Goal: Contribute content: Contribute content

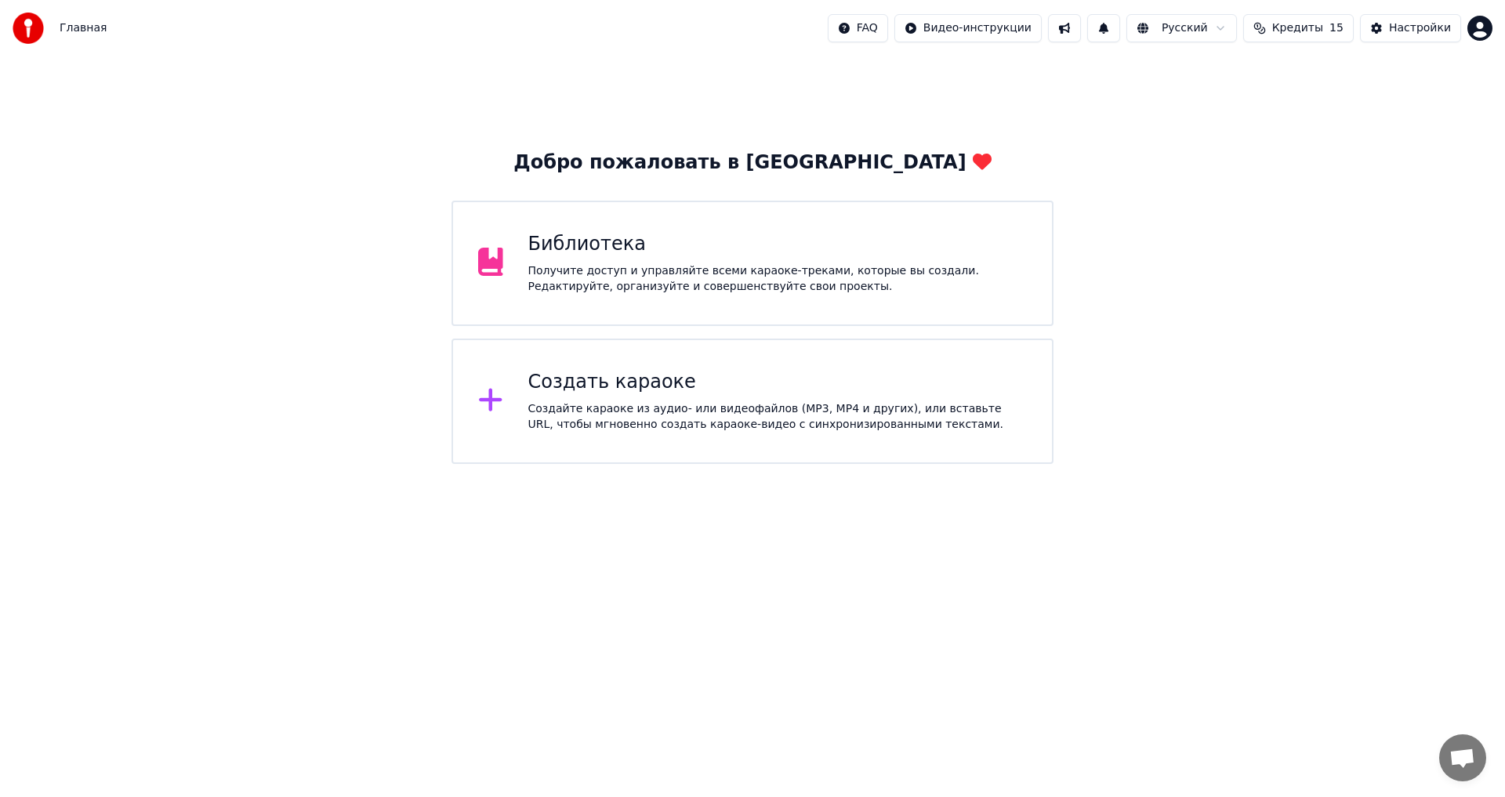
click at [1323, 34] on span "Кредиты" at bounding box center [1297, 28] width 51 height 16
click at [1318, 32] on span "Кредиты" at bounding box center [1297, 28] width 51 height 16
click at [1472, 31] on html "Главная FAQ Видео-инструкции Русский Кредиты 15 Настройки Добро пожаловать в Yo…" at bounding box center [752, 232] width 1505 height 464
click at [1478, 30] on html "Главная FAQ Видео-инструкции Русский Кредиты 15 Настройки Добро пожаловать в Yo…" at bounding box center [752, 232] width 1505 height 464
click at [799, 384] on div "Создать караоке" at bounding box center [777, 382] width 499 height 25
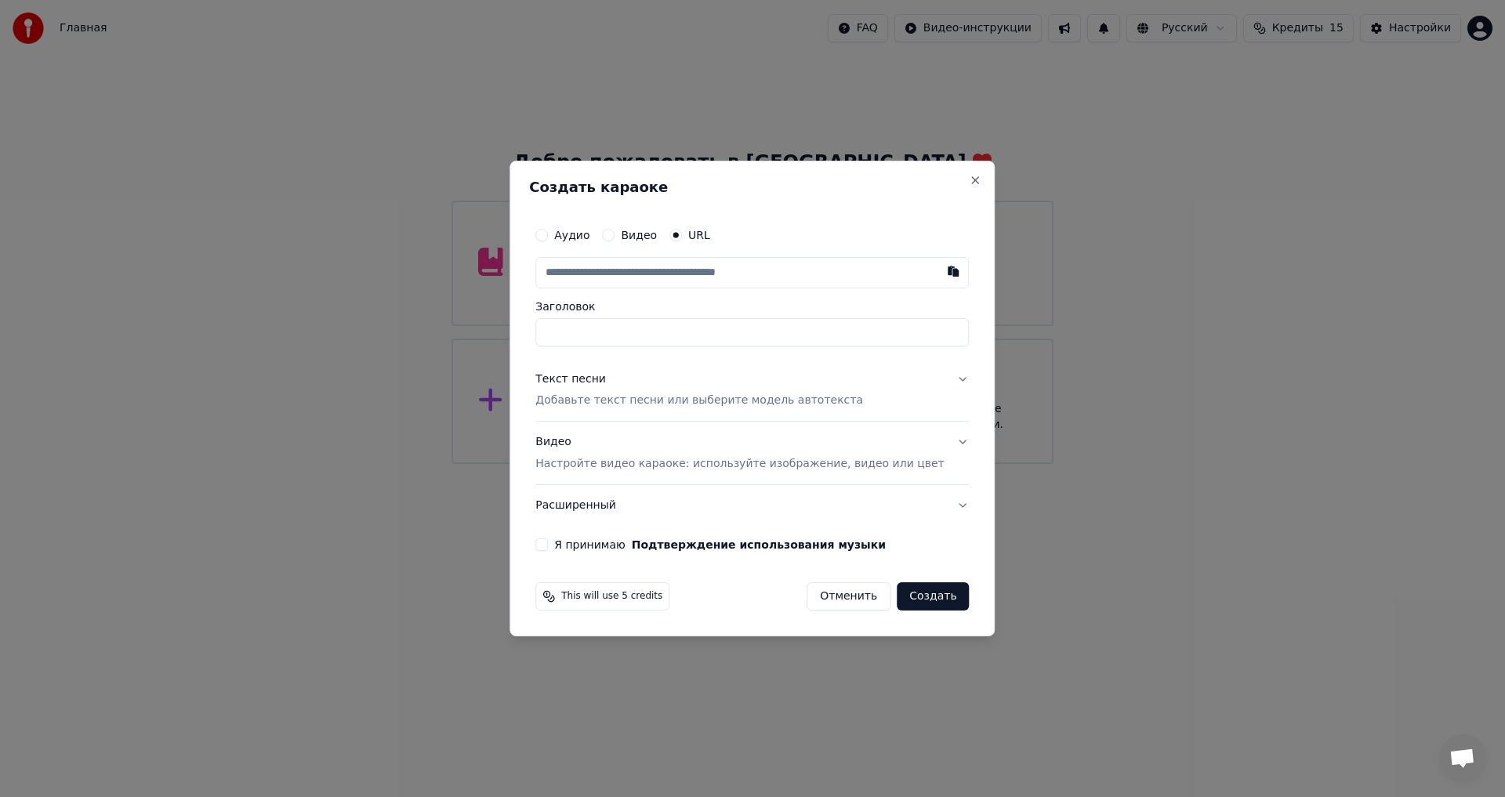
paste input "**********"
type input "**********"
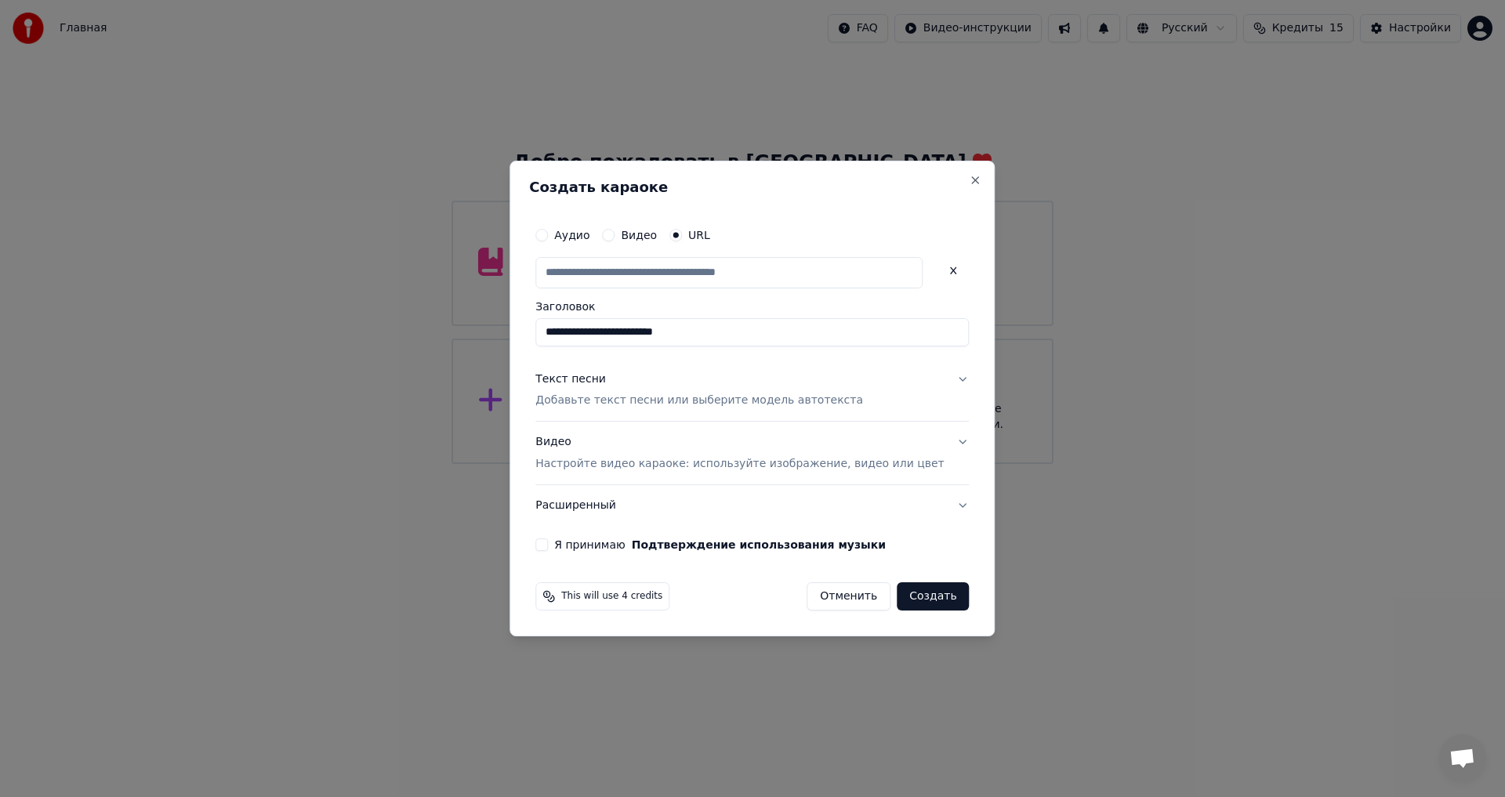
scroll to position [0, 0]
click at [691, 387] on div "Текст песни Добавьте текст песни или выберите модель автотекста" at bounding box center [699, 391] width 328 height 38
type input "**********"
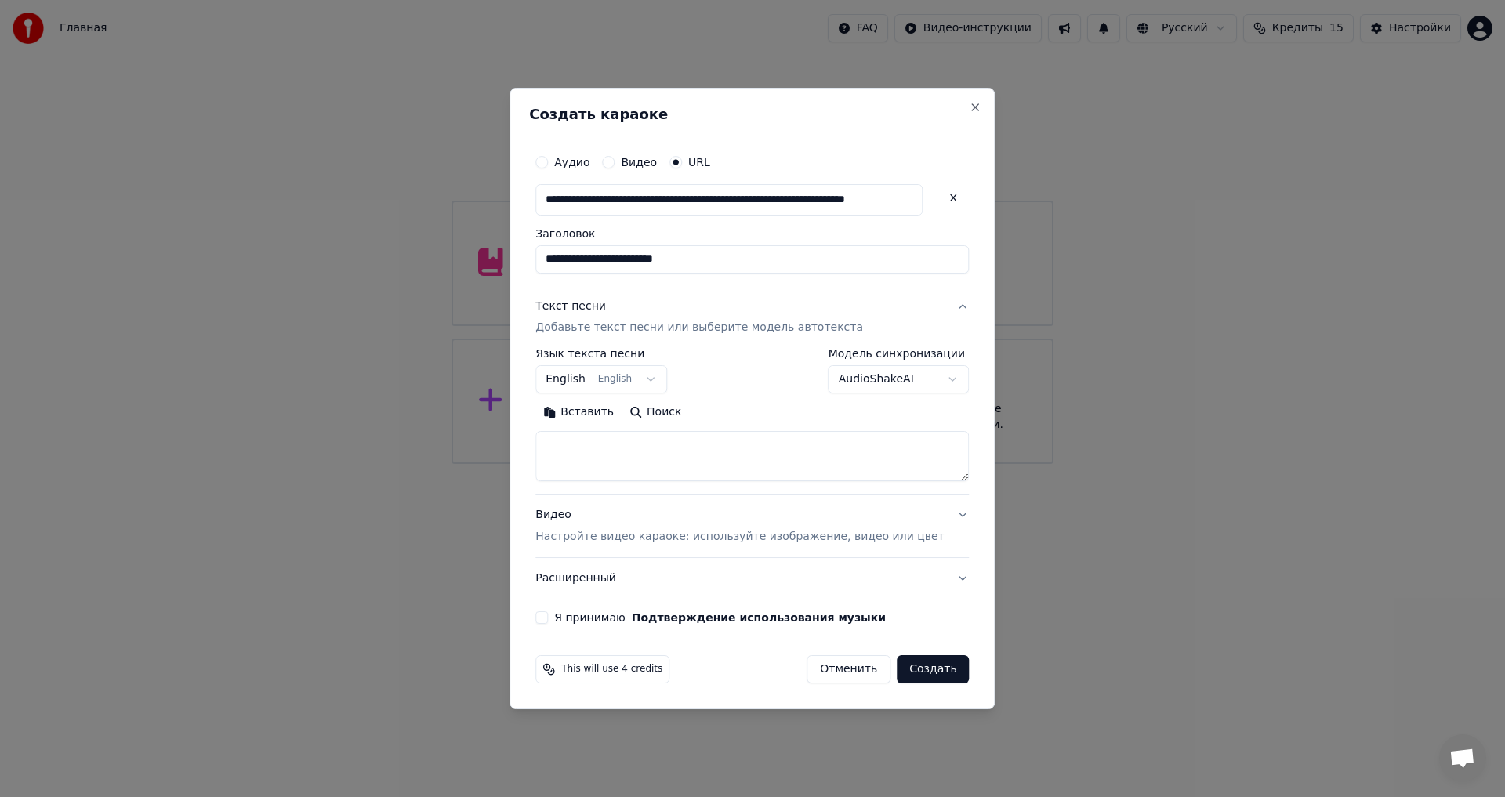
click at [627, 455] on textarea at bounding box center [751, 457] width 433 height 50
paste textarea "**********"
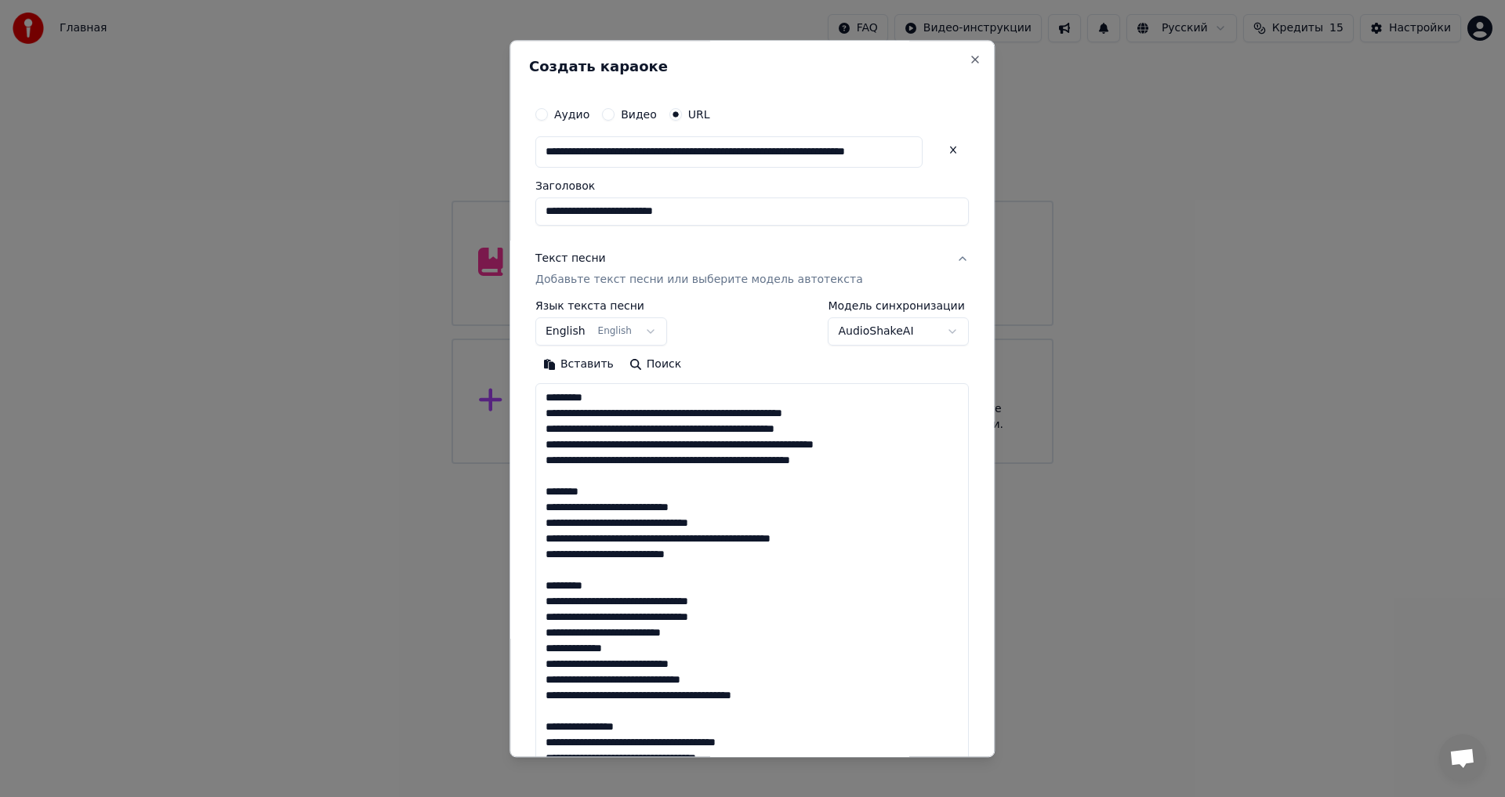
scroll to position [898, 0]
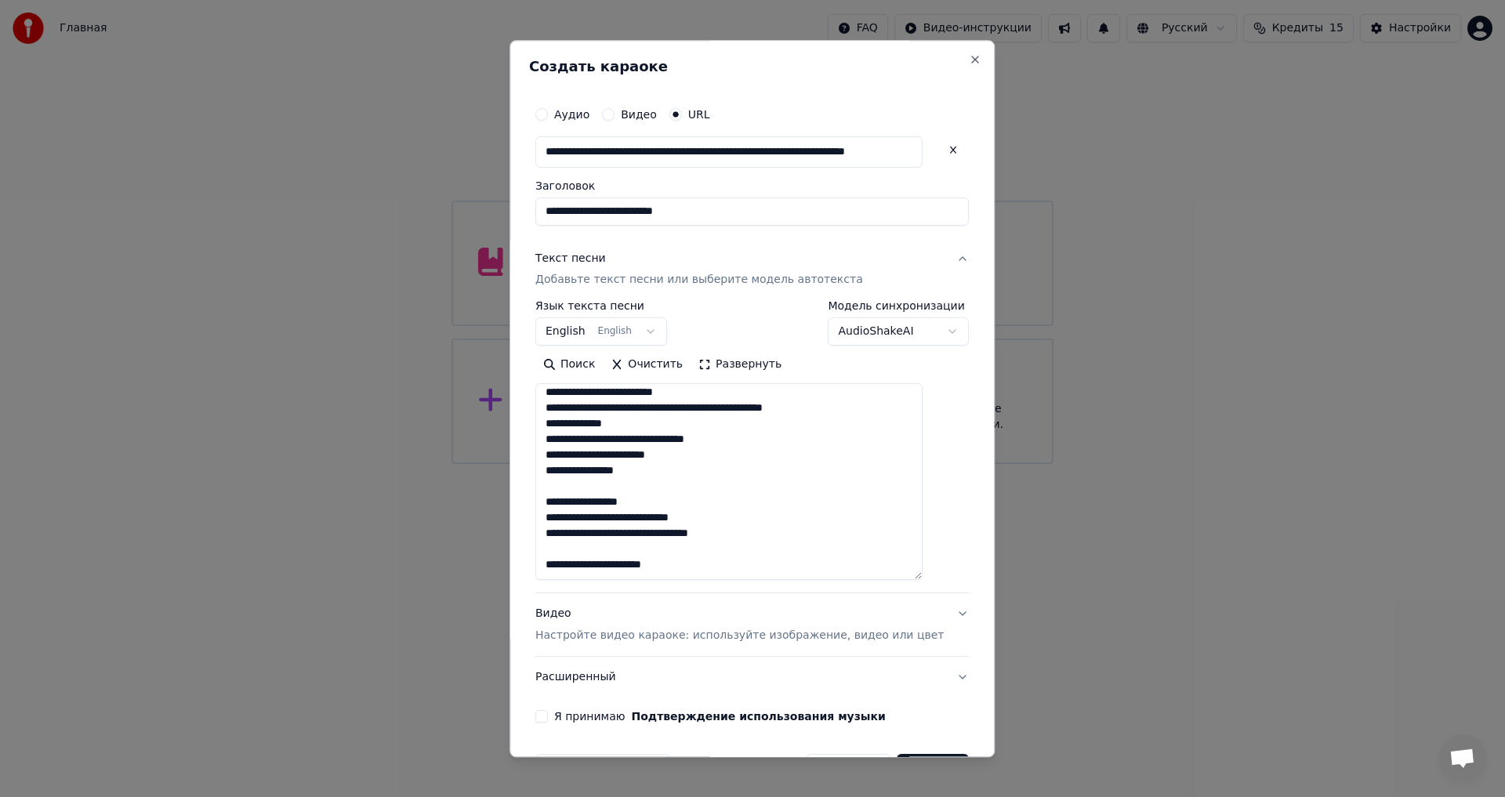
drag, startPoint x: 936, startPoint y: 480, endPoint x: 897, endPoint y: 665, distance: 189.1
click at [923, 581] on textarea at bounding box center [728, 482] width 387 height 197
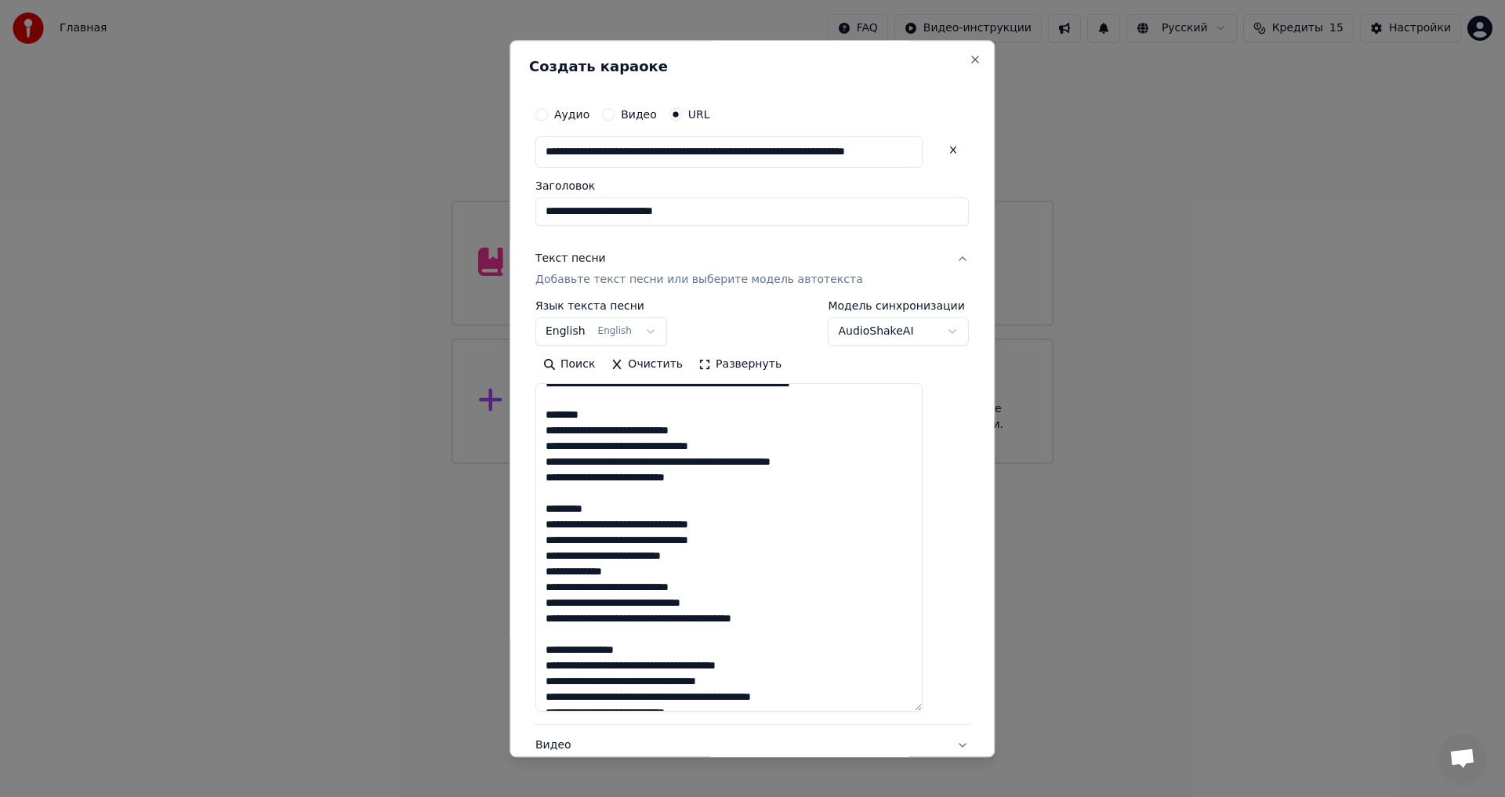
scroll to position [0, 0]
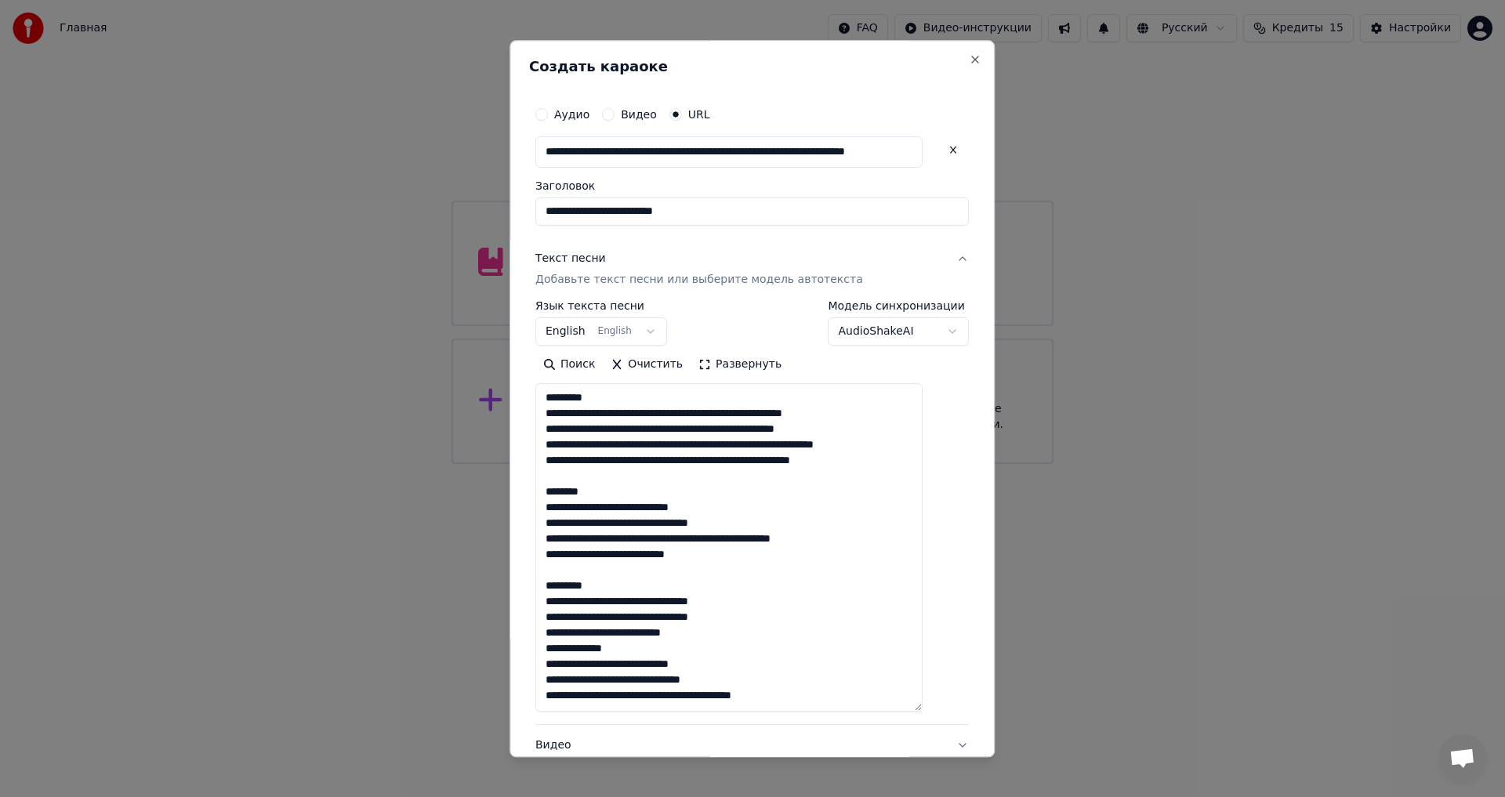
click at [619, 402] on textarea at bounding box center [728, 548] width 387 height 328
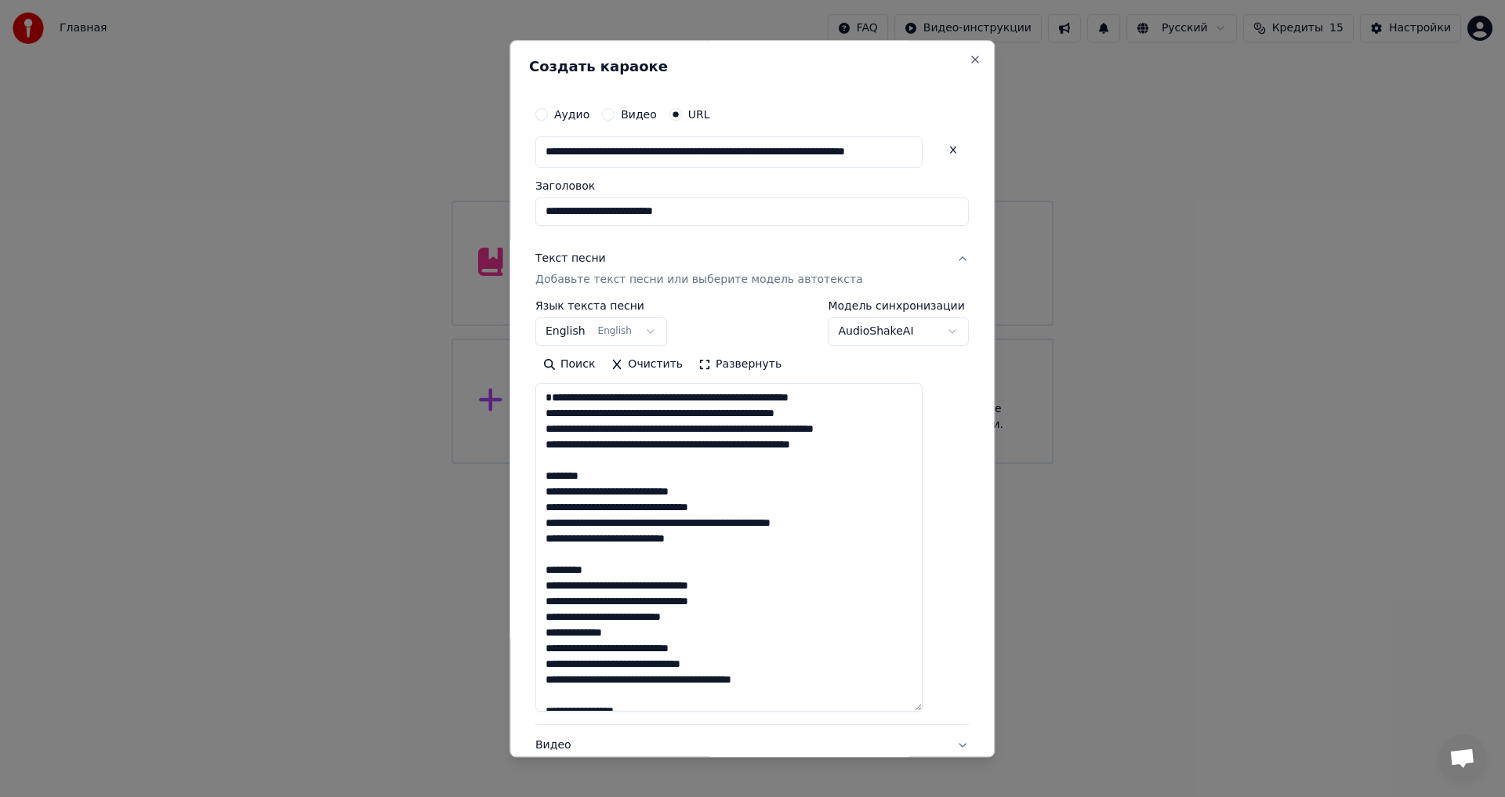
click at [567, 410] on textarea at bounding box center [728, 548] width 387 height 328
click at [693, 397] on textarea at bounding box center [728, 548] width 387 height 328
click at [565, 414] on textarea at bounding box center [728, 548] width 387 height 328
click at [660, 411] on textarea at bounding box center [728, 548] width 387 height 328
click at [827, 418] on textarea at bounding box center [728, 548] width 387 height 328
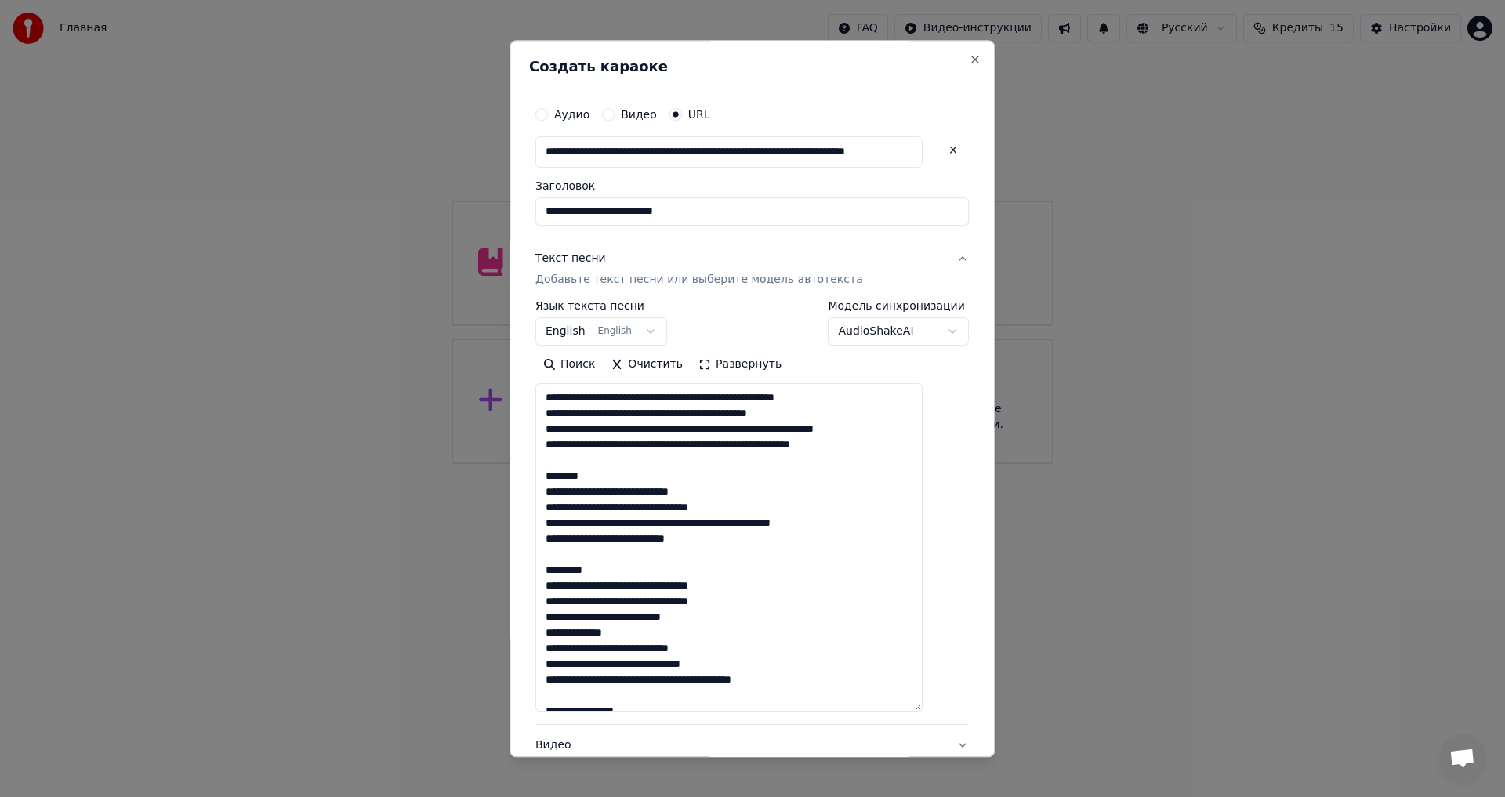
click at [891, 450] on textarea at bounding box center [728, 548] width 387 height 328
click at [635, 470] on textarea at bounding box center [728, 548] width 387 height 328
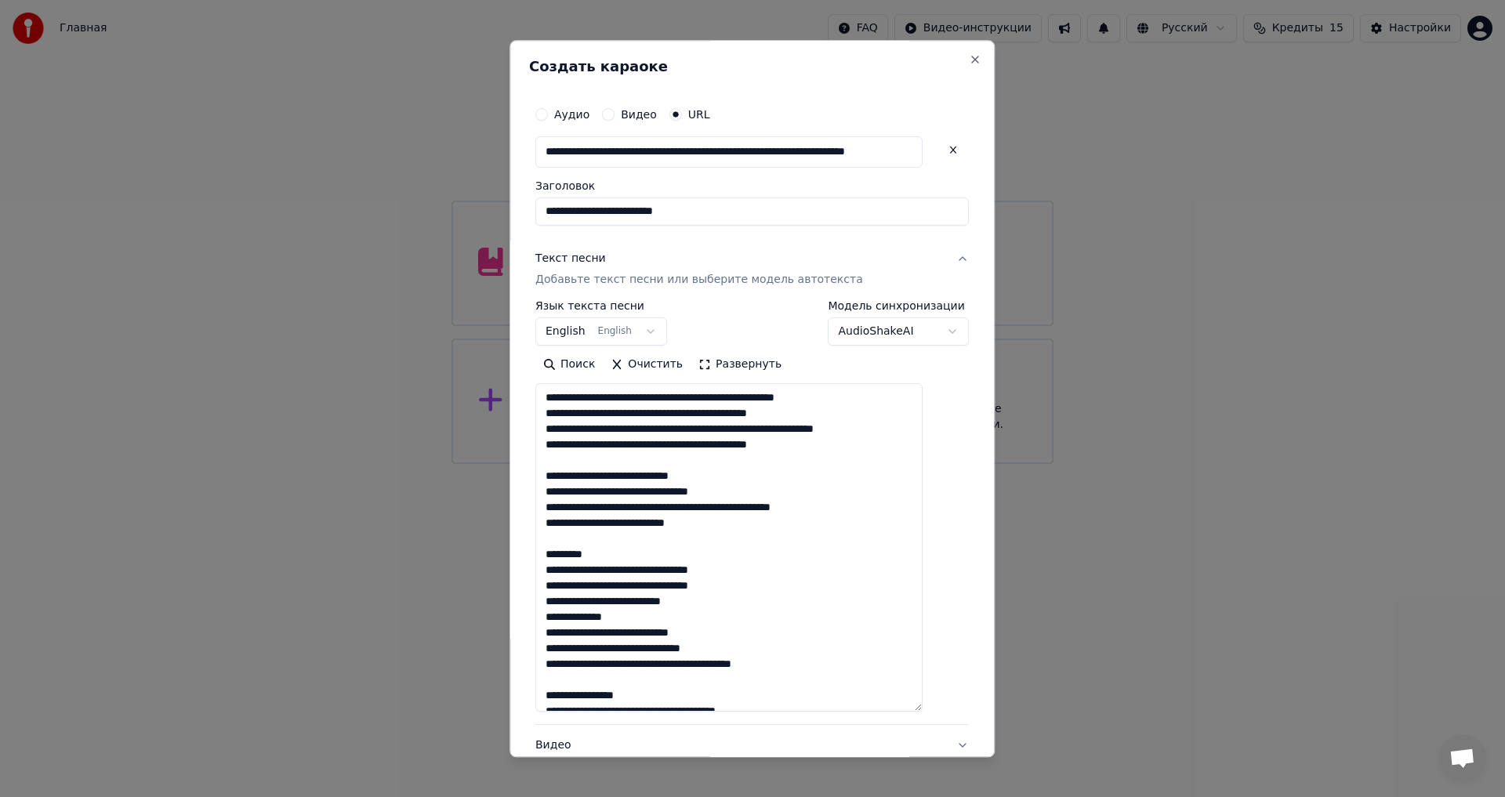
click at [684, 547] on textarea at bounding box center [728, 548] width 387 height 328
click at [672, 550] on textarea at bounding box center [728, 548] width 387 height 328
click at [623, 602] on textarea at bounding box center [728, 548] width 387 height 328
click at [603, 603] on textarea at bounding box center [728, 548] width 387 height 328
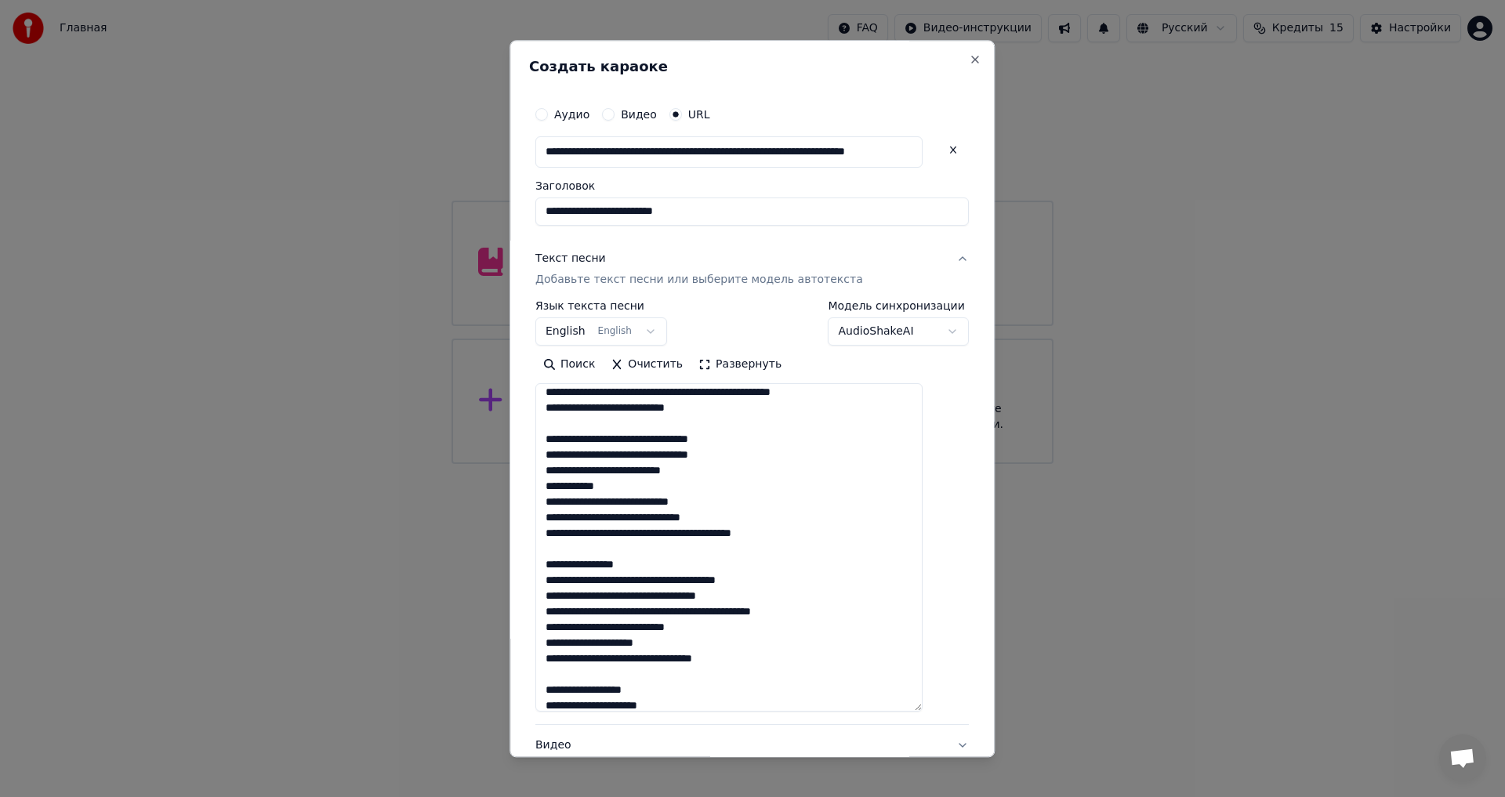
scroll to position [157, 0]
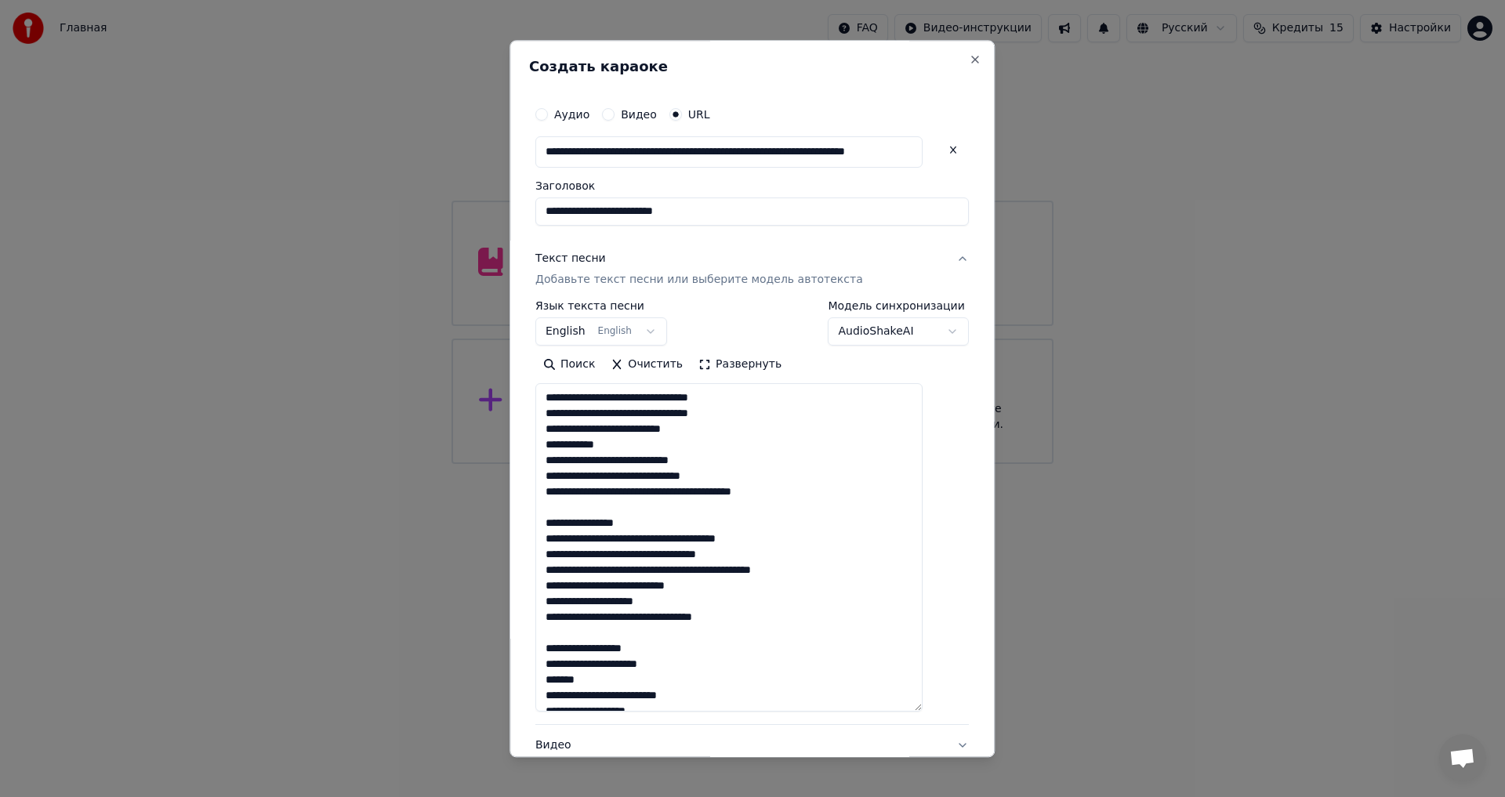
click at [668, 528] on textarea at bounding box center [728, 548] width 387 height 328
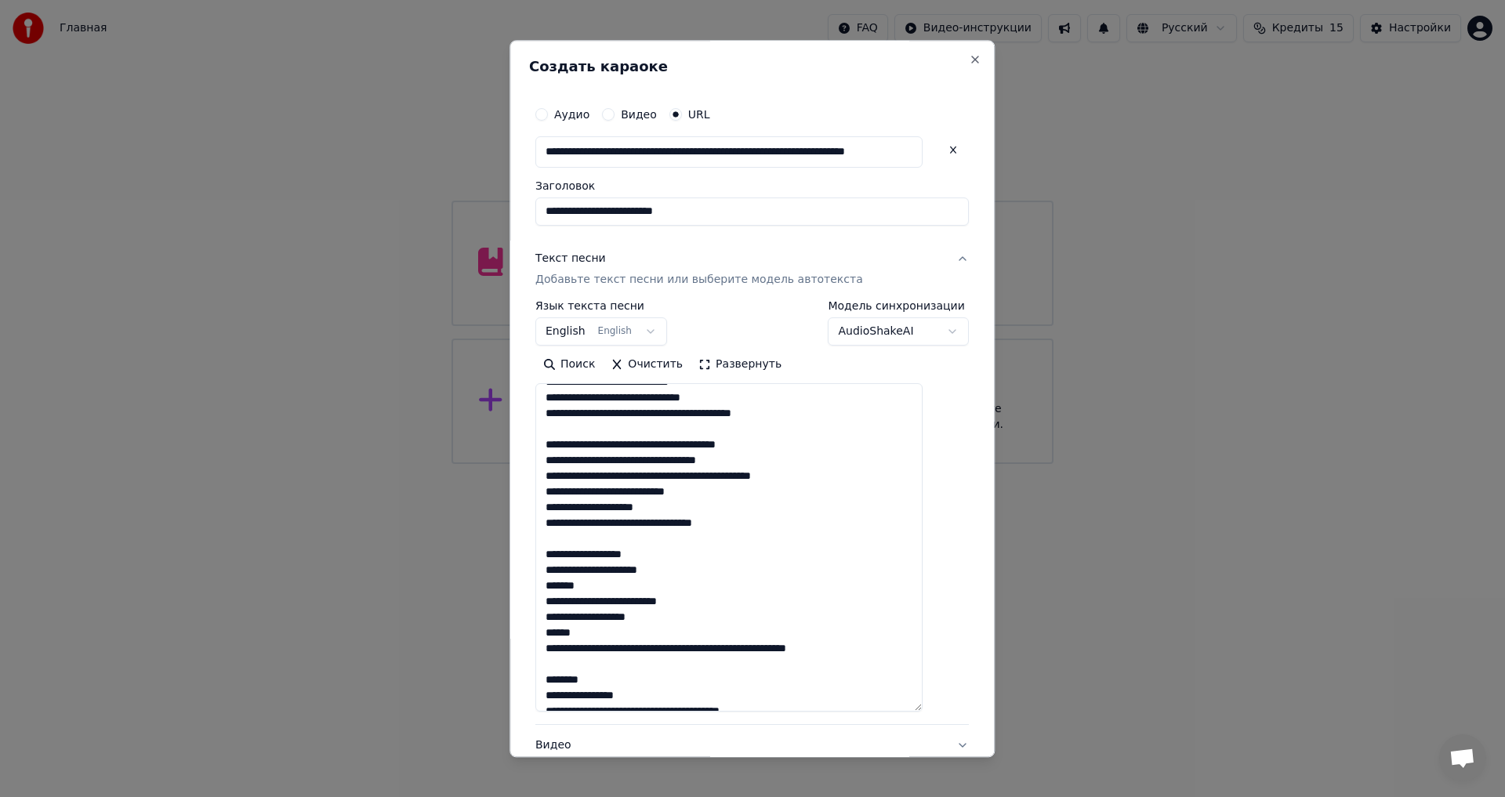
scroll to position [314, 0]
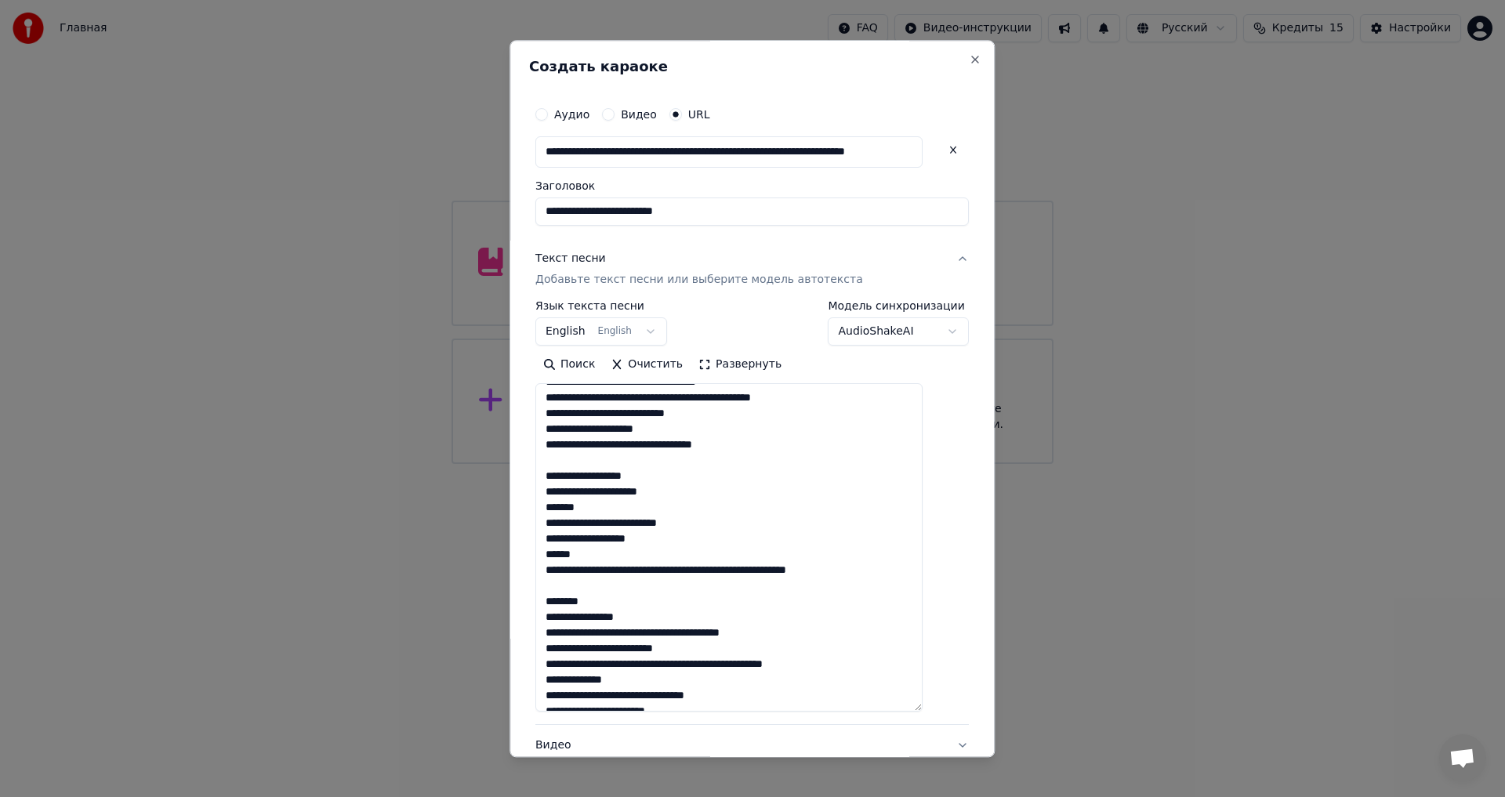
drag, startPoint x: 908, startPoint y: 570, endPoint x: 564, endPoint y: 479, distance: 355.9
click at [564, 479] on textarea at bounding box center [728, 548] width 387 height 328
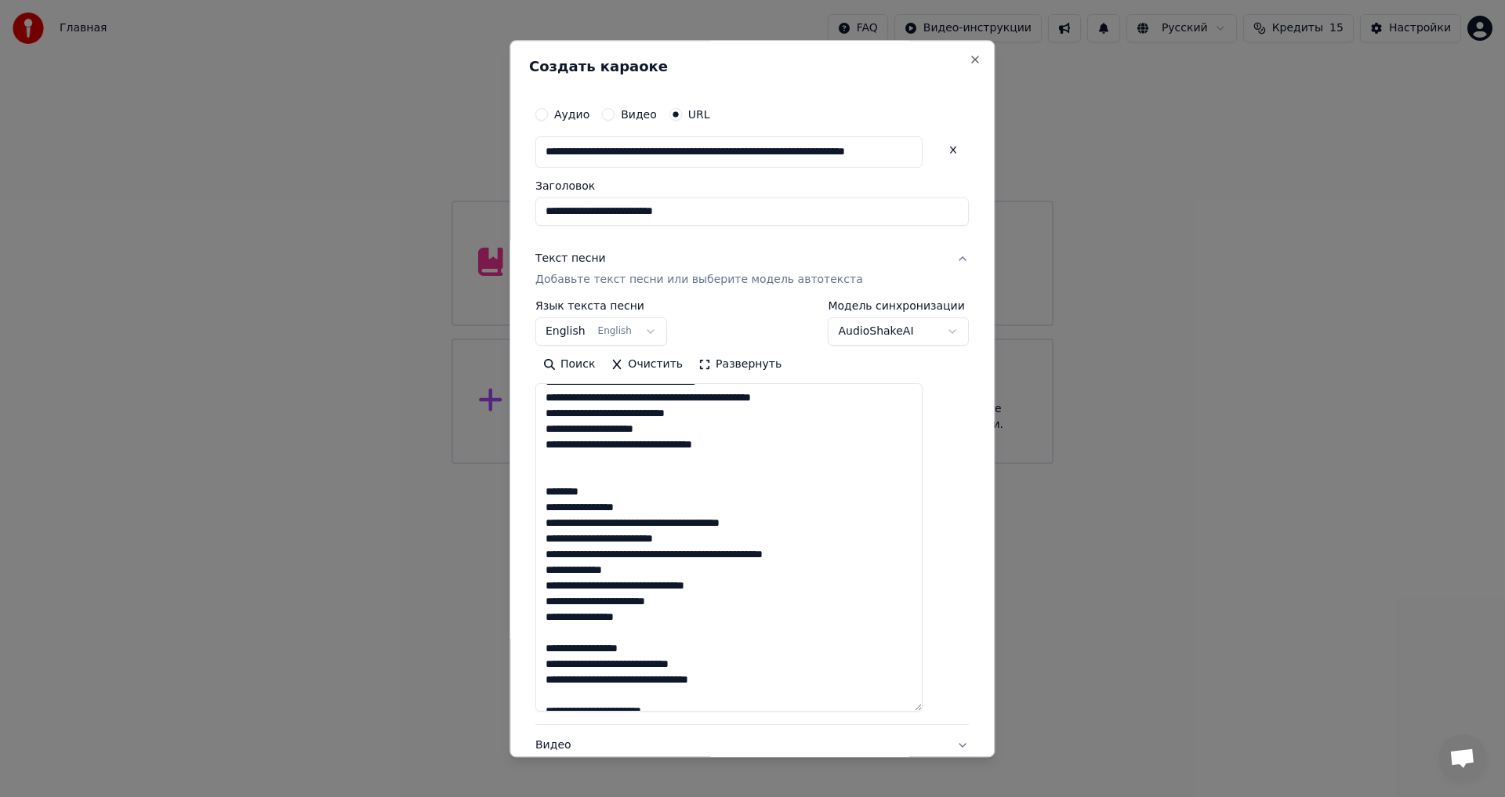
click at [608, 494] on textarea at bounding box center [728, 548] width 387 height 328
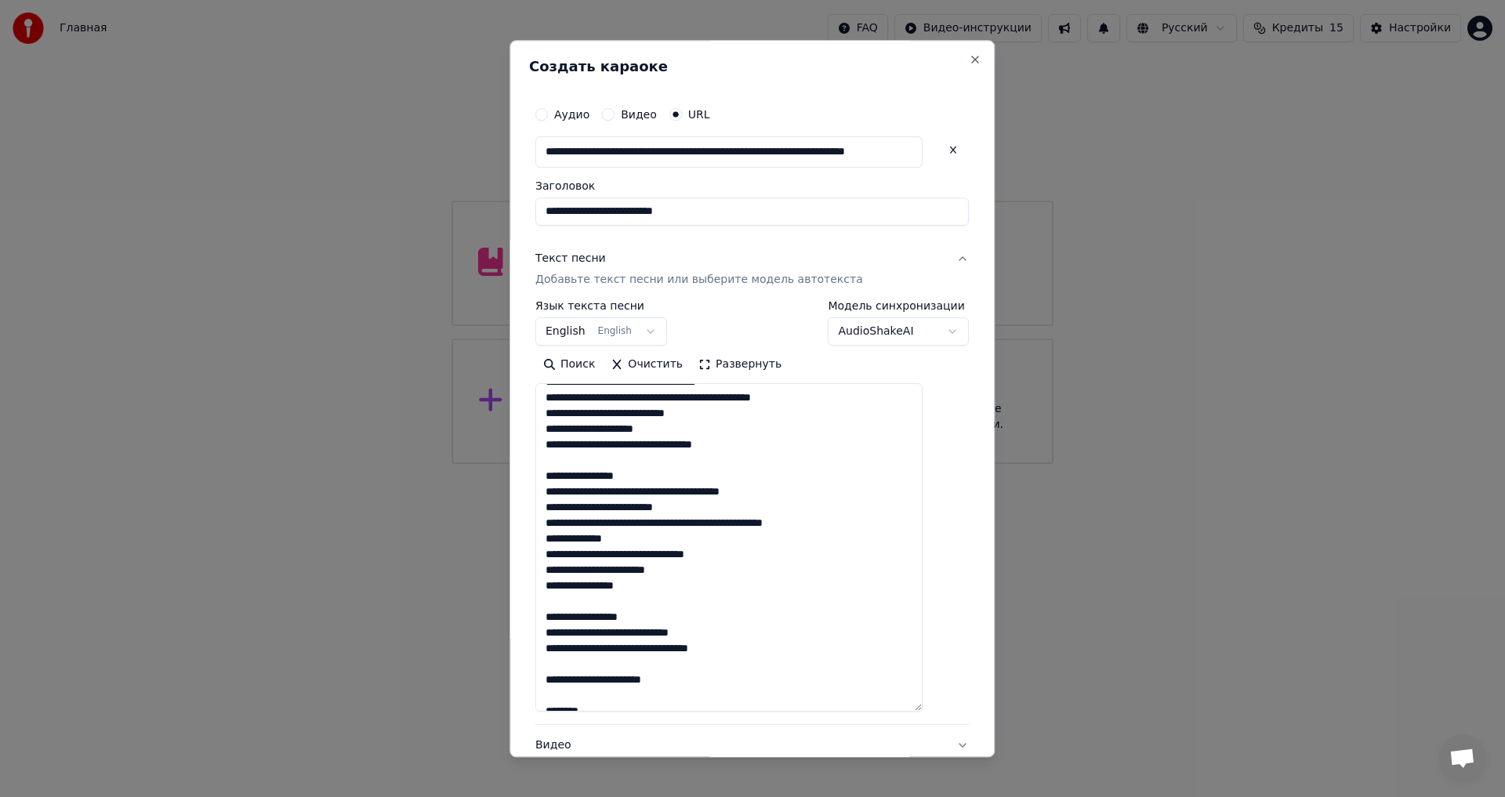
click at [666, 620] on textarea at bounding box center [728, 548] width 387 height 328
click at [697, 668] on textarea at bounding box center [728, 548] width 387 height 328
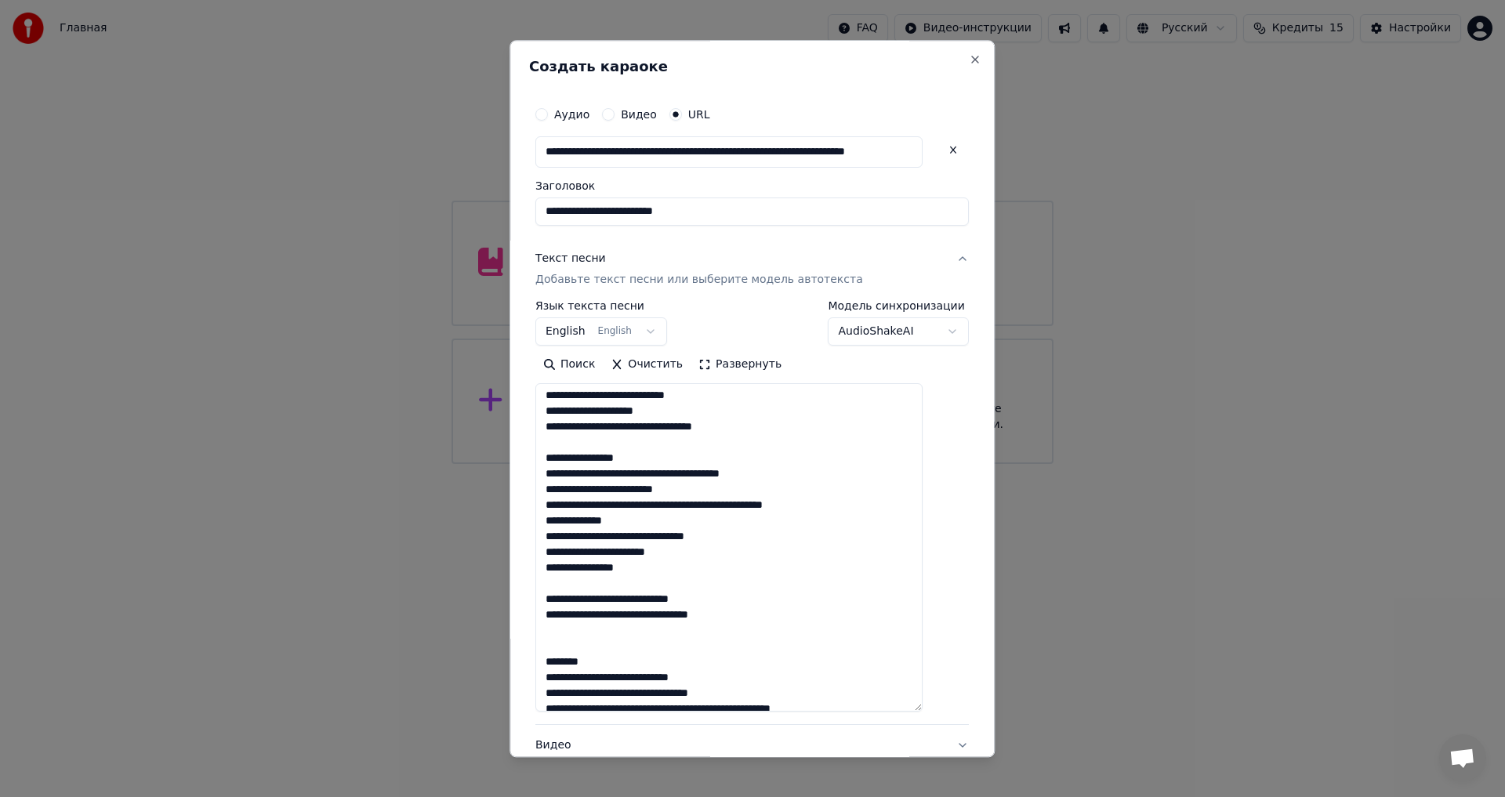
scroll to position [390, 0]
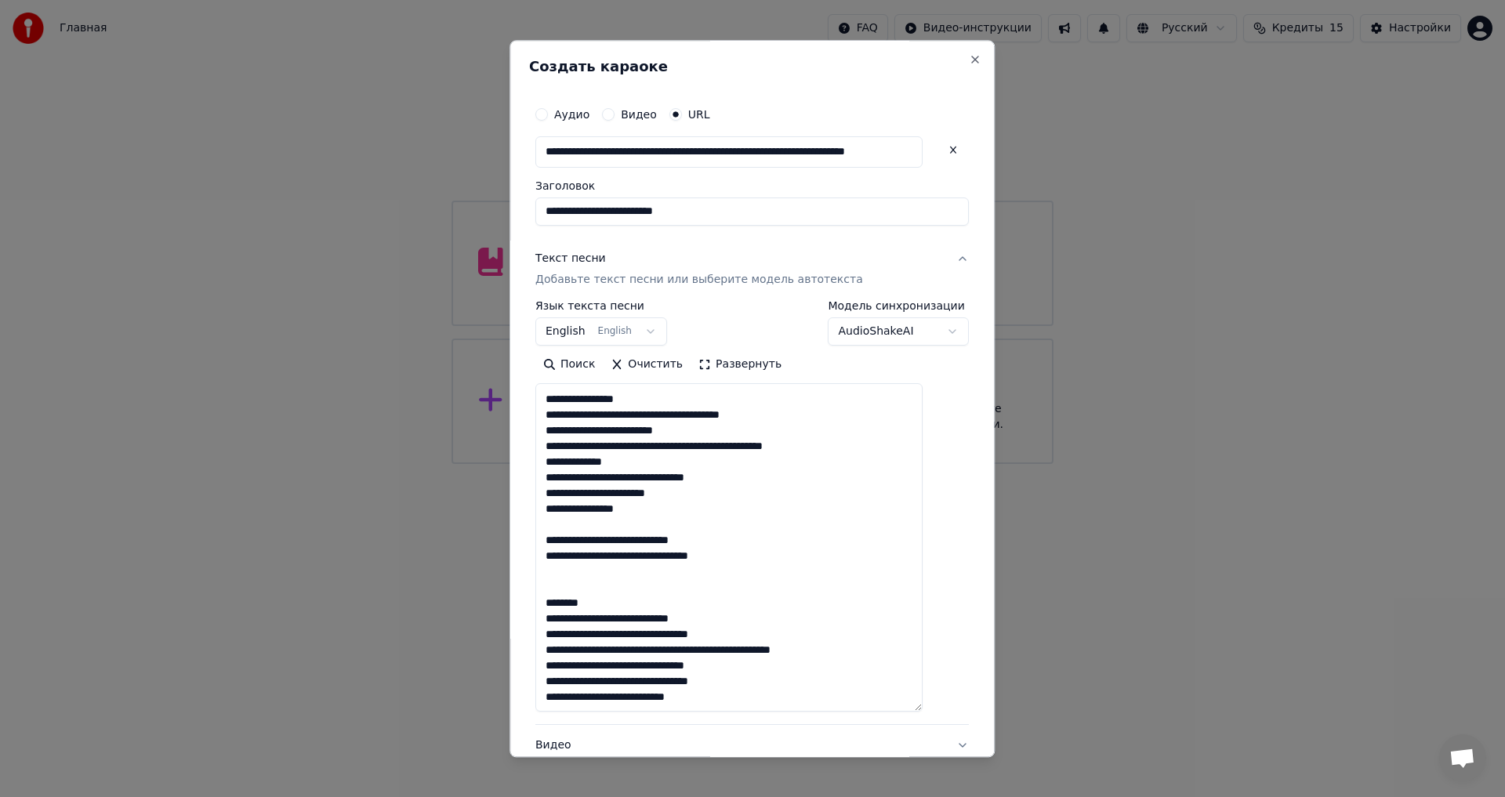
click at [637, 603] on textarea at bounding box center [728, 548] width 387 height 328
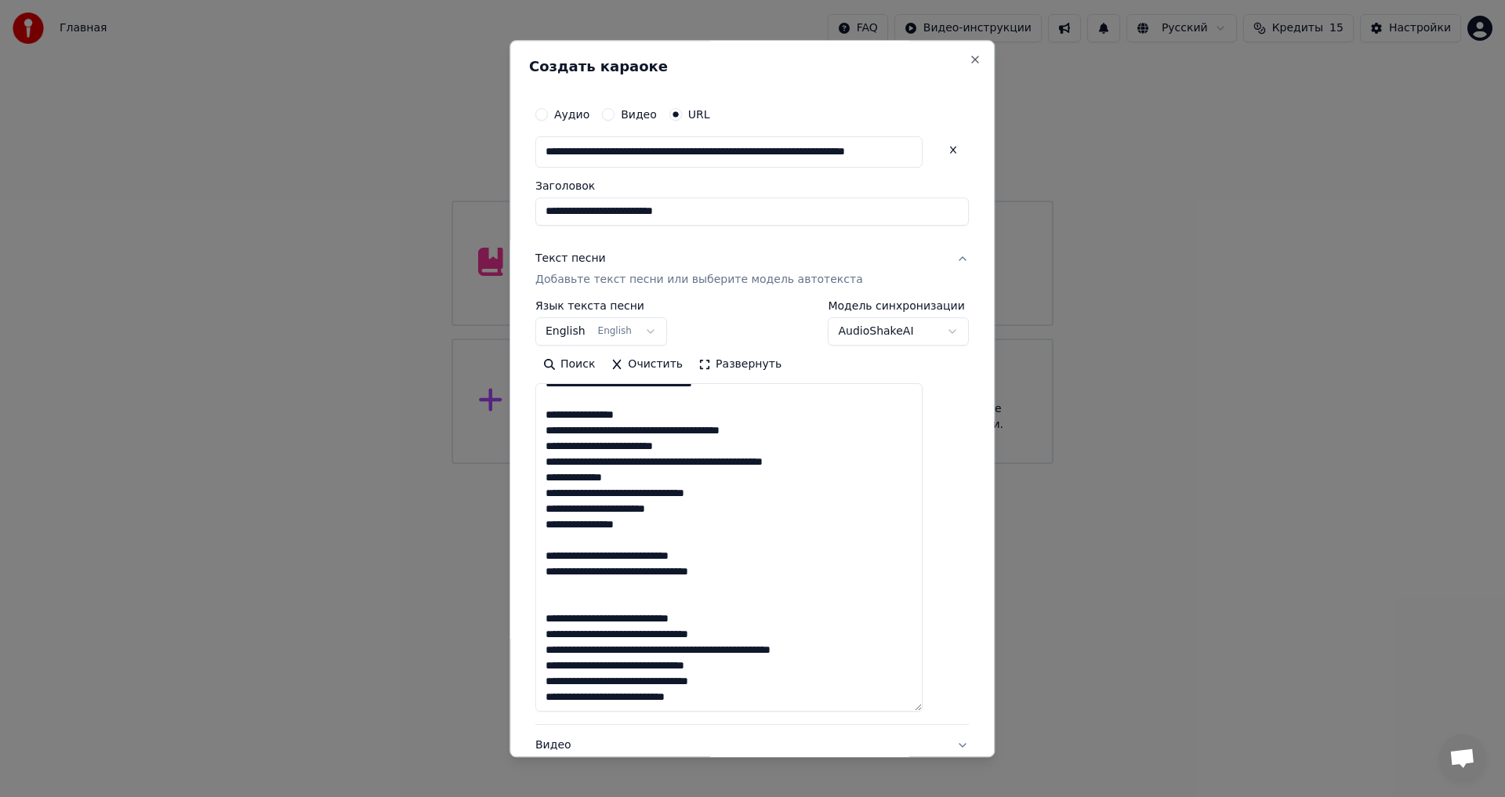
scroll to position [375, 0]
click at [632, 604] on textarea at bounding box center [728, 548] width 387 height 328
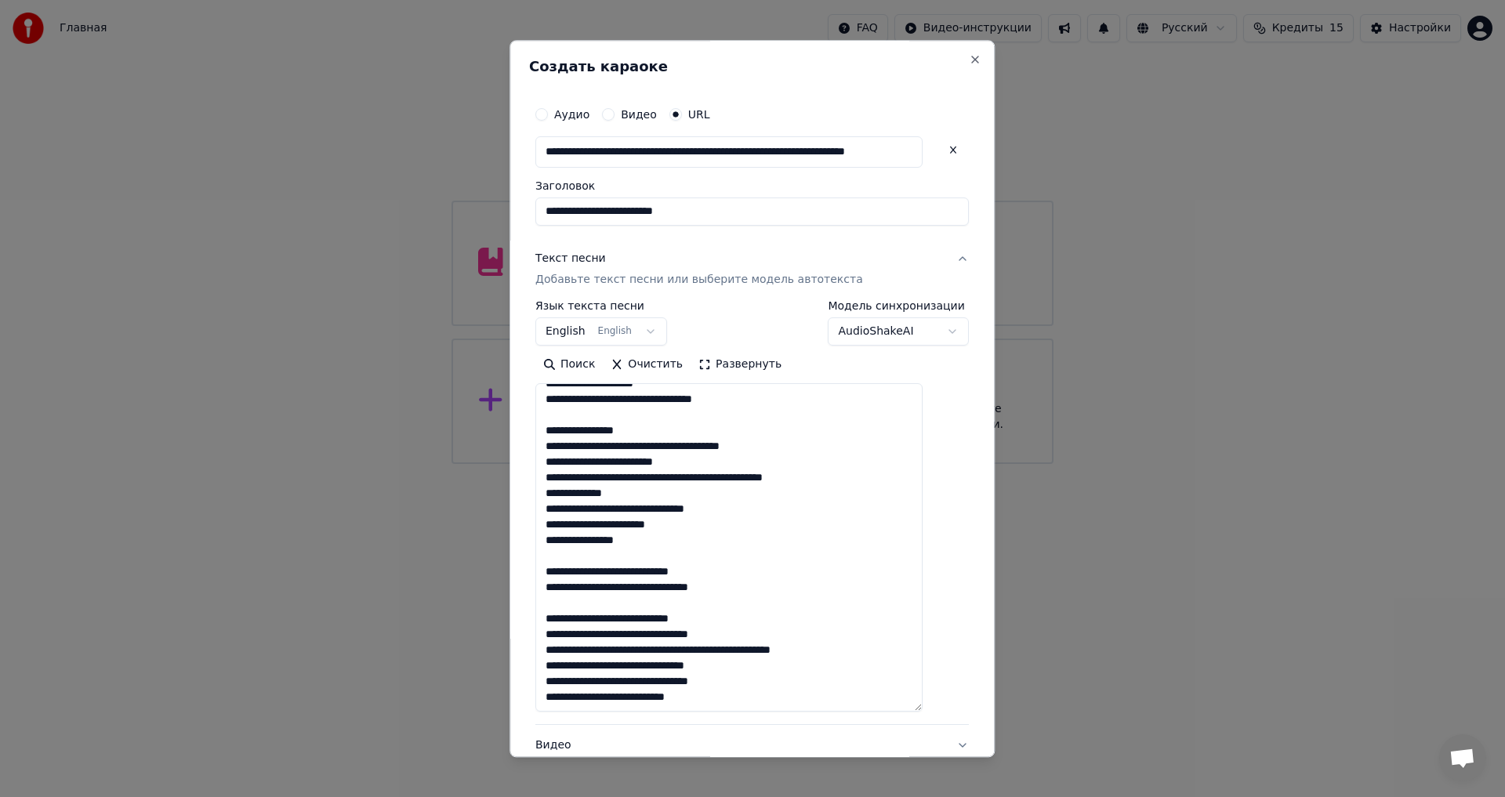
scroll to position [359, 0]
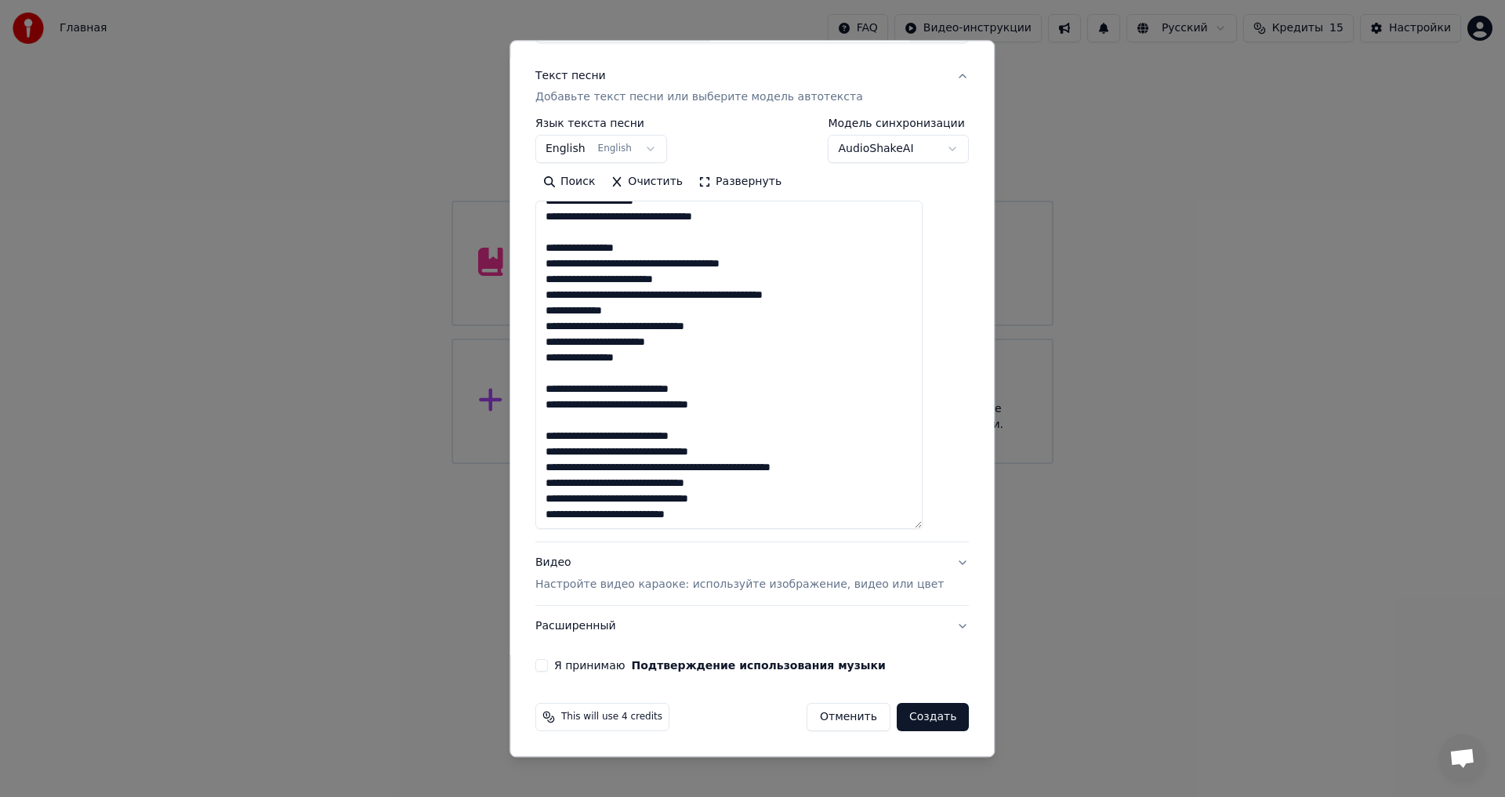
type textarea "**********"
click at [635, 599] on button "Видео Настройте видео караоке: используйте изображение, видео или цвет" at bounding box center [751, 574] width 433 height 63
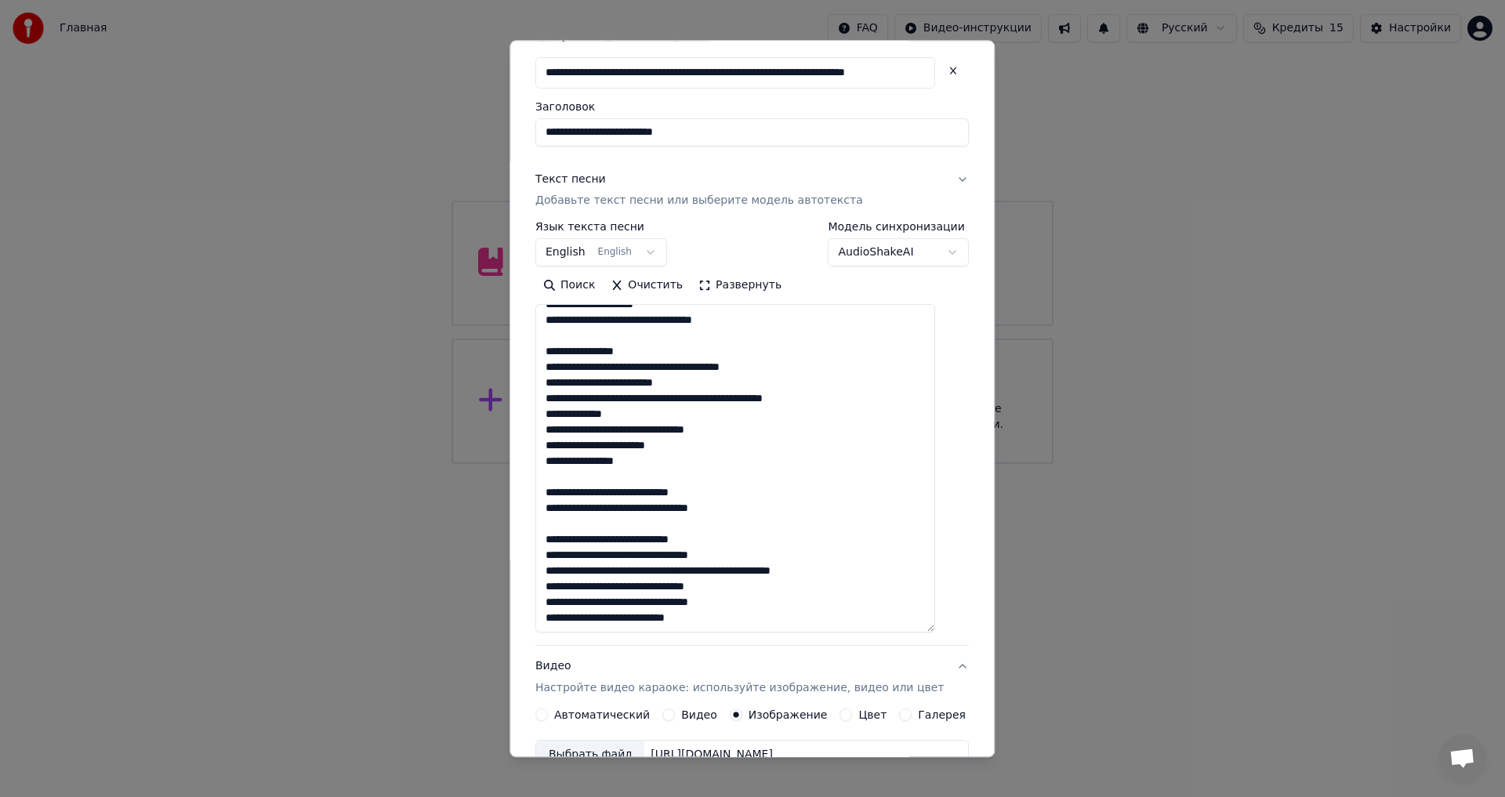
scroll to position [68, 0]
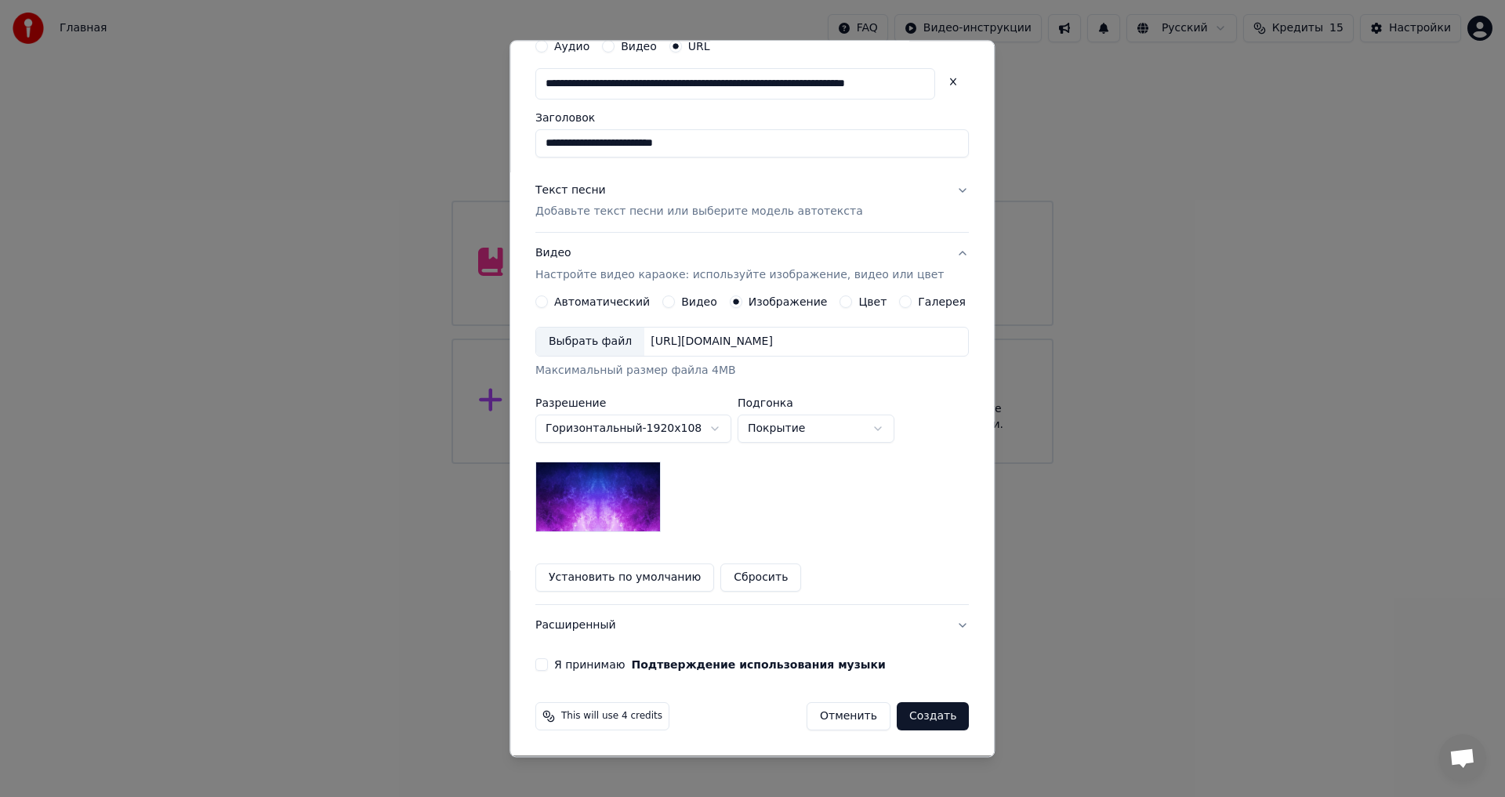
click at [601, 337] on div "Выбрать файл" at bounding box center [590, 342] width 108 height 28
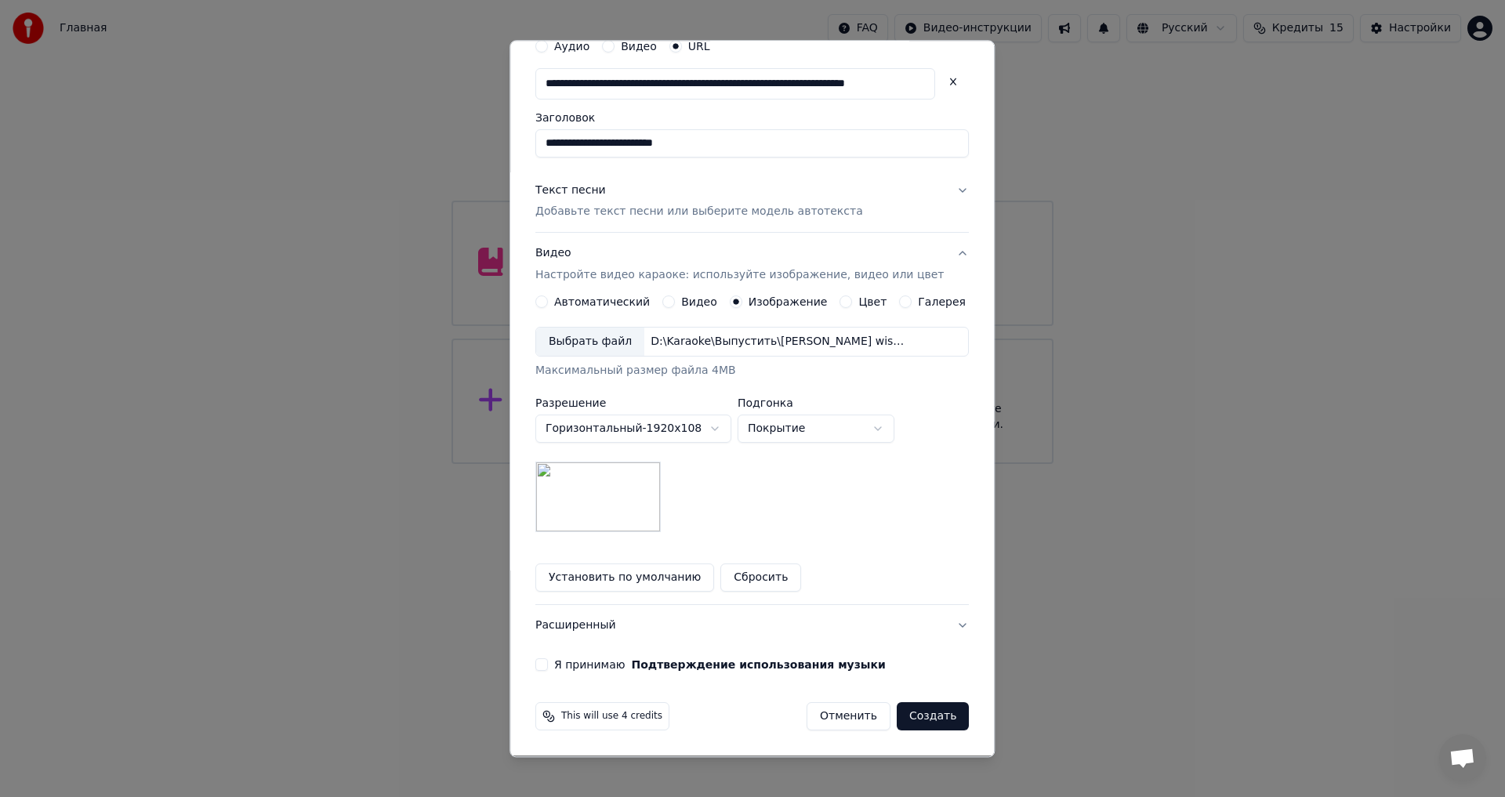
click at [635, 631] on button "Расширенный" at bounding box center [751, 626] width 433 height 41
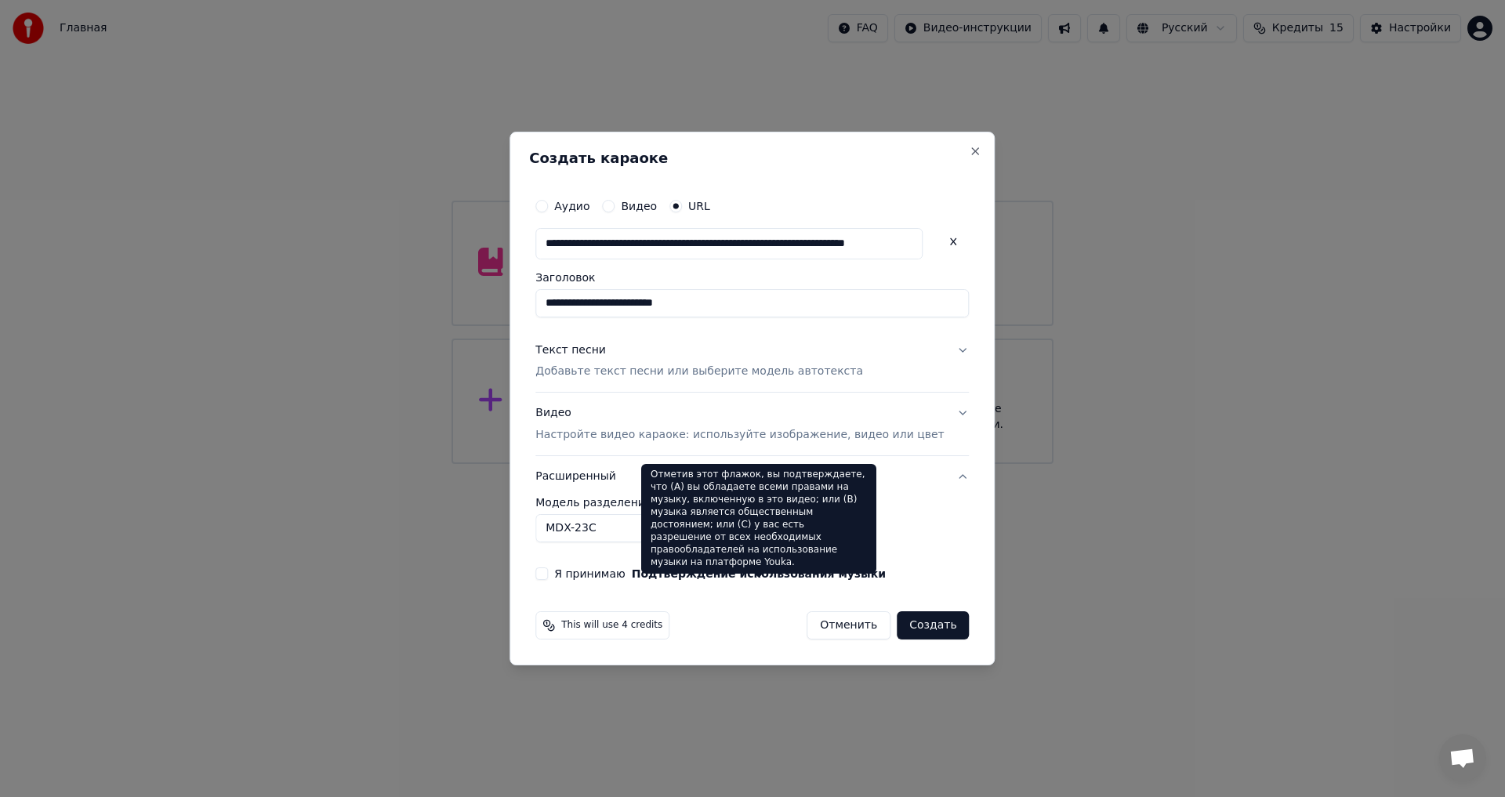
click at [600, 464] on body "**********" at bounding box center [752, 232] width 1505 height 464
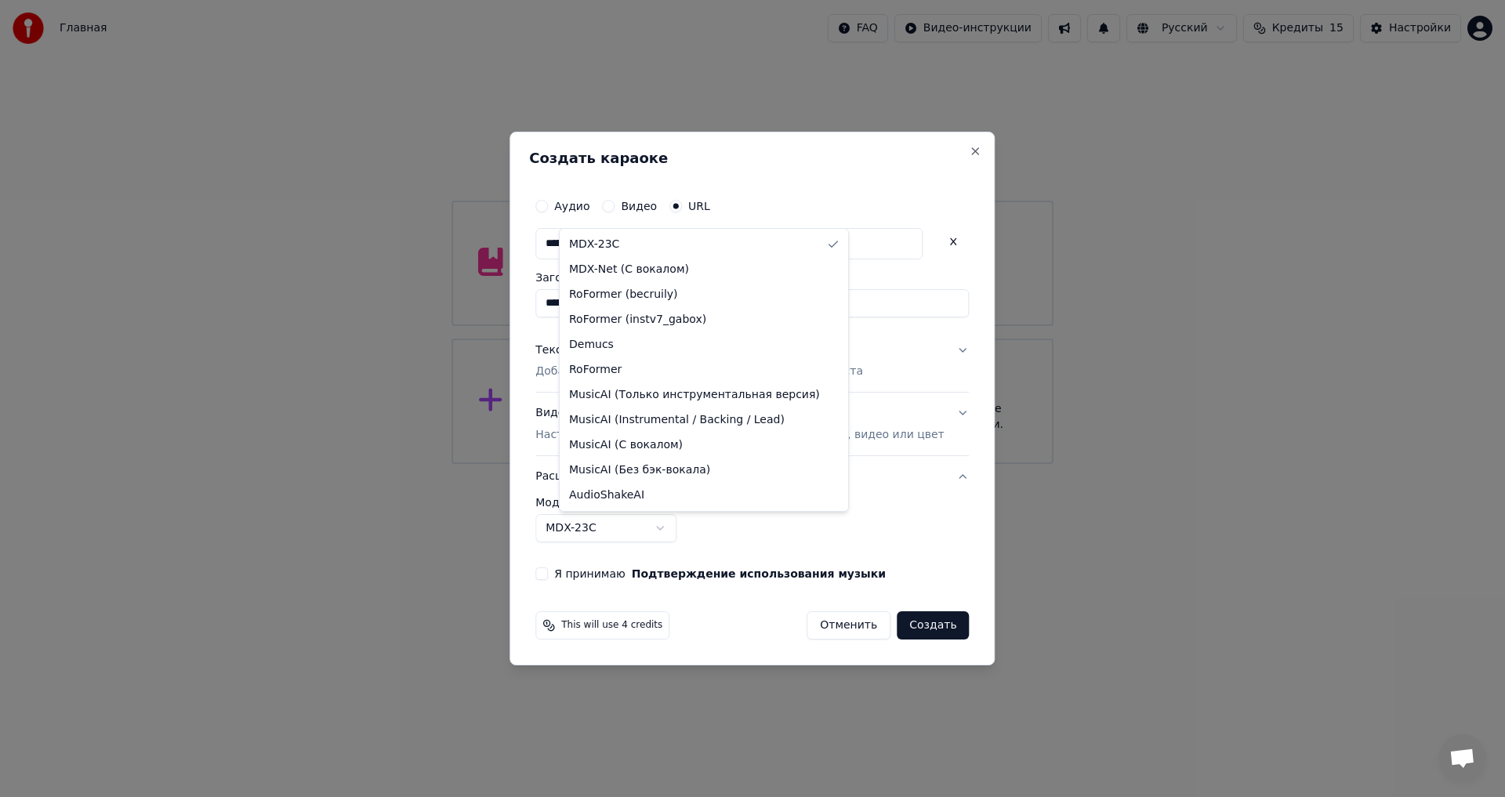
select select "**********"
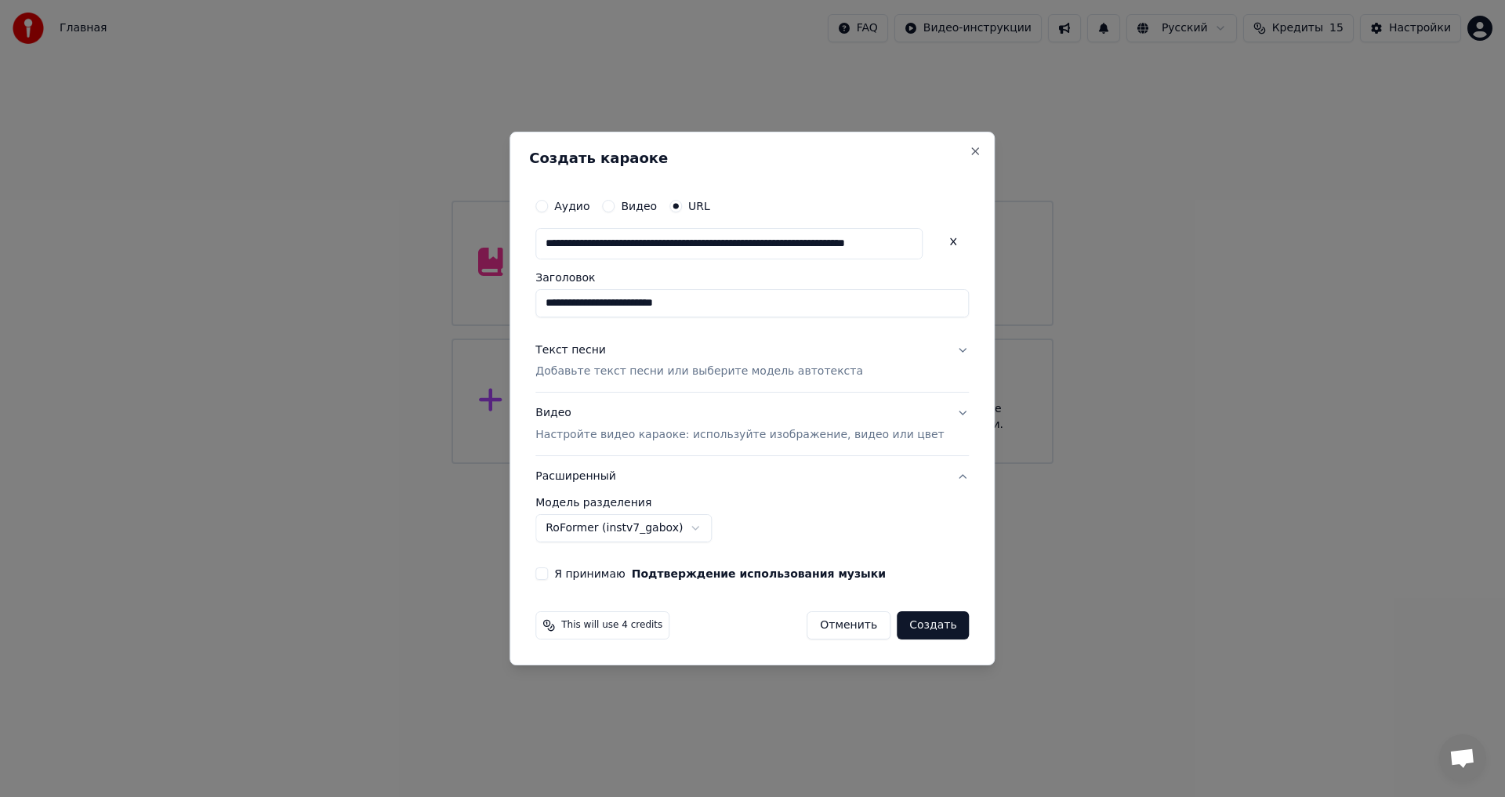
click at [608, 575] on label "Я принимаю Подтверждение использования музыки" at bounding box center [720, 573] width 332 height 11
click at [548, 575] on button "Я принимаю Подтверждение использования музыки" at bounding box center [541, 574] width 13 height 13
click at [901, 623] on button "Создать" at bounding box center [933, 625] width 72 height 28
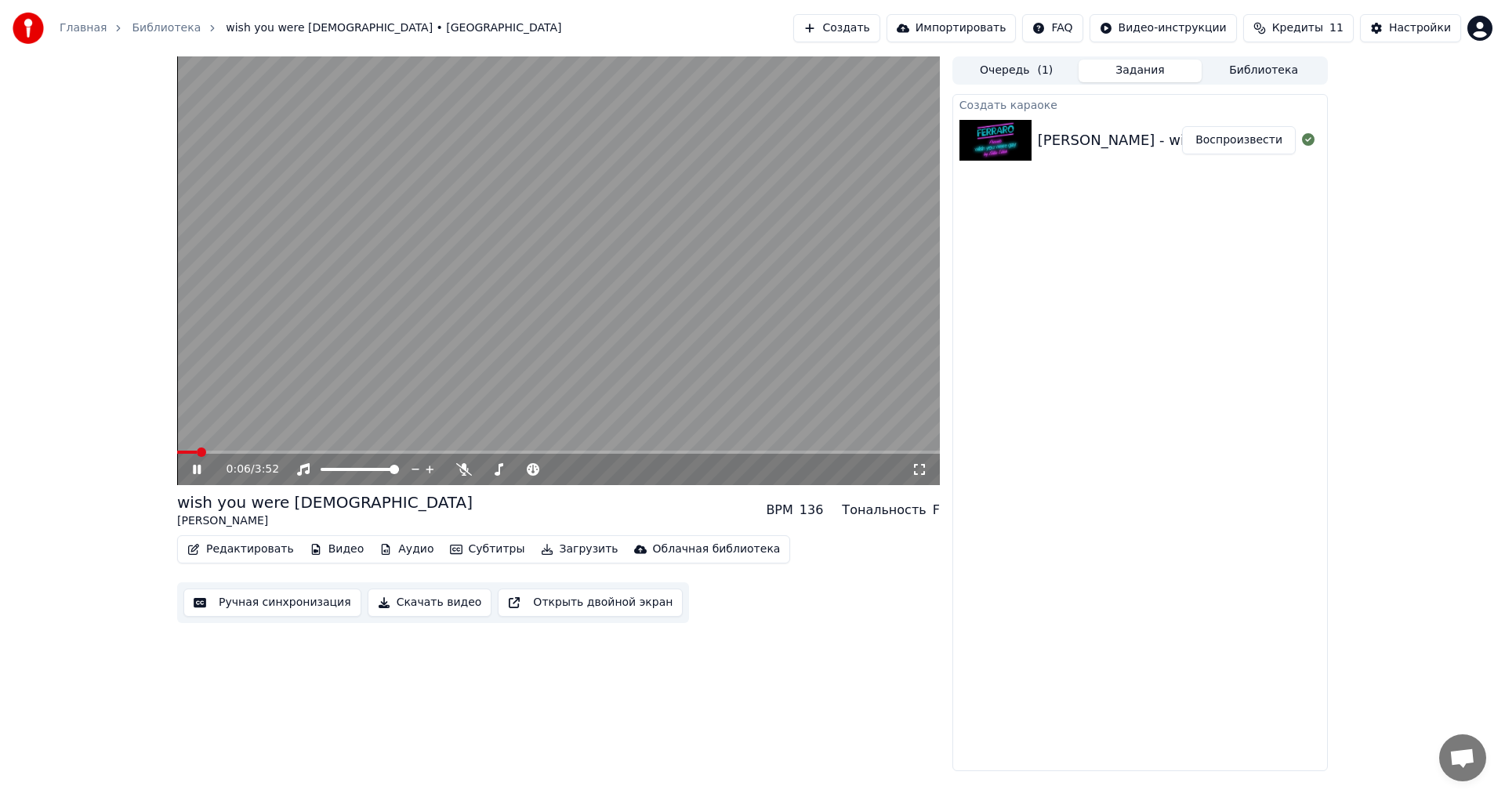
click at [197, 451] on span at bounding box center [187, 452] width 20 height 3
click at [458, 466] on icon at bounding box center [464, 469] width 16 height 13
click at [505, 348] on video at bounding box center [558, 270] width 763 height 429
click at [278, 610] on button "Ручная синхронизация" at bounding box center [272, 603] width 178 height 28
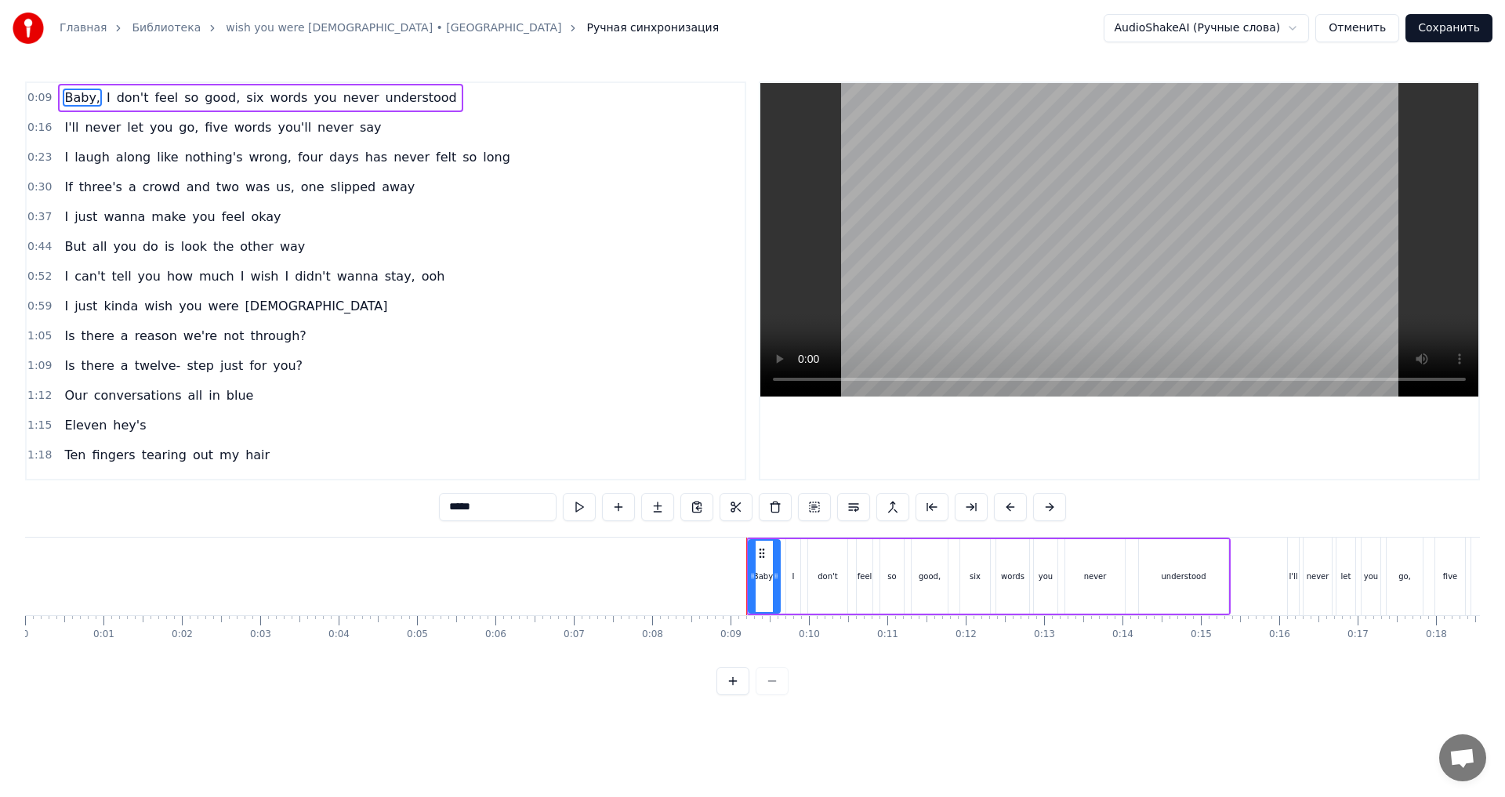
click at [91, 669] on div "0:09 Baby, [PERSON_NAME]'t feel so good, six words you never understood 0:16 I'…" at bounding box center [752, 389] width 1455 height 614
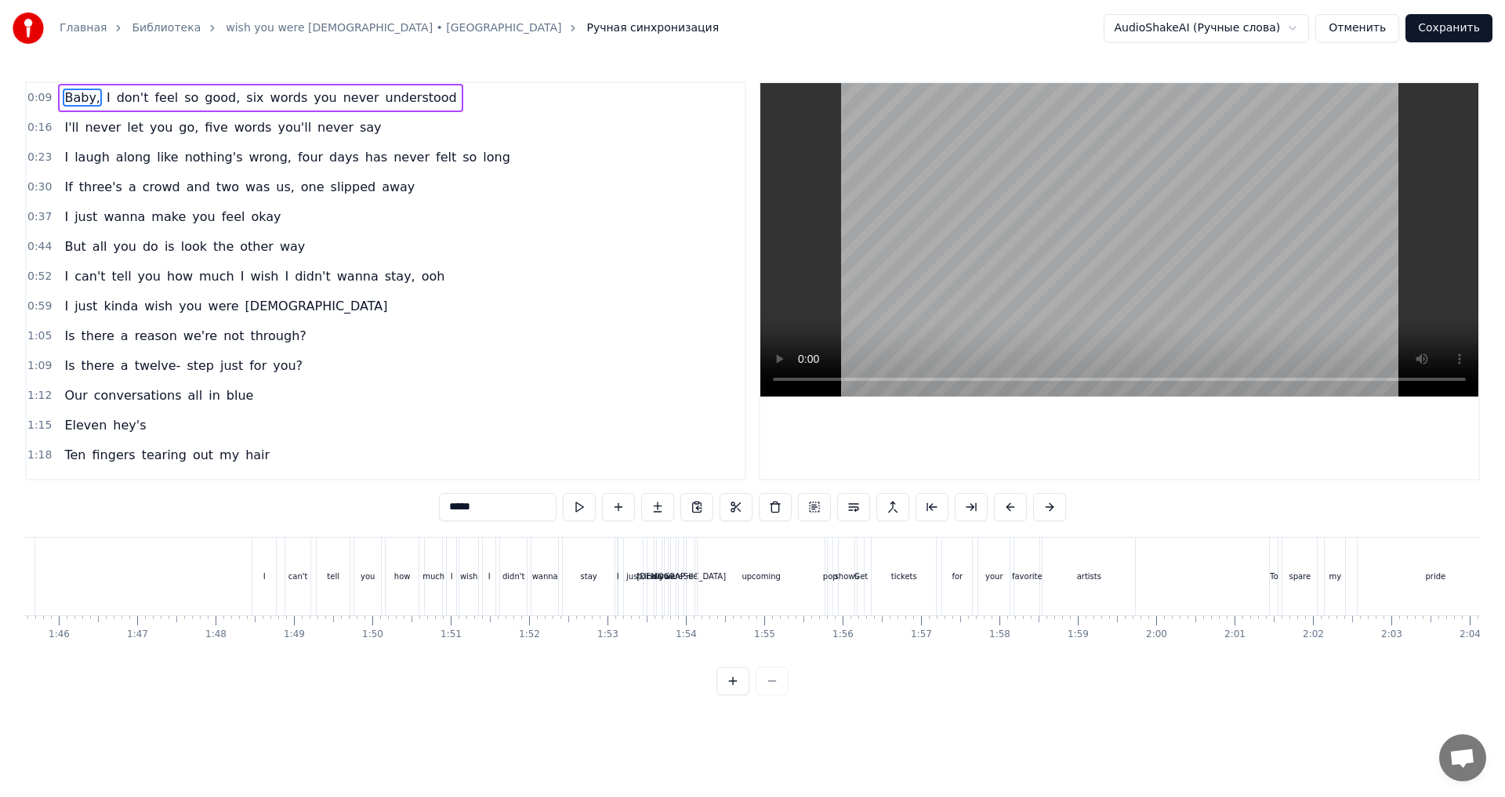
scroll to position [0, 8396]
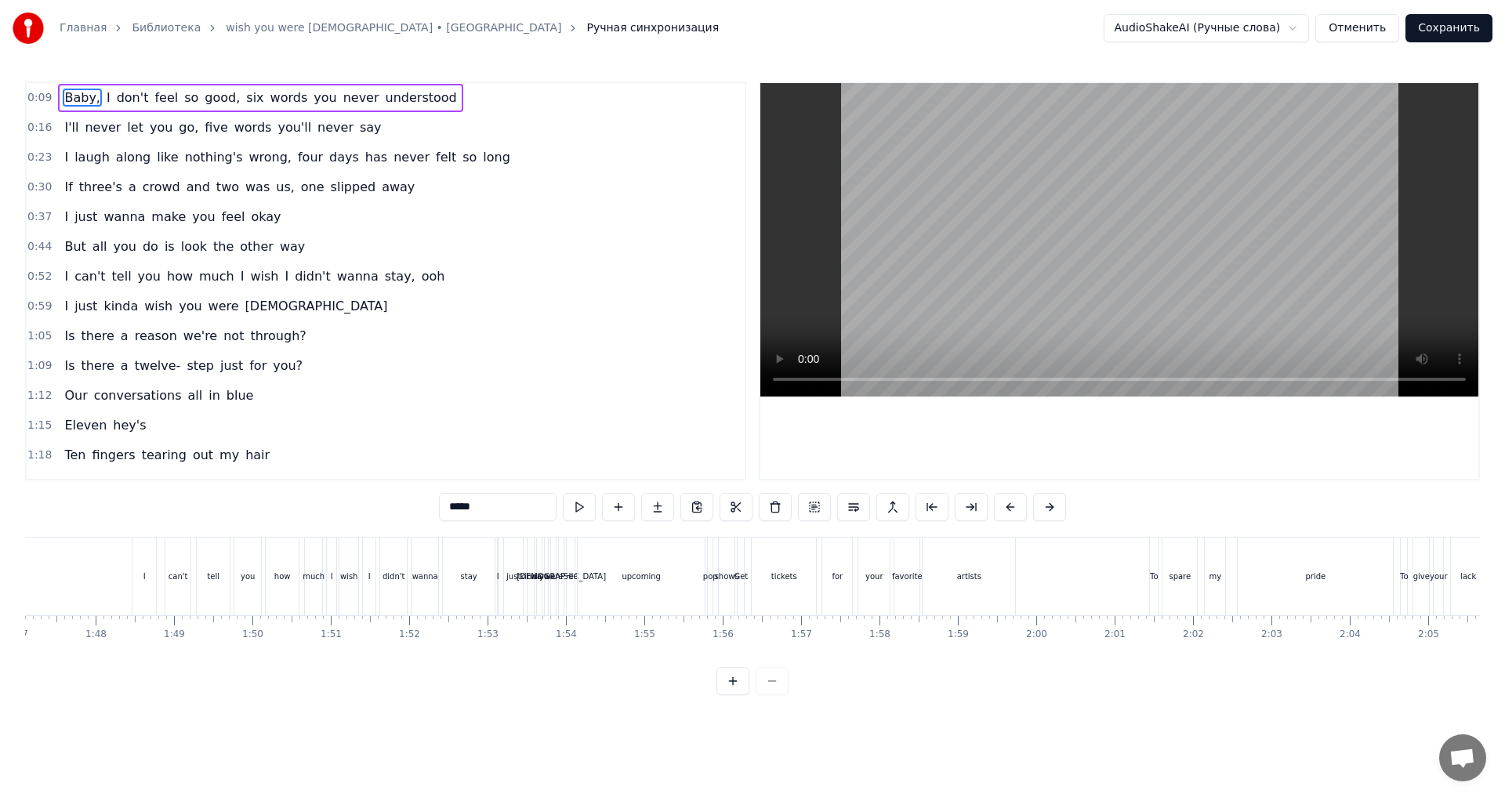
click at [633, 588] on div "upcoming" at bounding box center [641, 577] width 127 height 78
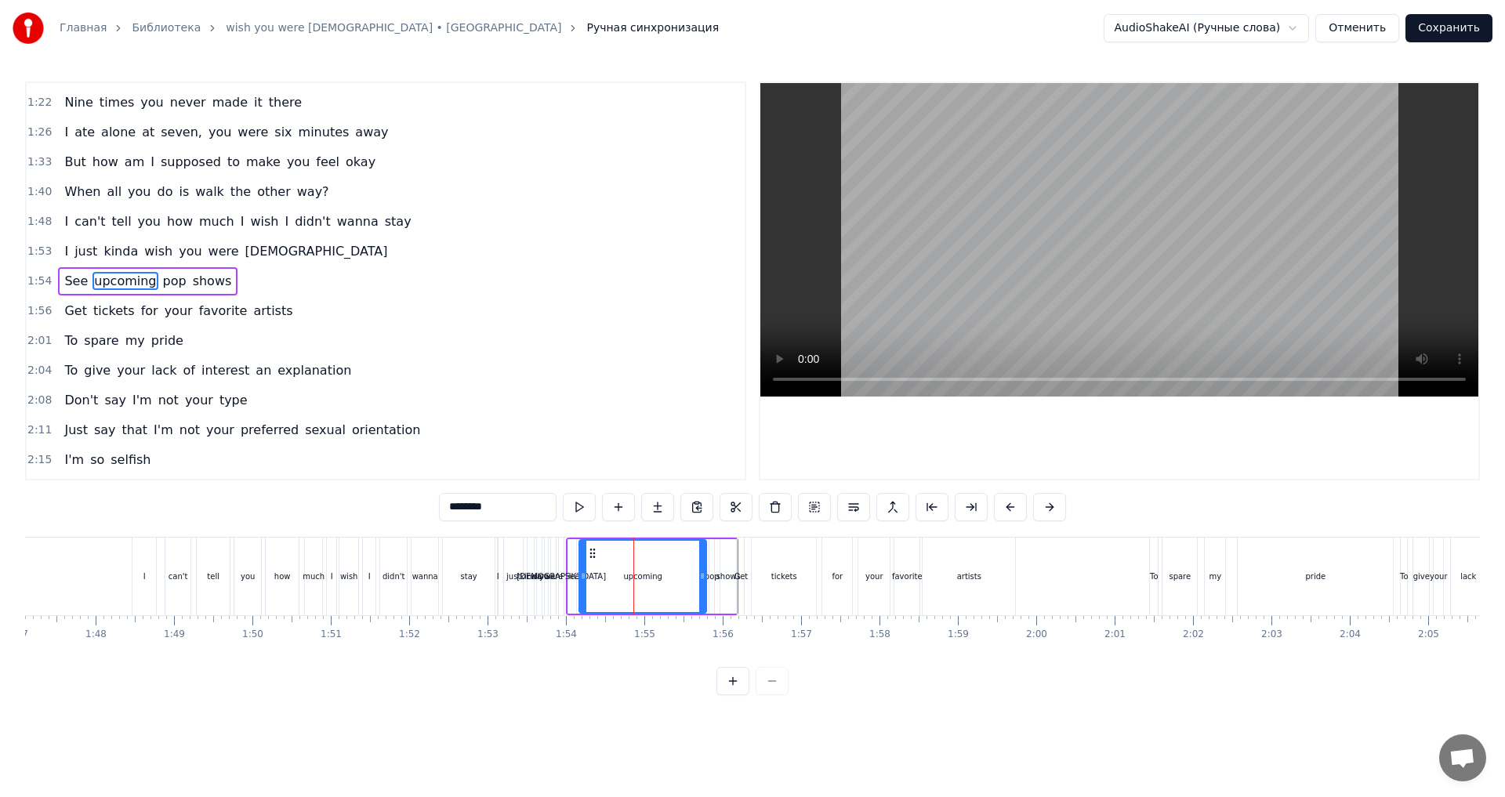
scroll to position [0, 8236]
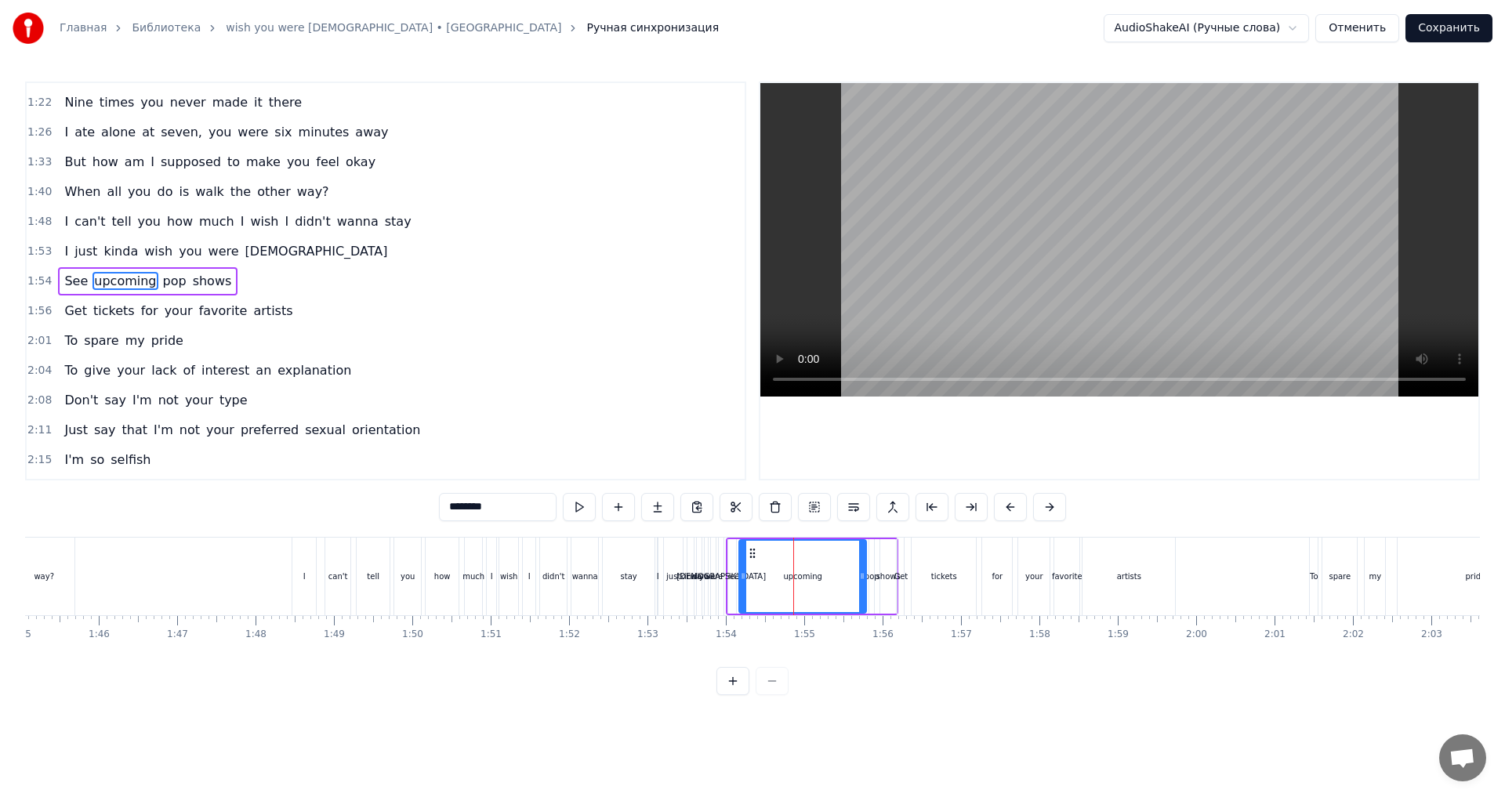
click at [627, 579] on div "stay" at bounding box center [629, 577] width 16 height 12
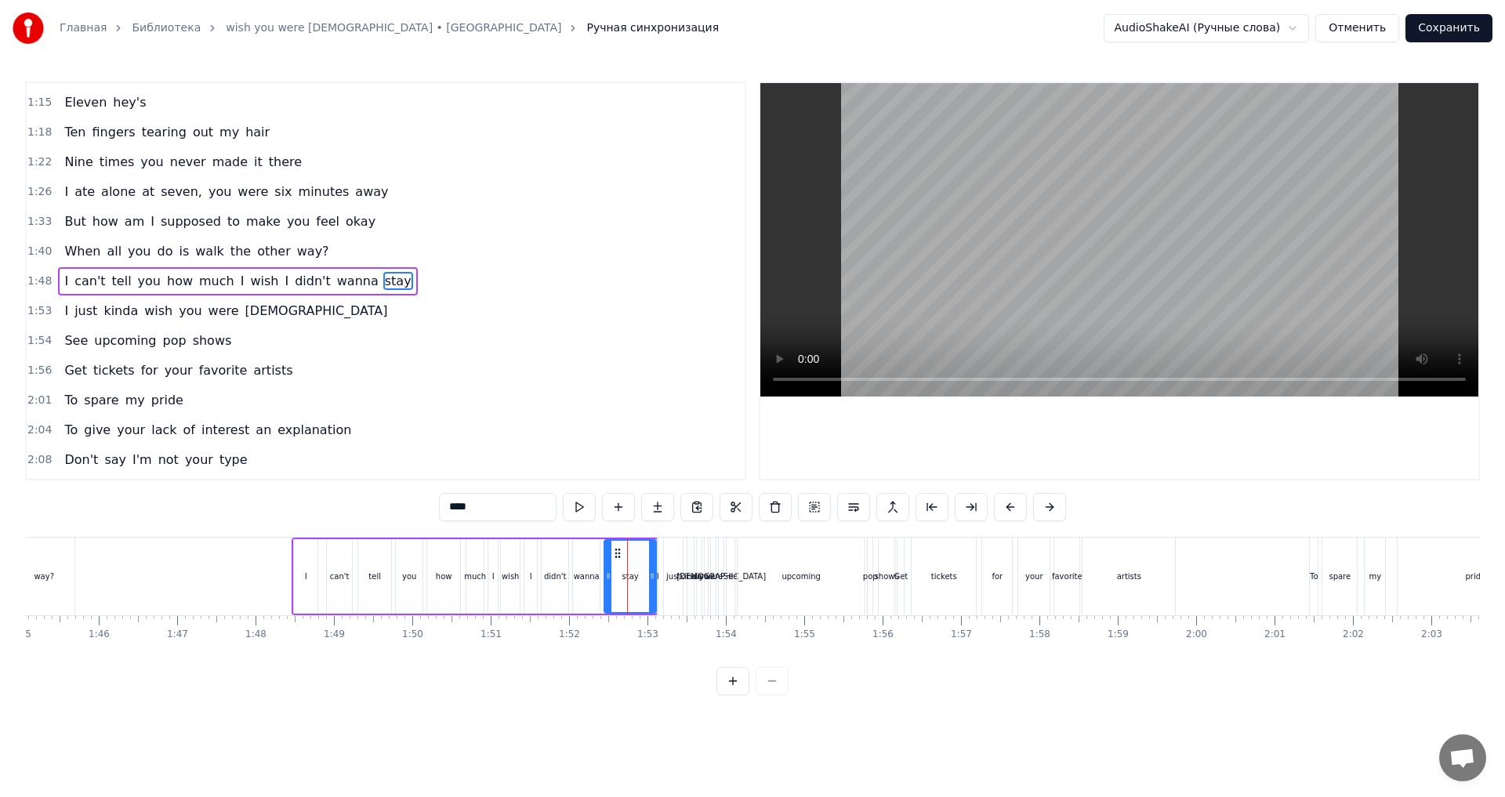
click at [811, 583] on div "upcoming" at bounding box center [801, 577] width 127 height 78
type input "********"
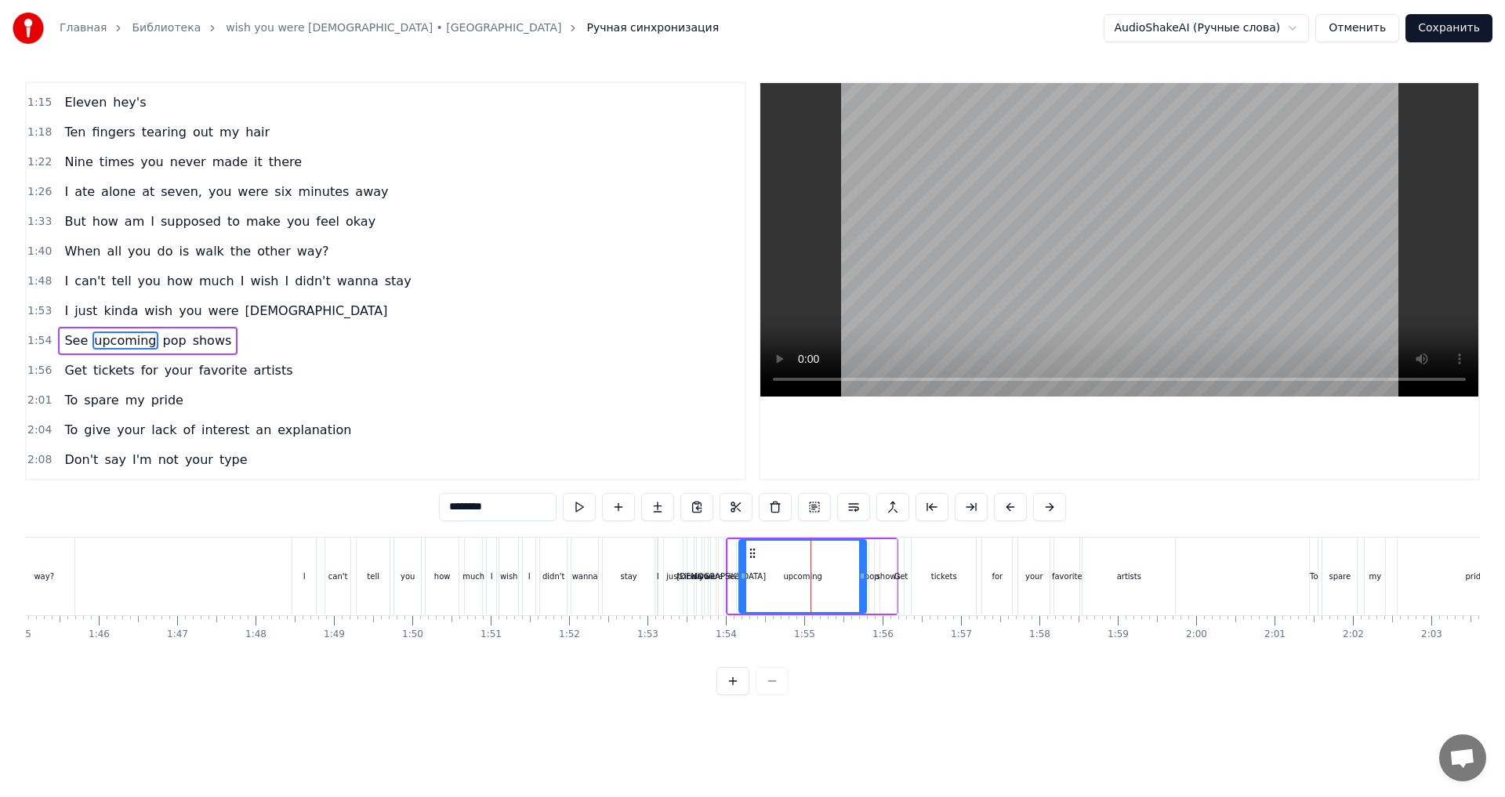
scroll to position [383, 0]
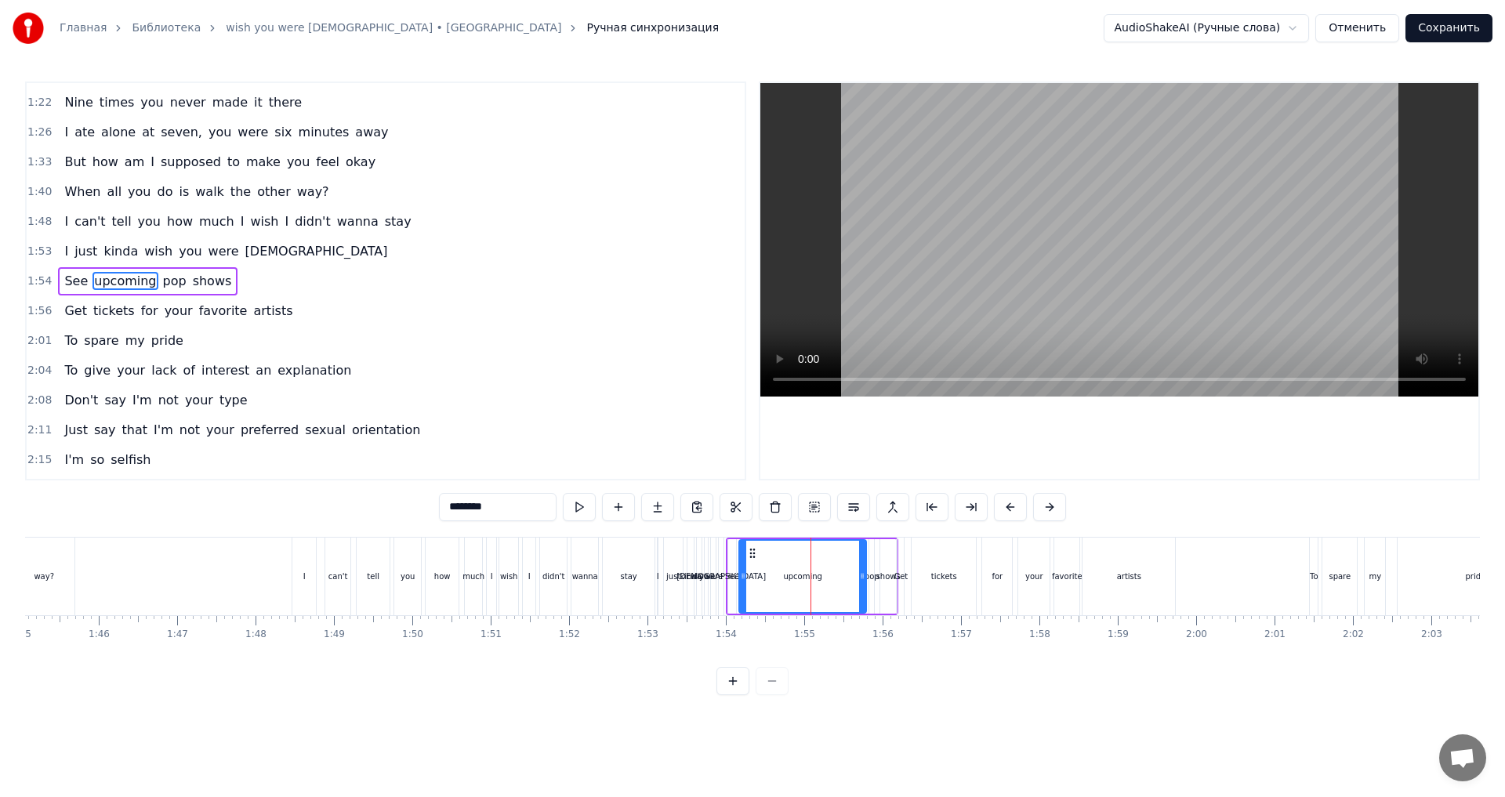
click at [252, 256] on div "1:53 I just kinda wish you were [DEMOGRAPHIC_DATA]" at bounding box center [386, 252] width 718 height 30
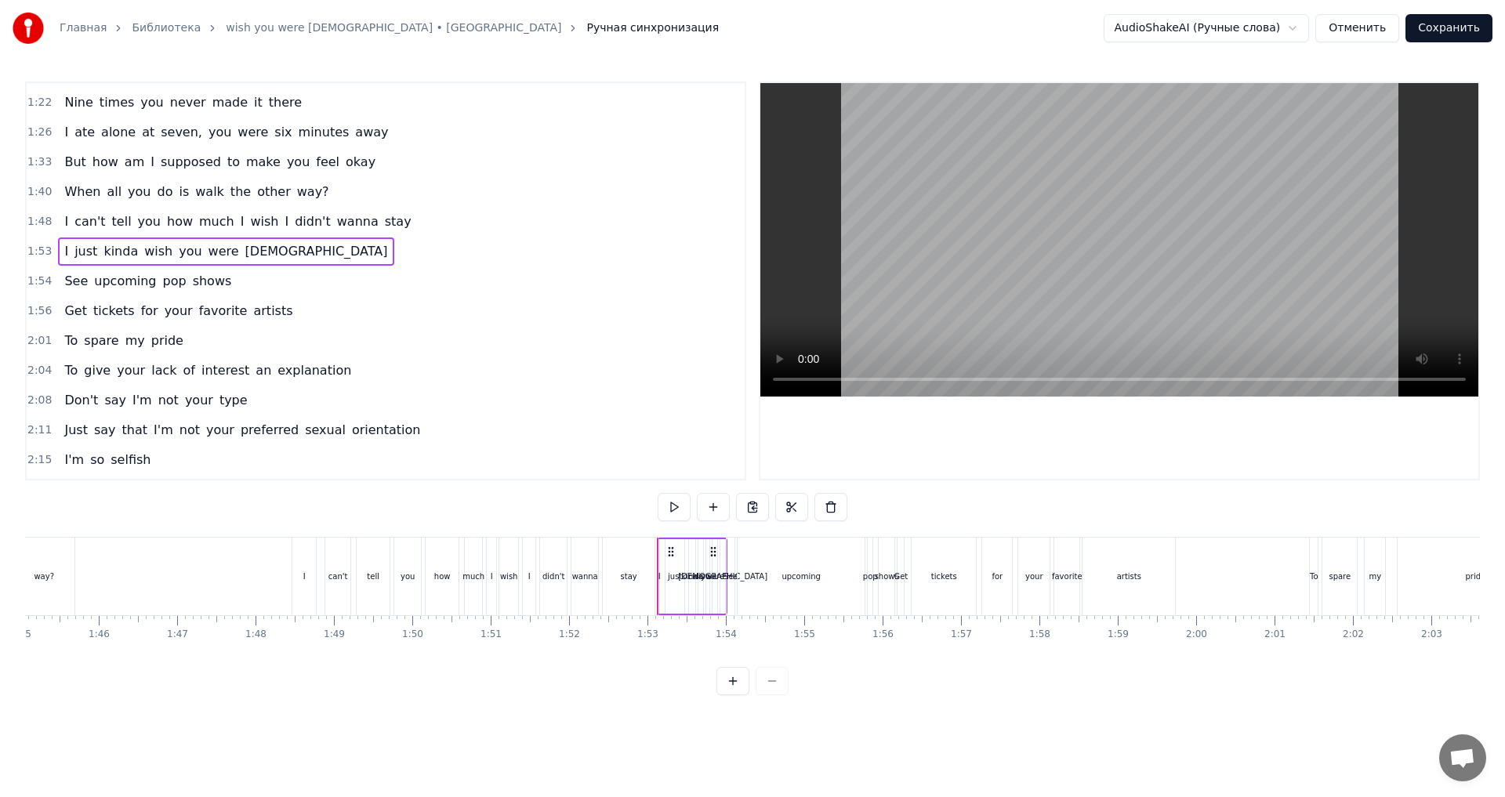
click at [250, 272] on div "1:54 See upcoming pop shows" at bounding box center [386, 282] width 718 height 30
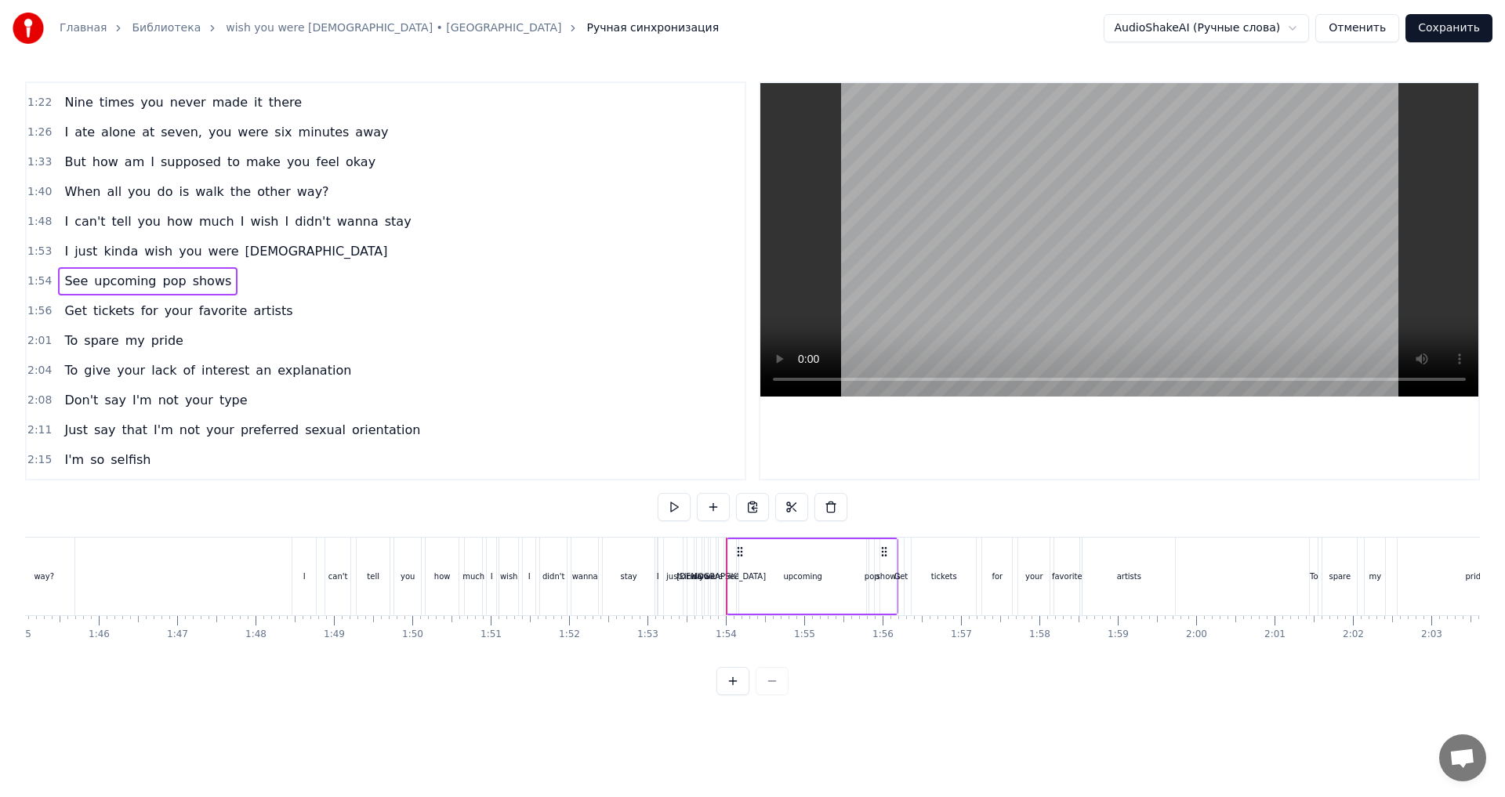
click at [294, 316] on div "1:56 Get tickets for your favorite artists" at bounding box center [386, 311] width 718 height 30
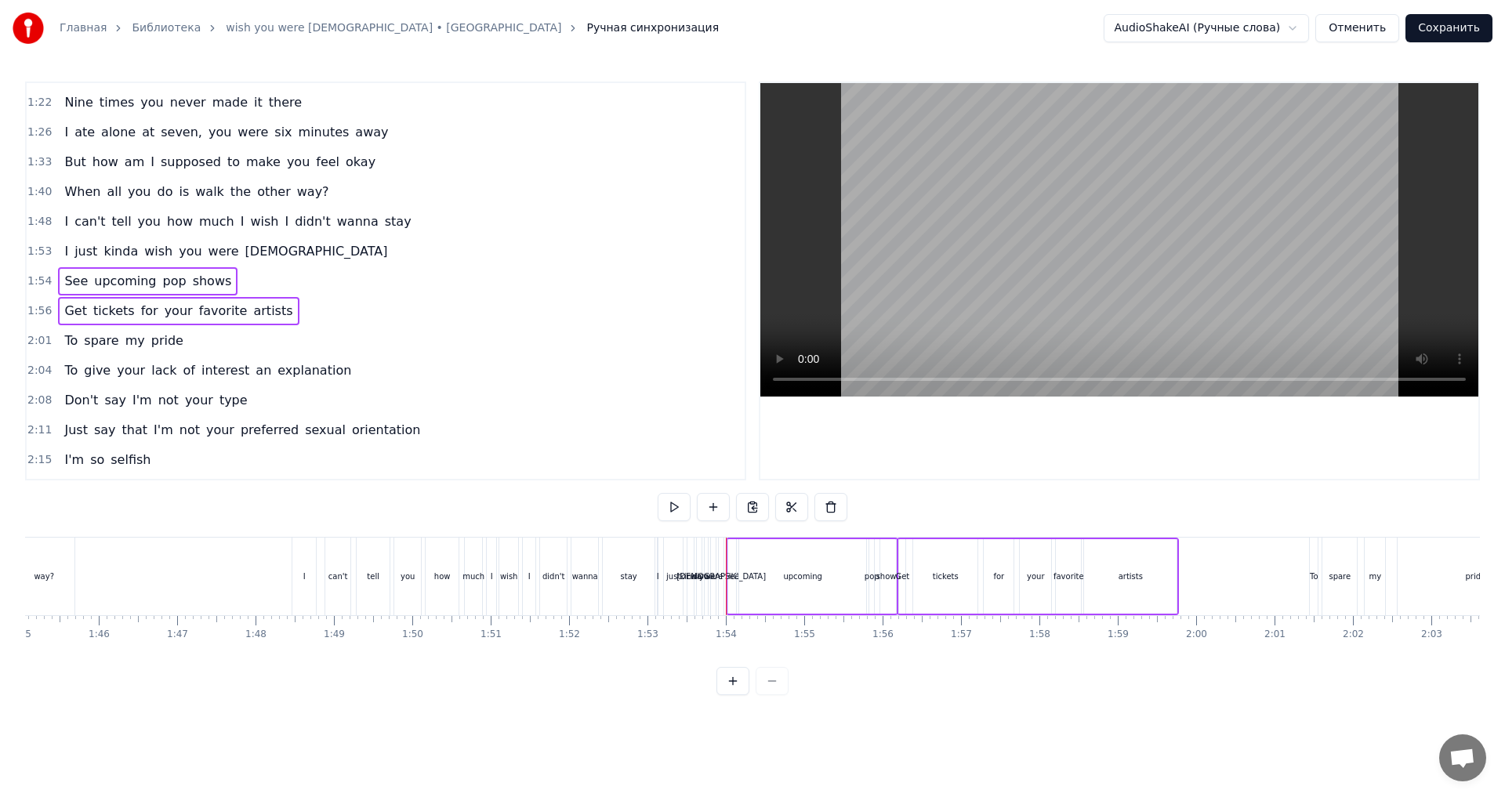
click at [245, 336] on div "2:01 To spare my pride" at bounding box center [386, 341] width 718 height 30
click at [354, 371] on div "2:04 To give your lack of interest an explanation" at bounding box center [386, 371] width 718 height 30
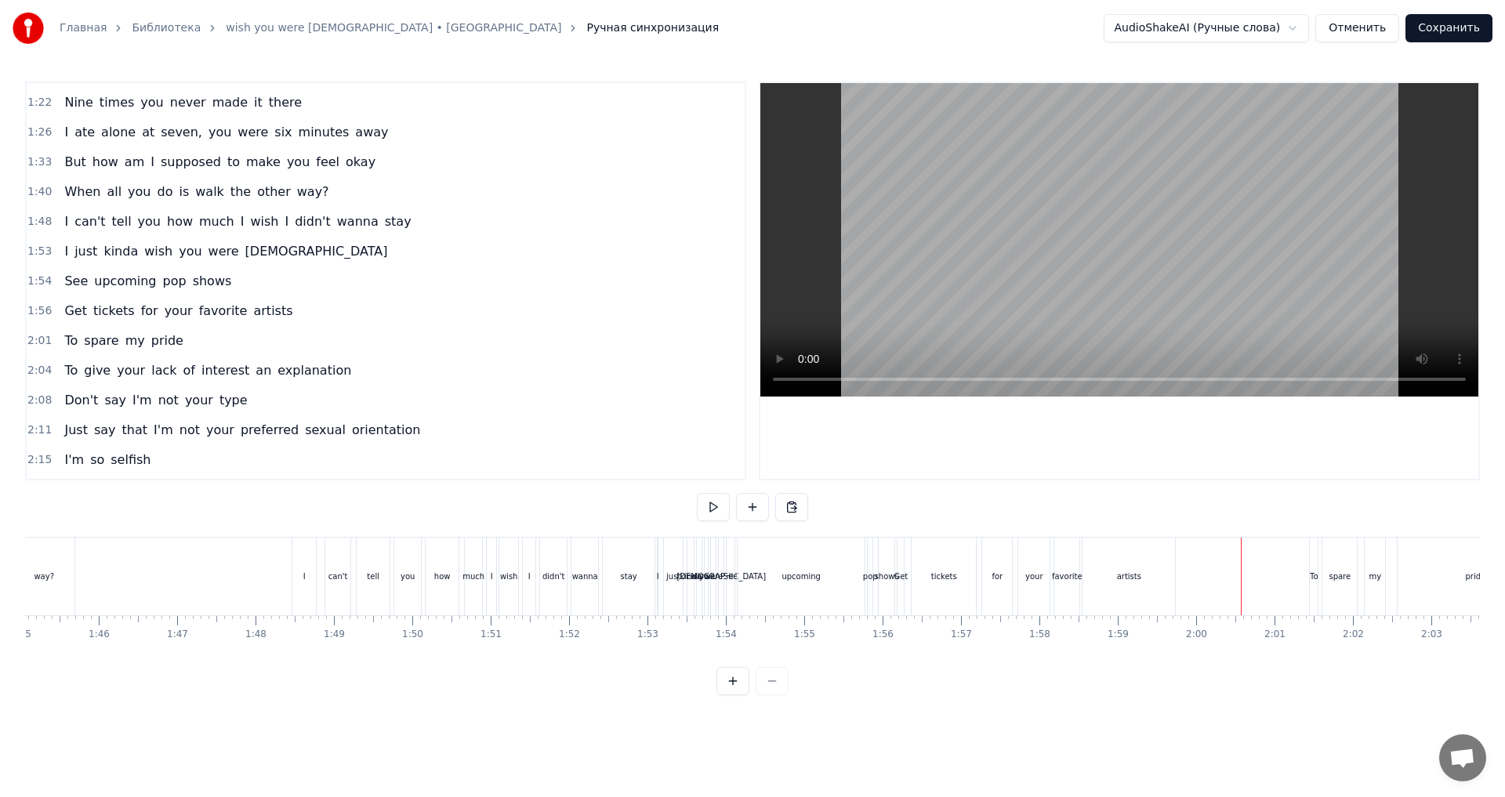
click at [288, 318] on div "1:56 Get tickets for your favorite artists" at bounding box center [386, 311] width 718 height 30
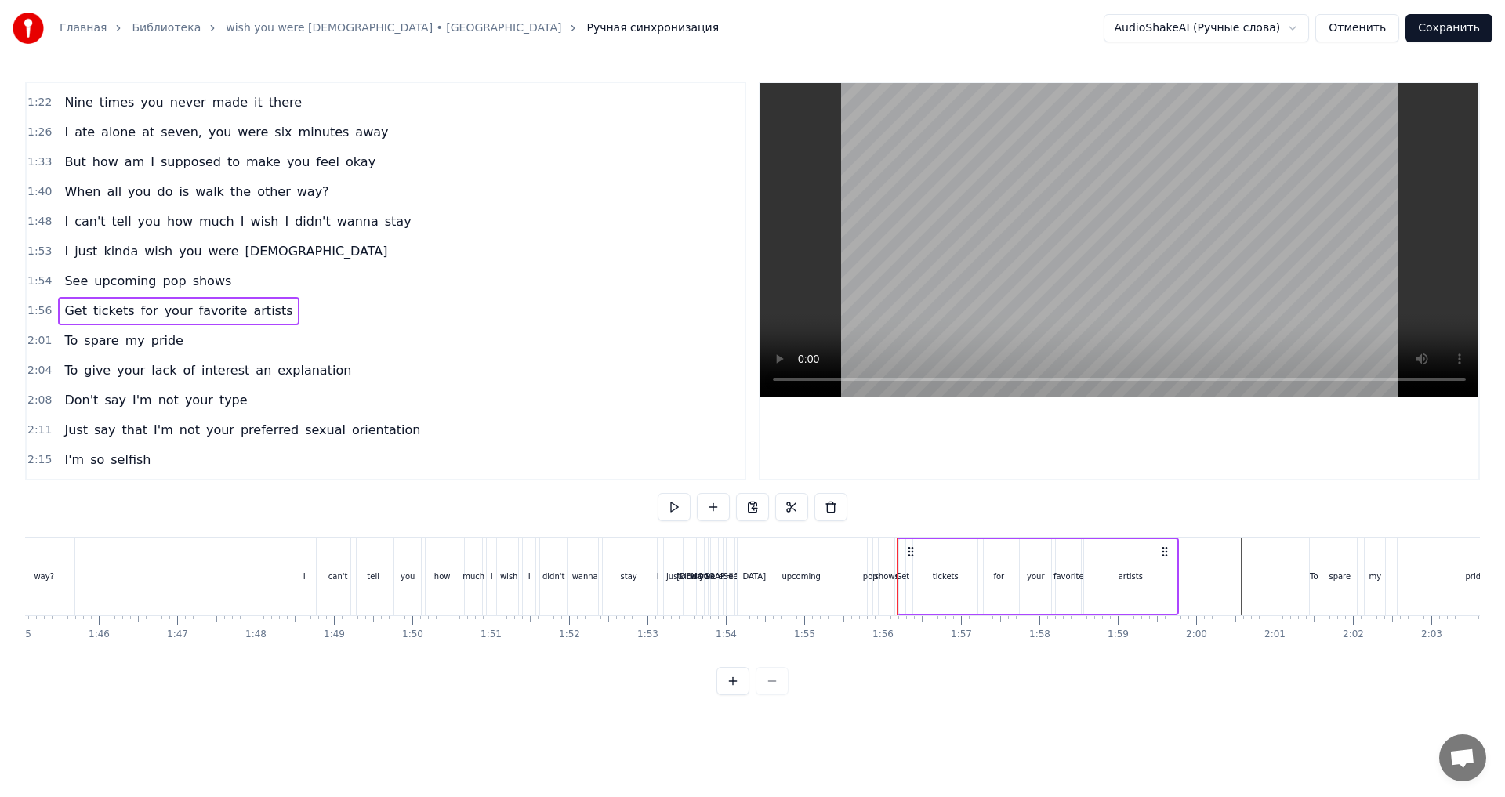
click at [238, 281] on div "1:54 See upcoming pop shows" at bounding box center [386, 282] width 718 height 30
click at [268, 258] on div "1:53 I just kinda wish you were [DEMOGRAPHIC_DATA]" at bounding box center [386, 252] width 718 height 30
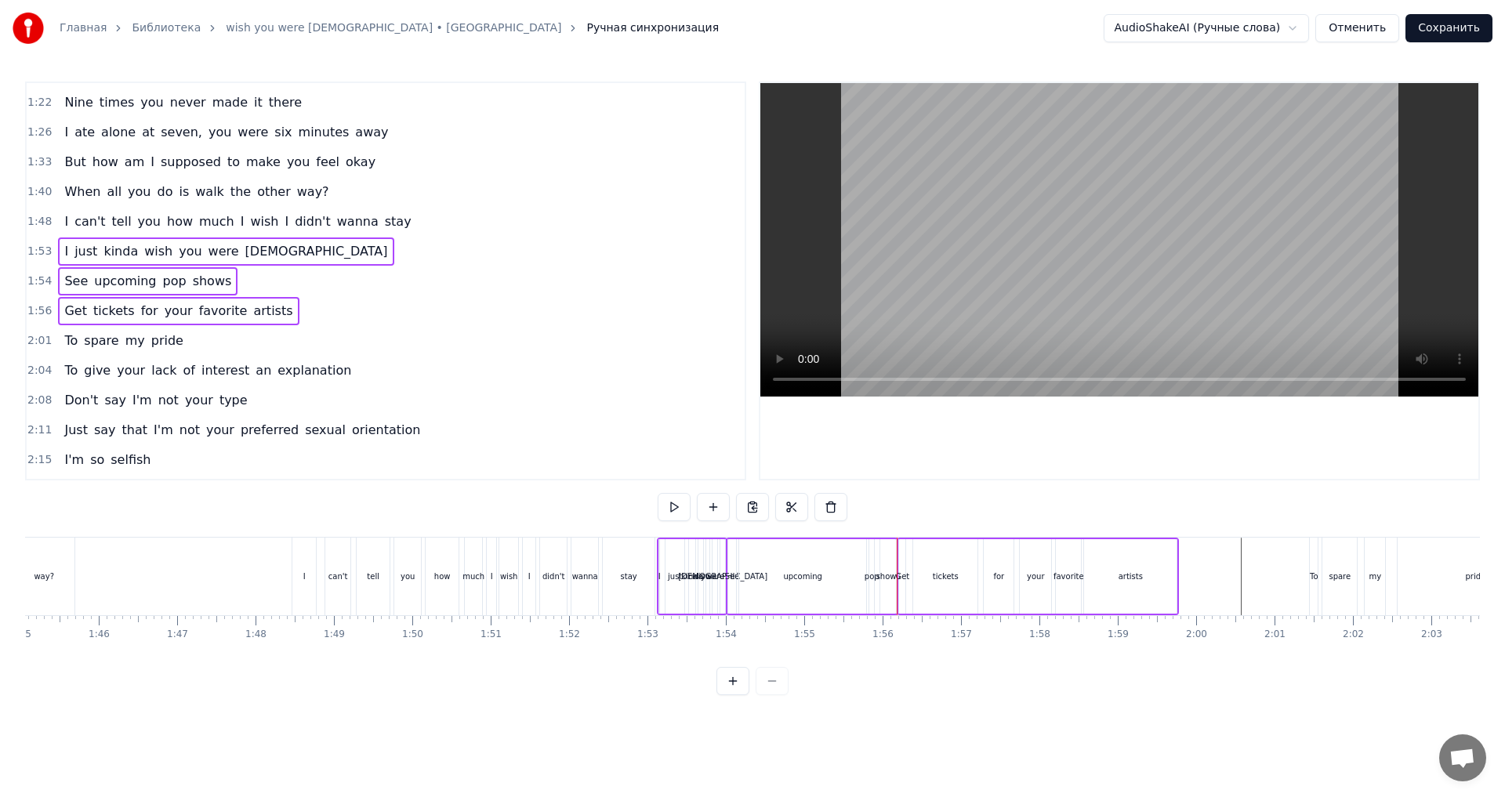
click at [270, 281] on div "1:54 See upcoming pop shows" at bounding box center [386, 282] width 718 height 30
click at [266, 256] on div "1:53 I just kinda wish you were [DEMOGRAPHIC_DATA]" at bounding box center [386, 252] width 718 height 30
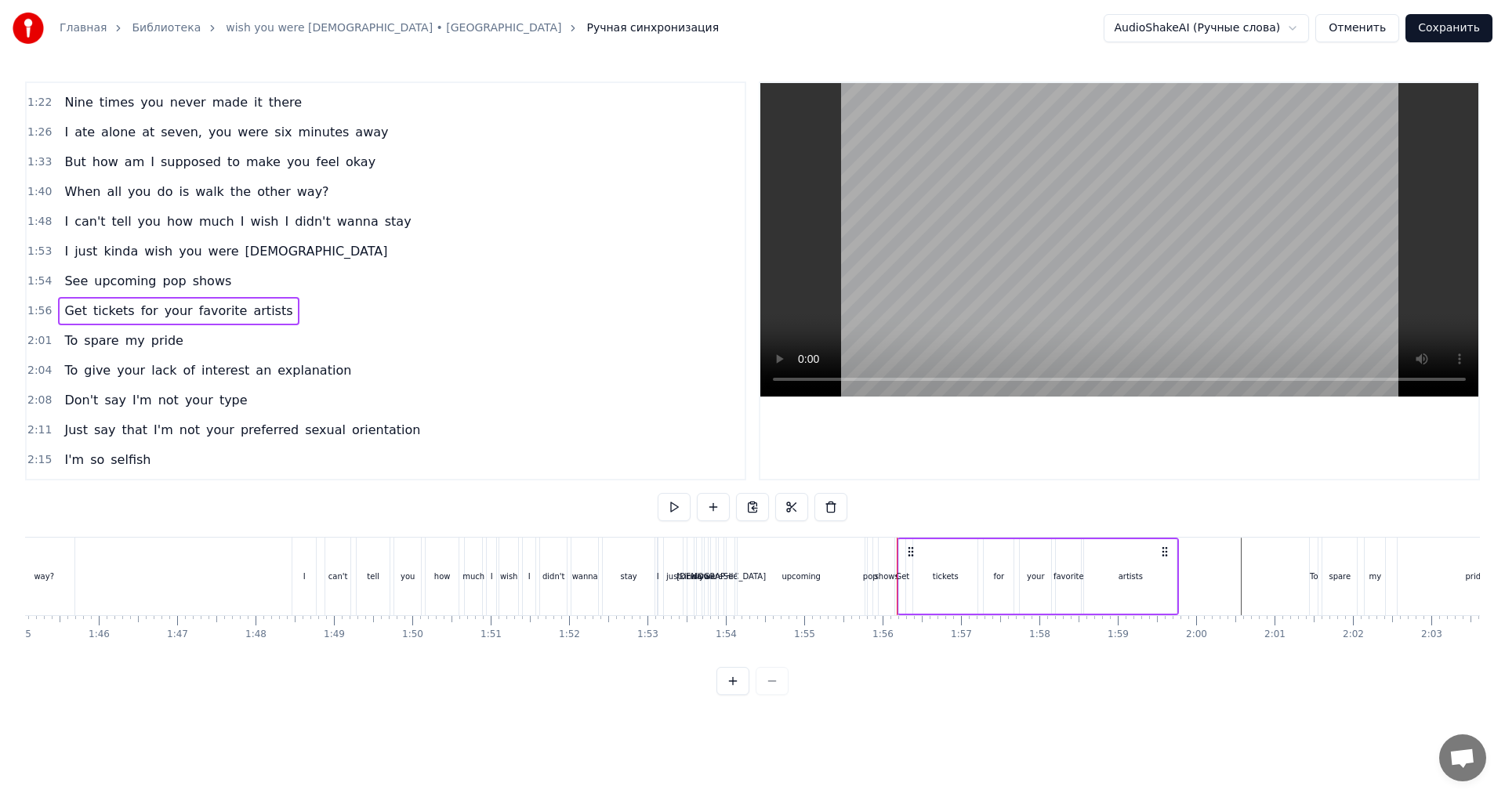
click at [259, 279] on div "1:54 See upcoming pop shows" at bounding box center [386, 282] width 718 height 30
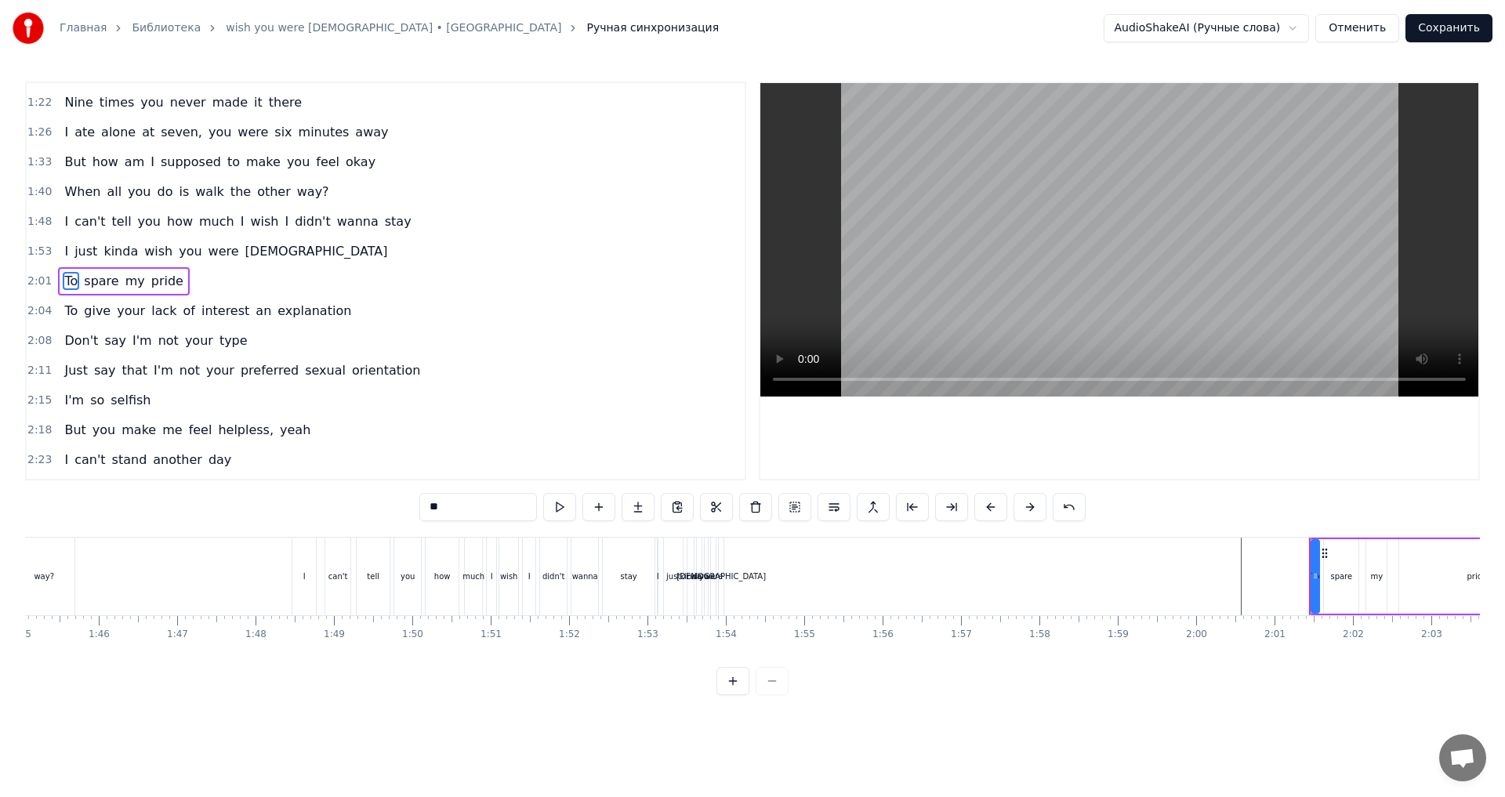
click at [836, 573] on div at bounding box center [882, 577] width 18187 height 78
click at [666, 593] on div "just" at bounding box center [673, 577] width 19 height 78
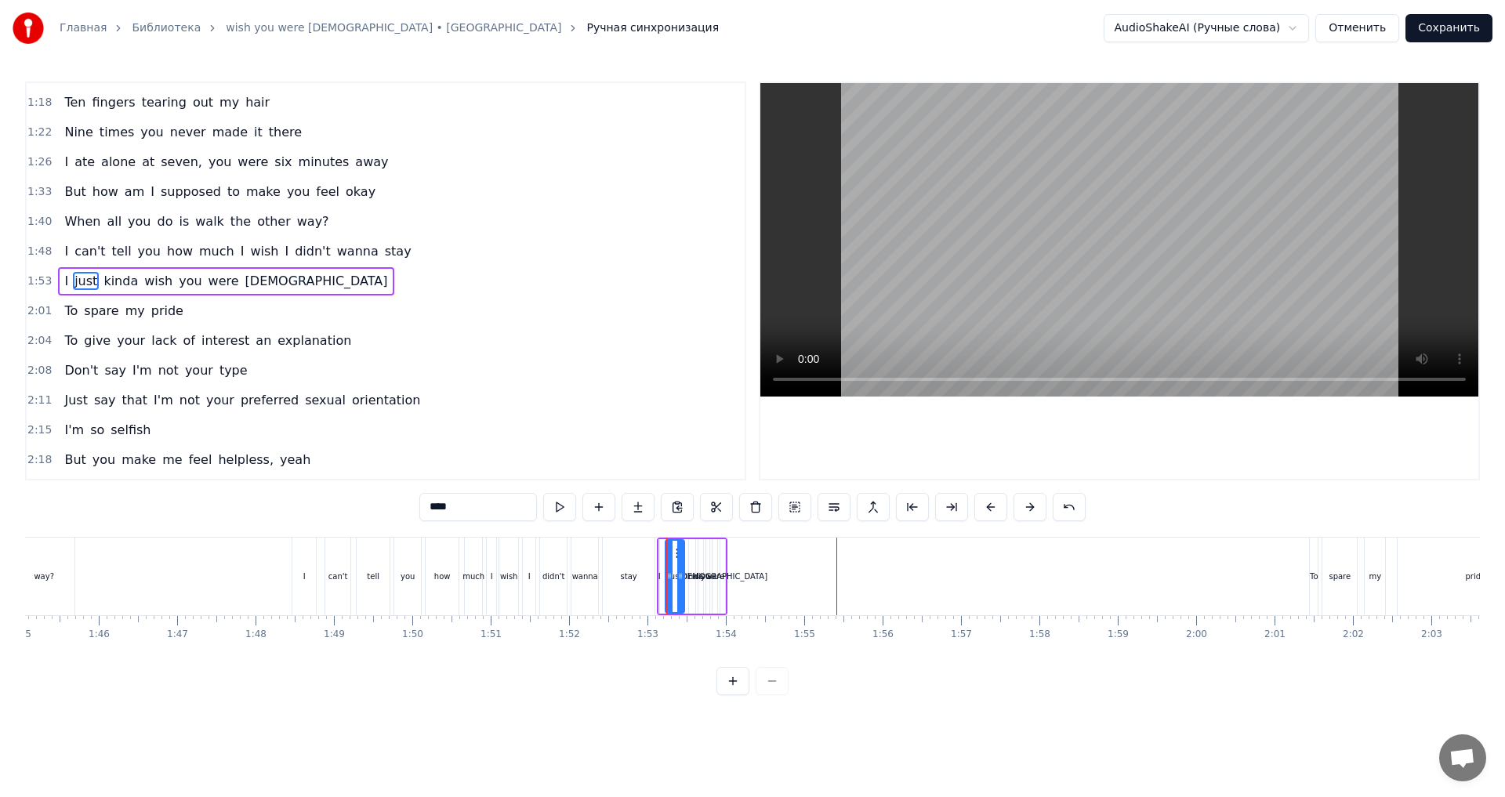
click at [279, 271] on div "1:53 I just kinda wish you were [DEMOGRAPHIC_DATA]" at bounding box center [386, 282] width 718 height 30
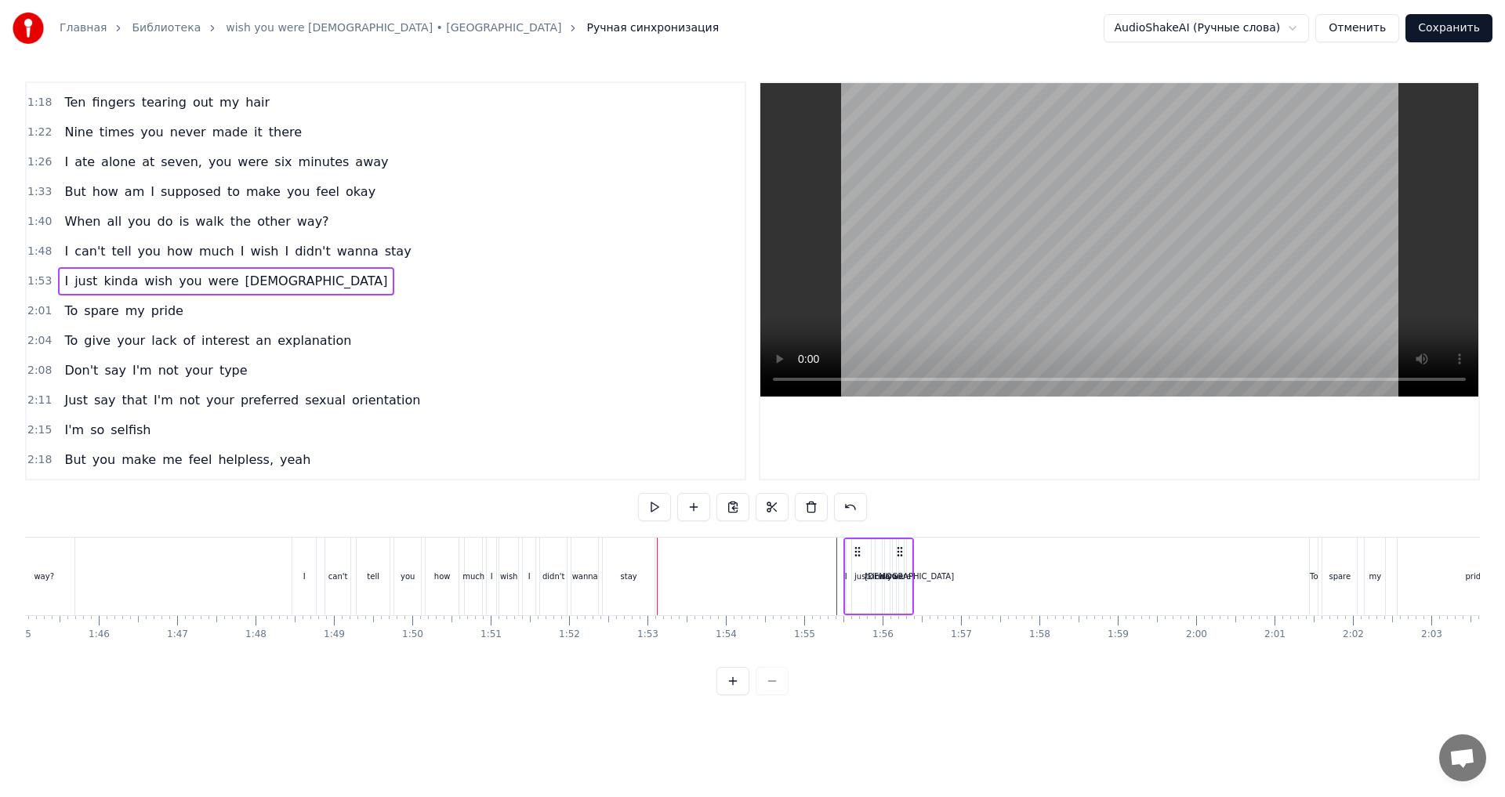
drag, startPoint x: 714, startPoint y: 555, endPoint x: 901, endPoint y: 574, distance: 187.5
click at [901, 574] on div "I just kinda wish you were [DEMOGRAPHIC_DATA]" at bounding box center [878, 577] width 71 height 78
click at [910, 582] on div "[DEMOGRAPHIC_DATA]" at bounding box center [909, 577] width 89 height 12
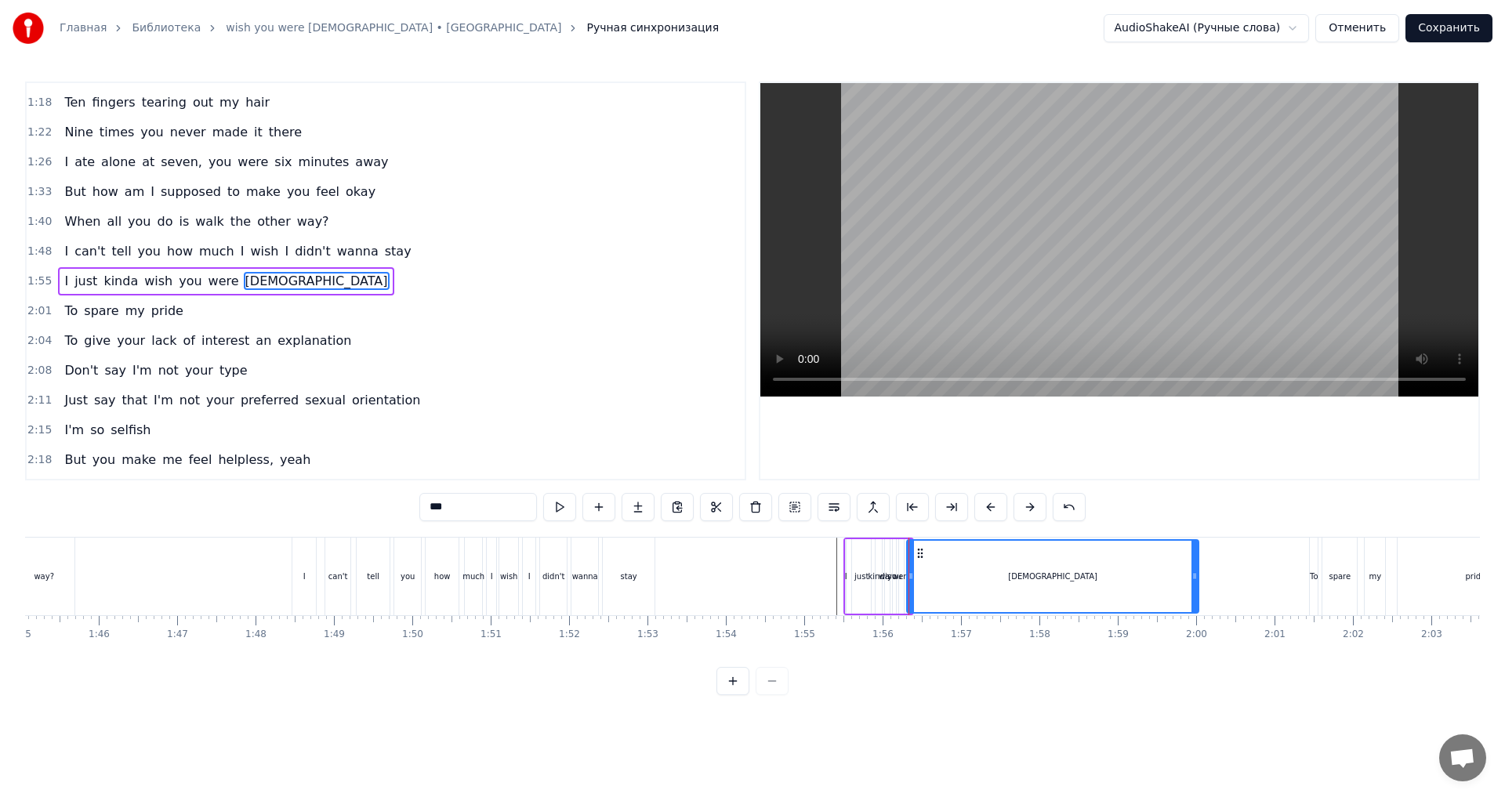
drag, startPoint x: 910, startPoint y: 579, endPoint x: 1197, endPoint y: 597, distance: 287.5
click at [1197, 597] on div at bounding box center [1195, 576] width 6 height 71
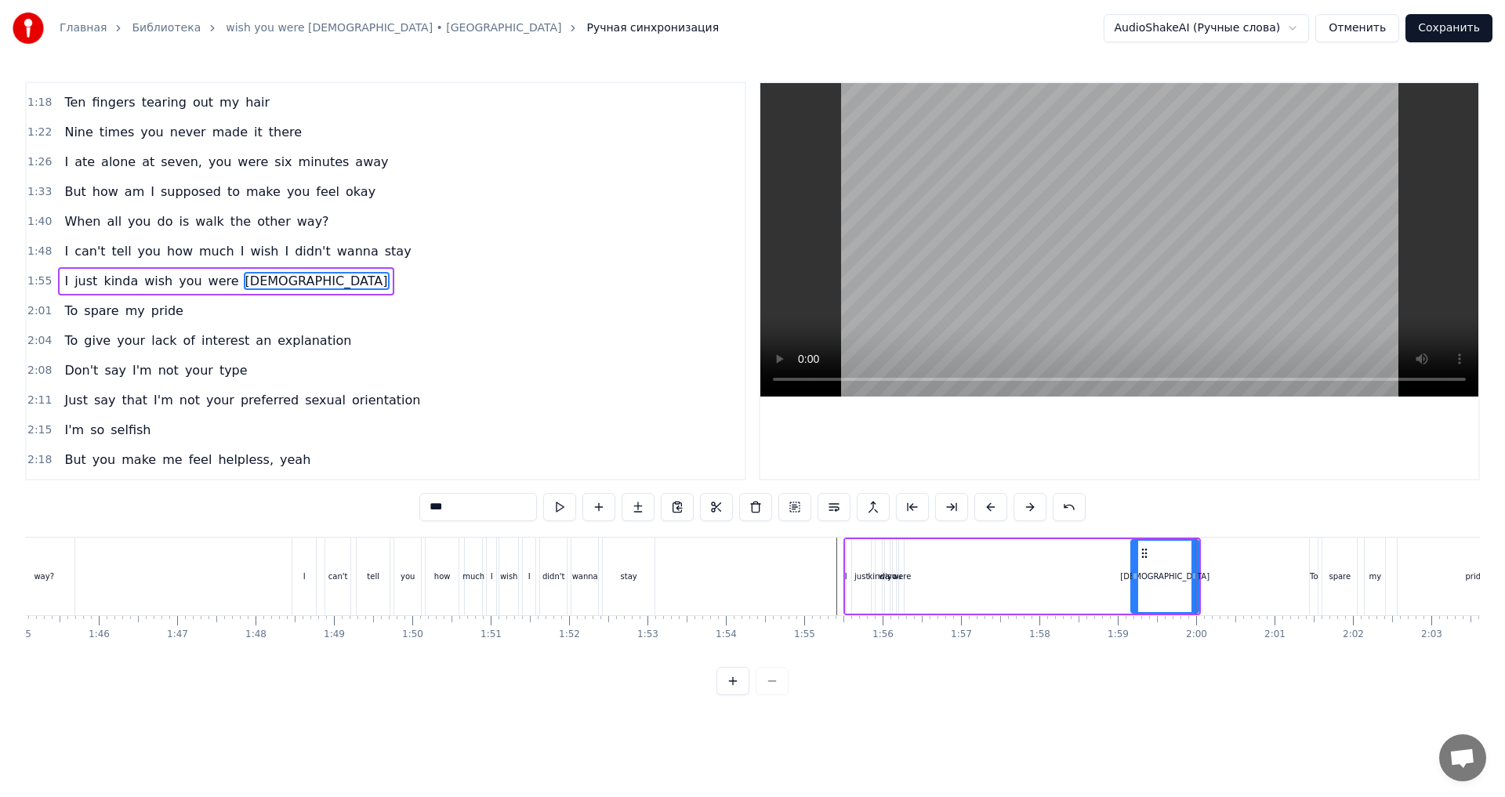
drag, startPoint x: 910, startPoint y: 582, endPoint x: 1124, endPoint y: 600, distance: 214.7
click at [1124, 600] on div at bounding box center [1125, 576] width 6 height 71
click at [1055, 593] on div "I just kinda wish you were [DEMOGRAPHIC_DATA]" at bounding box center [1021, 577] width 357 height 78
click at [1136, 581] on div "[DEMOGRAPHIC_DATA]" at bounding box center [1160, 576] width 78 height 74
drag, startPoint x: 1129, startPoint y: 580, endPoint x: 1093, endPoint y: 585, distance: 36.4
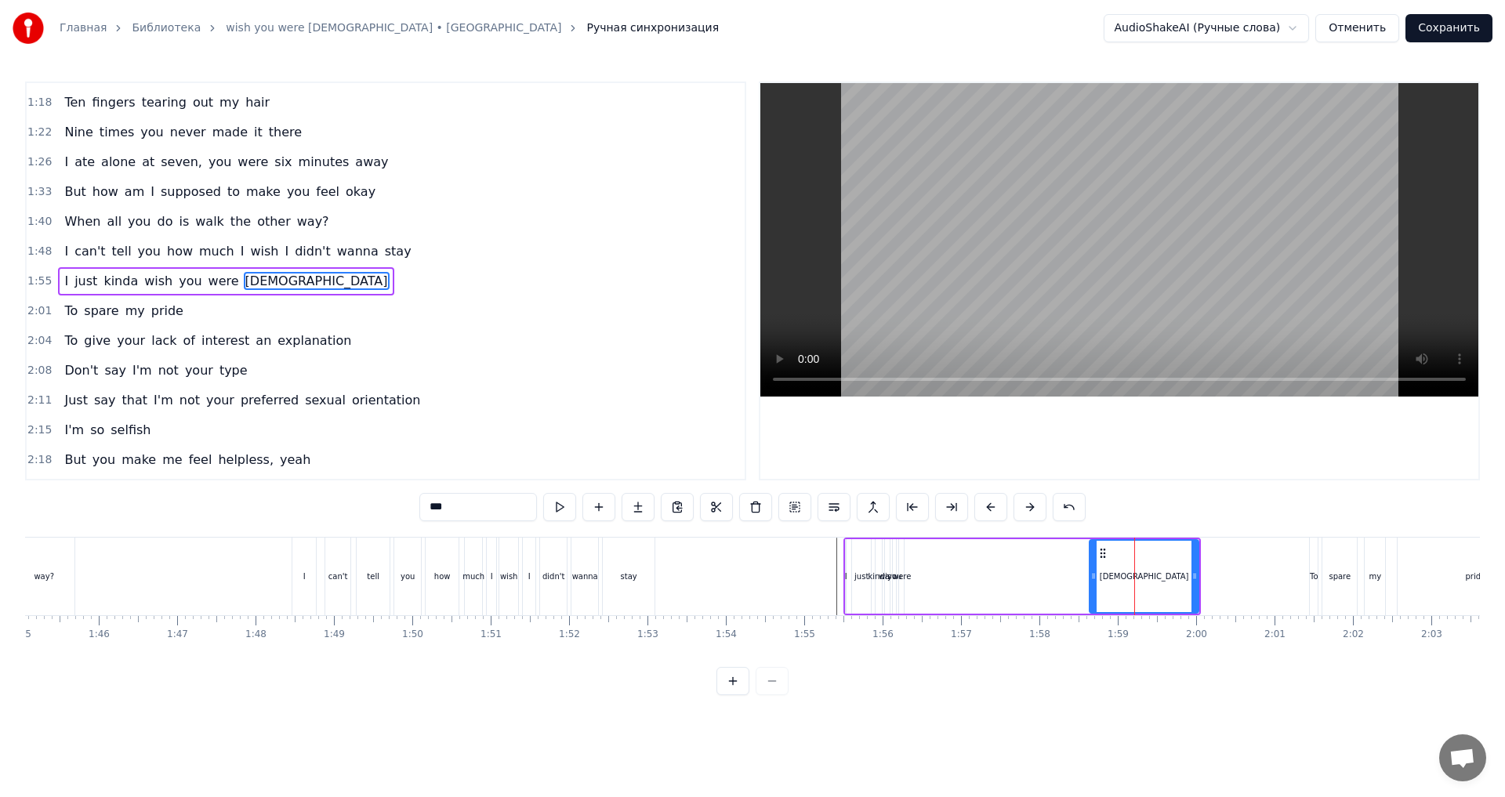
click at [1093, 585] on div at bounding box center [1093, 576] width 6 height 71
click at [903, 582] on div "were" at bounding box center [901, 576] width 5 height 74
type input "****"
drag, startPoint x: 911, startPoint y: 555, endPoint x: 1078, endPoint y: 566, distance: 167.3
click at [1078, 566] on div "I just kinda wish you were [DEMOGRAPHIC_DATA]" at bounding box center [1021, 577] width 357 height 78
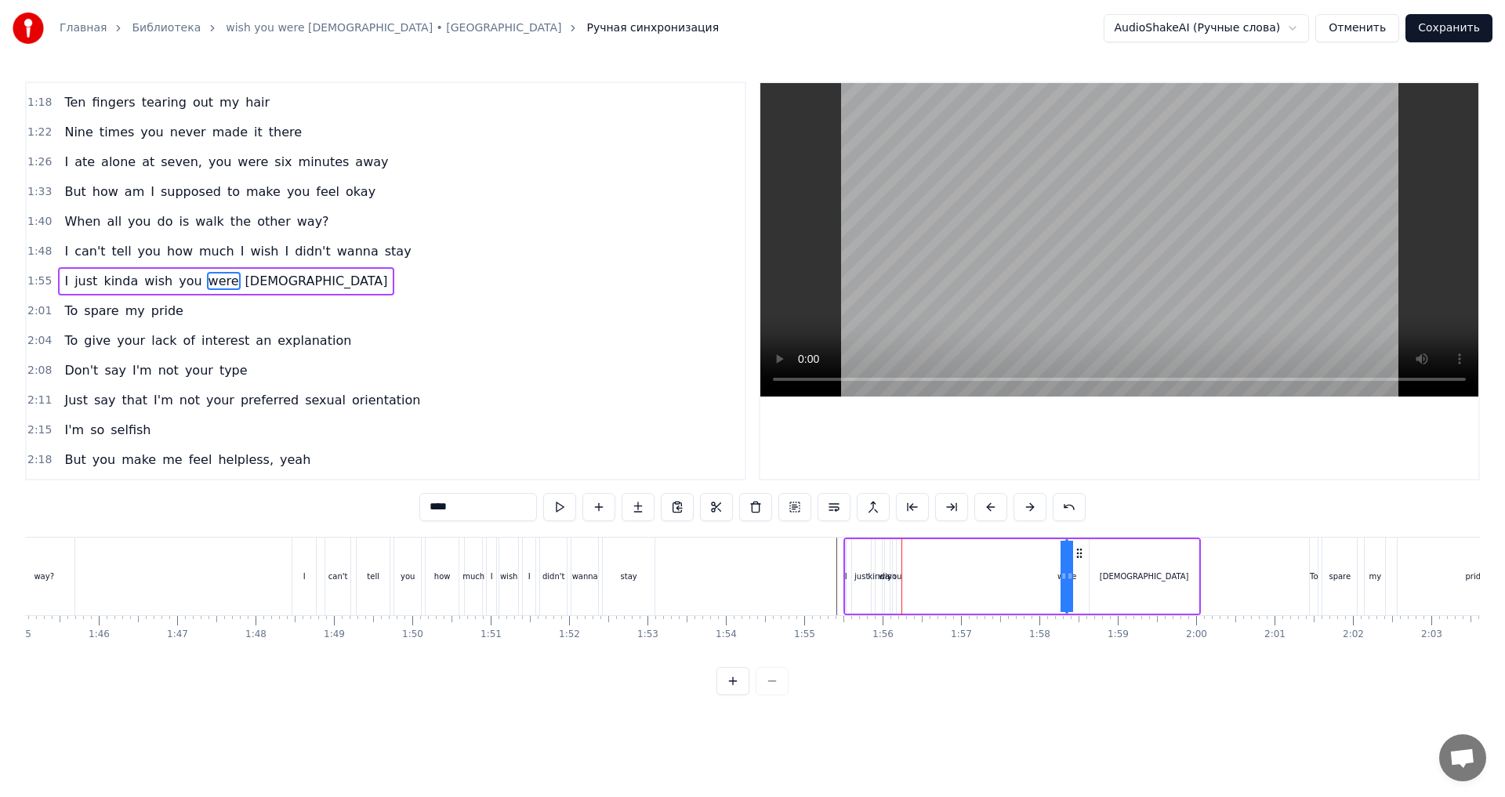
drag, startPoint x: 1065, startPoint y: 580, endPoint x: 1040, endPoint y: 583, distance: 24.5
click at [1040, 583] on div "I just kinda wish you were [DEMOGRAPHIC_DATA]" at bounding box center [1021, 577] width 357 height 78
click at [1065, 583] on div "I just kinda wish you were [DEMOGRAPHIC_DATA]" at bounding box center [1021, 577] width 357 height 78
click at [1065, 583] on div "were" at bounding box center [1066, 576] width 2 height 74
drag, startPoint x: 1071, startPoint y: 576, endPoint x: 1082, endPoint y: 581, distance: 11.9
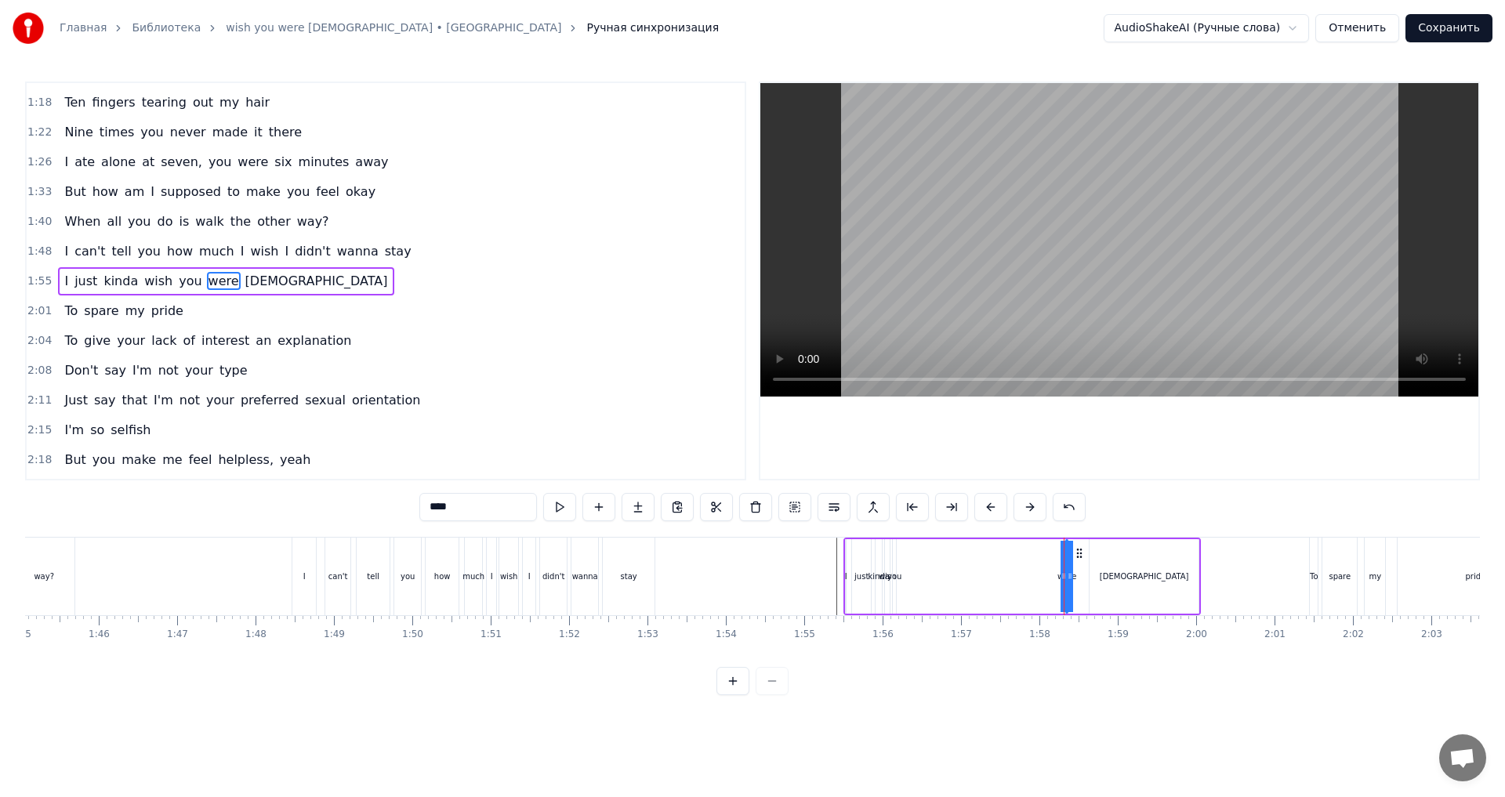
click at [1082, 581] on div "I just kinda wish you were [DEMOGRAPHIC_DATA]" at bounding box center [1021, 577] width 357 height 78
click at [1069, 580] on div "were" at bounding box center [1066, 577] width 19 height 12
click at [1083, 582] on div "I just kinda wish you were [DEMOGRAPHIC_DATA]" at bounding box center [1021, 577] width 357 height 78
click at [1063, 584] on div "I just kinda wish you were [DEMOGRAPHIC_DATA]" at bounding box center [1021, 577] width 357 height 78
click at [1069, 584] on div "I just kinda wish you were [DEMOGRAPHIC_DATA]" at bounding box center [1021, 577] width 357 height 78
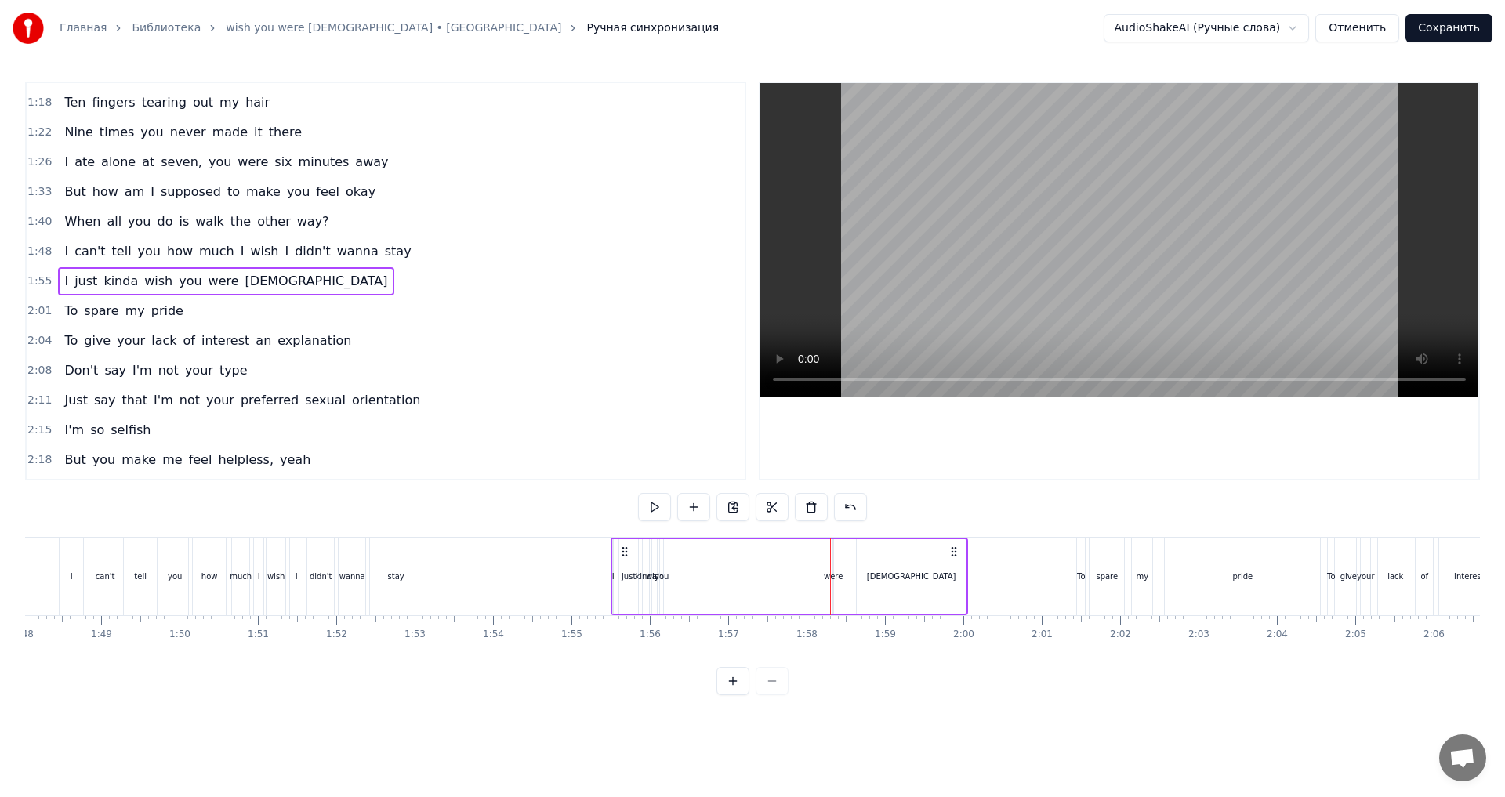
scroll to position [0, 8471]
click at [829, 586] on div "I just kinda wish you were [DEMOGRAPHIC_DATA]" at bounding box center [786, 577] width 357 height 78
click at [832, 585] on div "were" at bounding box center [831, 576] width 2 height 74
drag, startPoint x: 834, startPoint y: 580, endPoint x: 826, endPoint y: 586, distance: 9.6
click at [788, 586] on div at bounding box center [789, 576] width 6 height 71
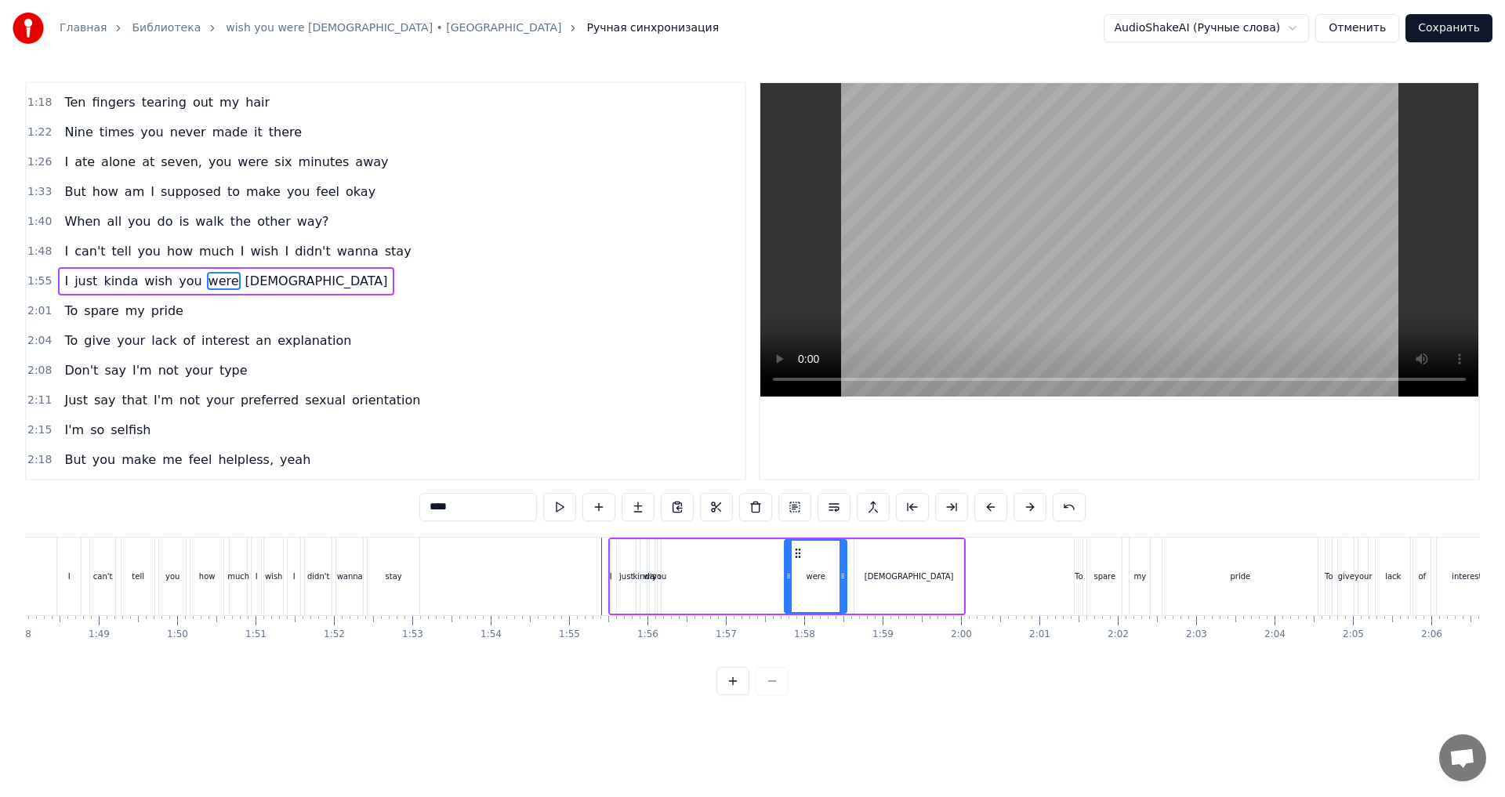
drag, startPoint x: 825, startPoint y: 579, endPoint x: 842, endPoint y: 588, distance: 18.6
click at [842, 588] on div at bounding box center [843, 576] width 6 height 71
drag, startPoint x: 843, startPoint y: 583, endPoint x: 851, endPoint y: 586, distance: 8.2
click at [851, 586] on div at bounding box center [850, 576] width 6 height 71
drag, startPoint x: 788, startPoint y: 582, endPoint x: 825, endPoint y: 588, distance: 38.1
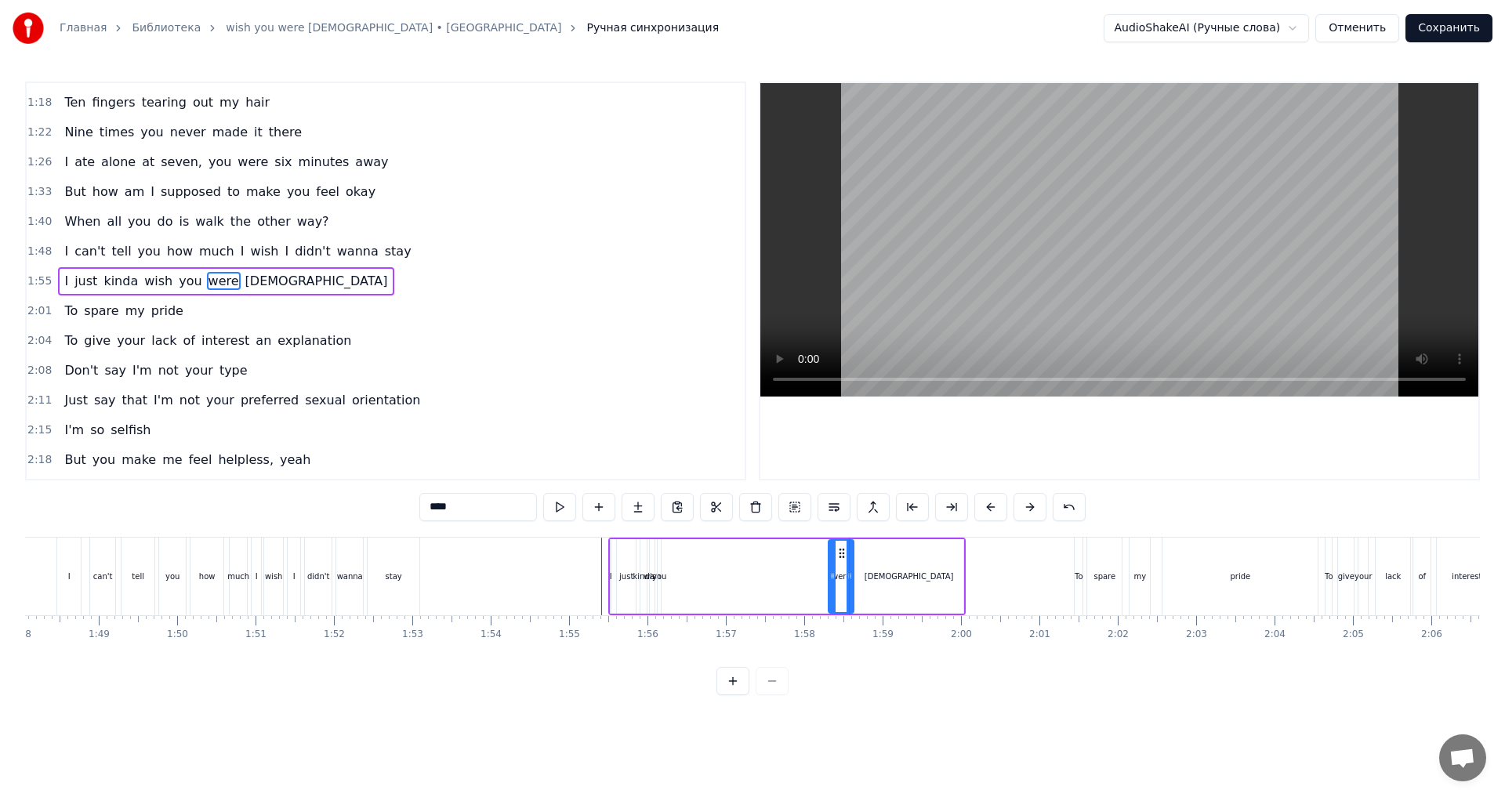
click at [832, 589] on div at bounding box center [832, 576] width 6 height 71
click at [779, 584] on div "I just kinda wish you were [DEMOGRAPHIC_DATA]" at bounding box center [786, 577] width 357 height 78
click at [834, 581] on div "were" at bounding box center [842, 577] width 19 height 12
click at [833, 582] on div at bounding box center [833, 577] width 1 height 78
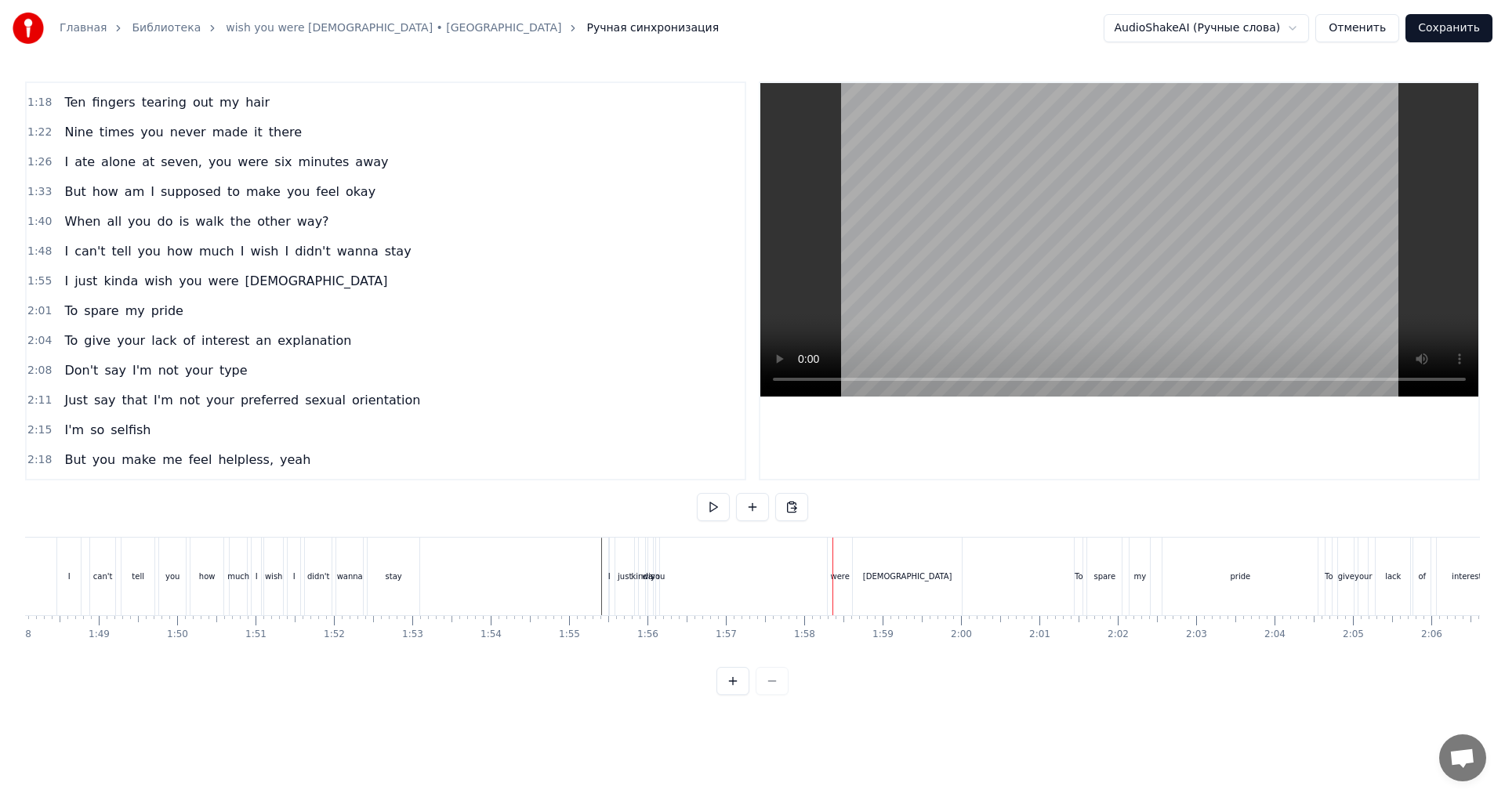
click at [838, 586] on div "were" at bounding box center [840, 577] width 24 height 78
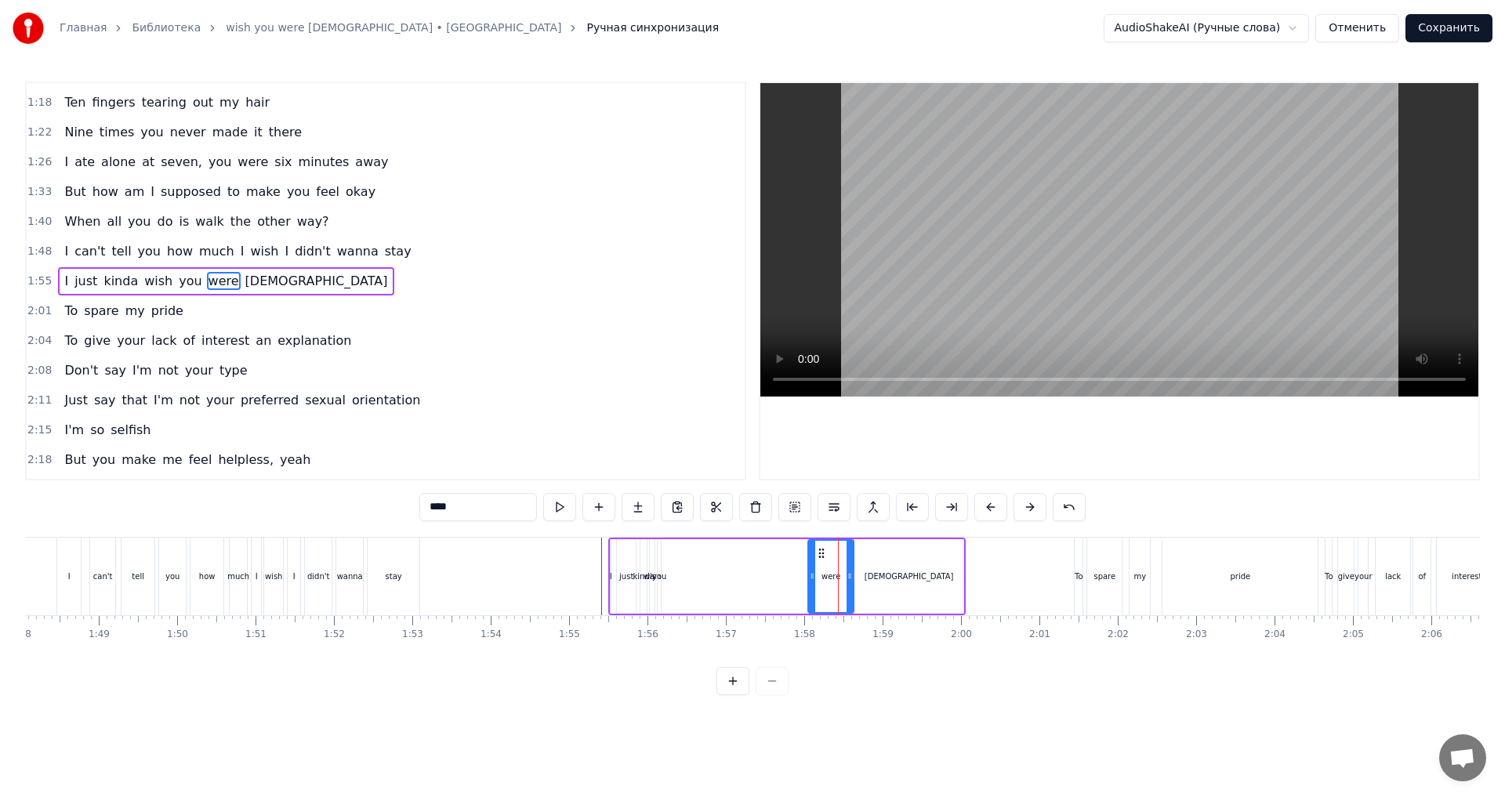
drag, startPoint x: 831, startPoint y: 584, endPoint x: 810, endPoint y: 586, distance: 21.3
click at [810, 586] on div at bounding box center [812, 576] width 6 height 71
click at [662, 589] on div "you" at bounding box center [659, 576] width 5 height 74
type input "***"
drag, startPoint x: 662, startPoint y: 579, endPoint x: 740, endPoint y: 586, distance: 77.9
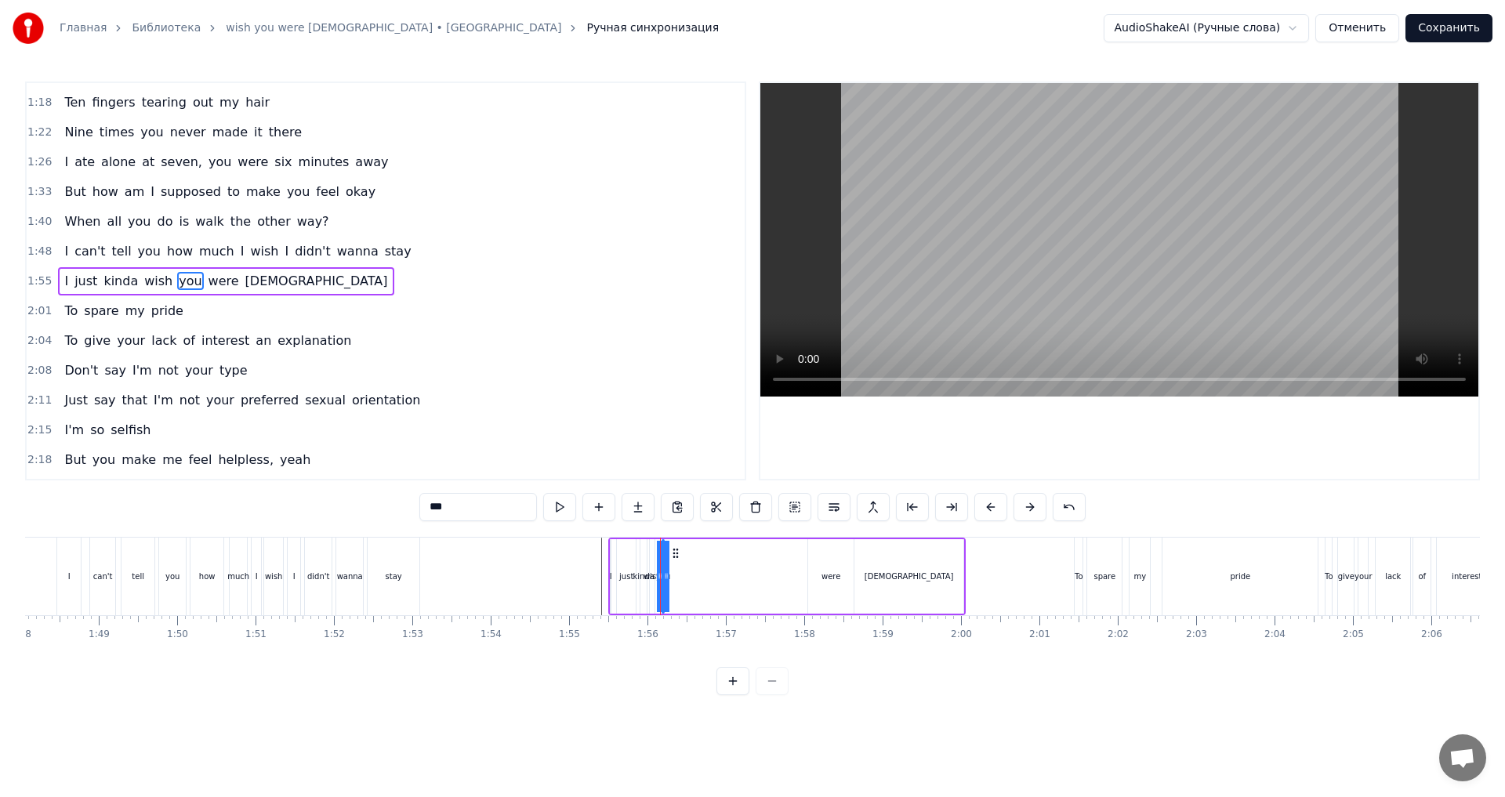
click at [740, 586] on div "I just kinda wish you were [DEMOGRAPHIC_DATA]" at bounding box center [786, 577] width 357 height 78
click at [662, 575] on div "you" at bounding box center [662, 577] width 14 height 12
drag, startPoint x: 684, startPoint y: 557, endPoint x: 785, endPoint y: 566, distance: 100.7
click at [785, 566] on div "I just kinda wish you were [DEMOGRAPHIC_DATA]" at bounding box center [786, 577] width 357 height 78
drag, startPoint x: 770, startPoint y: 575, endPoint x: 736, endPoint y: 578, distance: 33.9
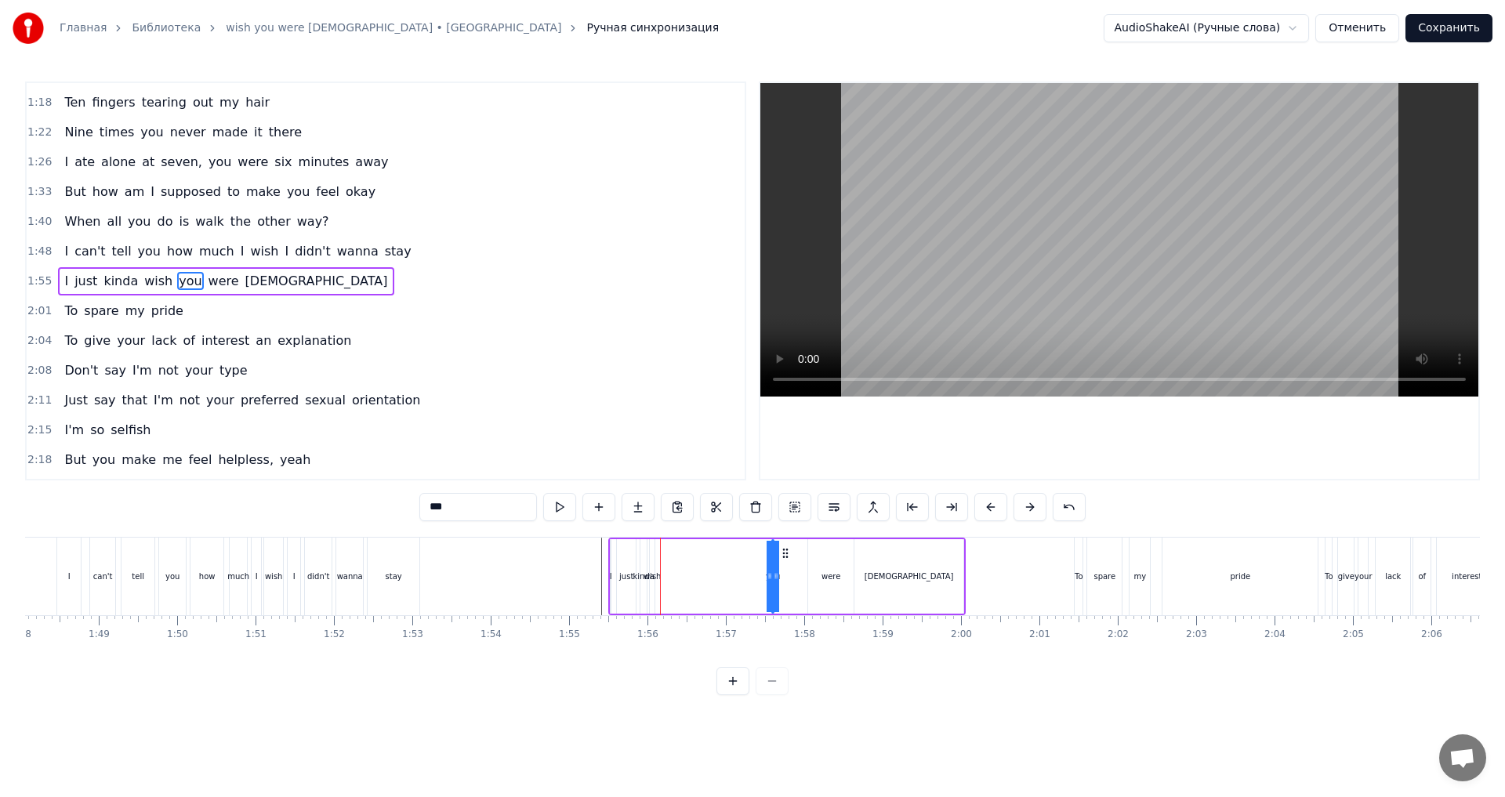
click at [736, 578] on div "I just kinda wish you were [DEMOGRAPHIC_DATA]" at bounding box center [786, 577] width 357 height 78
click at [771, 582] on div "I just kinda wish you were [DEMOGRAPHIC_DATA]" at bounding box center [786, 577] width 357 height 78
click at [773, 579] on div "you" at bounding box center [772, 577] width 14 height 12
drag, startPoint x: 773, startPoint y: 579, endPoint x: 742, endPoint y: 581, distance: 31.4
click at [742, 581] on icon at bounding box center [743, 576] width 6 height 13
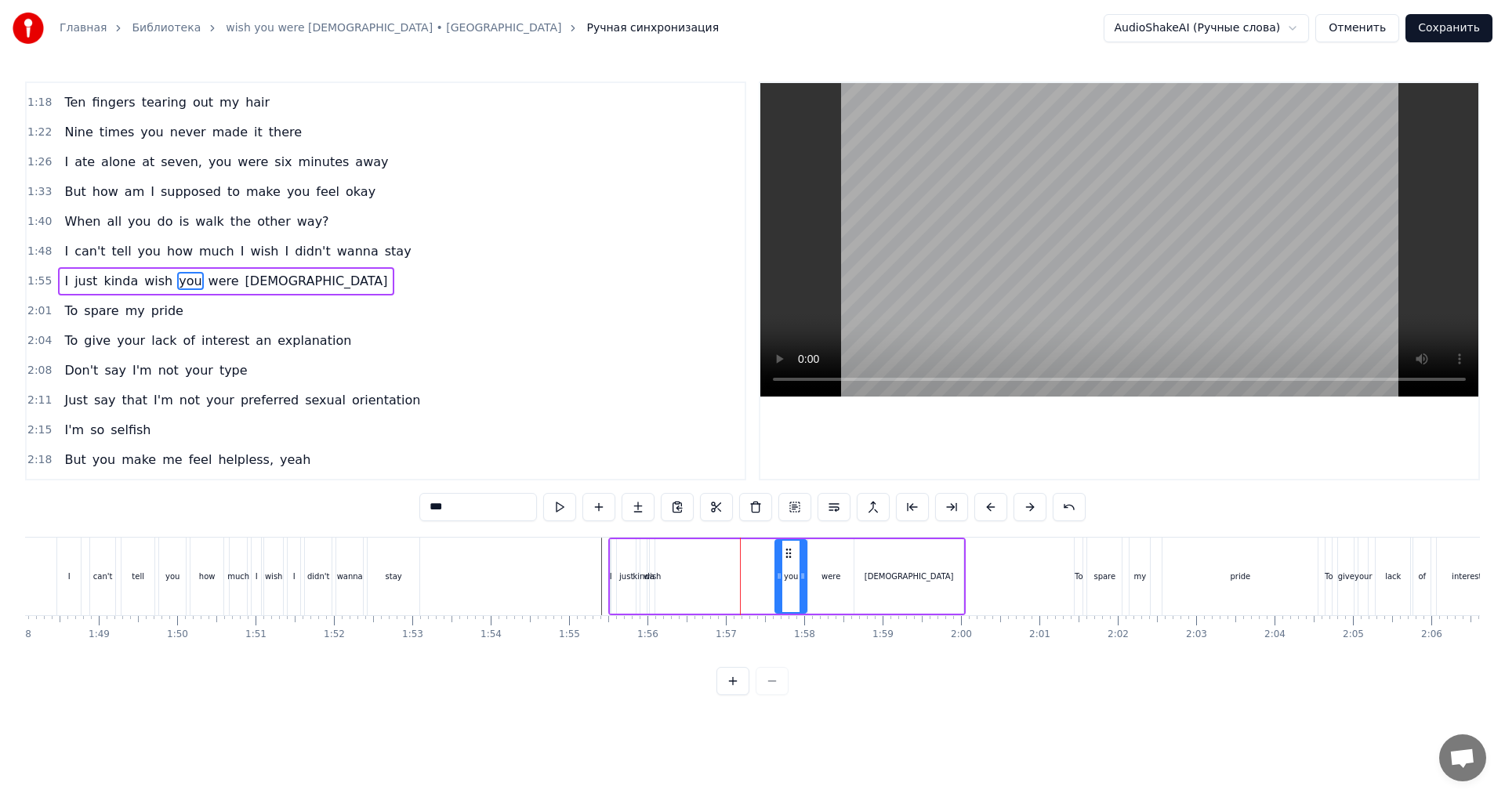
drag, startPoint x: 751, startPoint y: 558, endPoint x: 788, endPoint y: 563, distance: 37.1
click at [788, 563] on div "you" at bounding box center [791, 576] width 30 height 71
click at [730, 575] on div "I just kinda wish you were [DEMOGRAPHIC_DATA]" at bounding box center [786, 577] width 357 height 78
click at [653, 586] on div "wish" at bounding box center [652, 576] width 5 height 74
drag, startPoint x: 662, startPoint y: 556, endPoint x: 779, endPoint y: 560, distance: 117.7
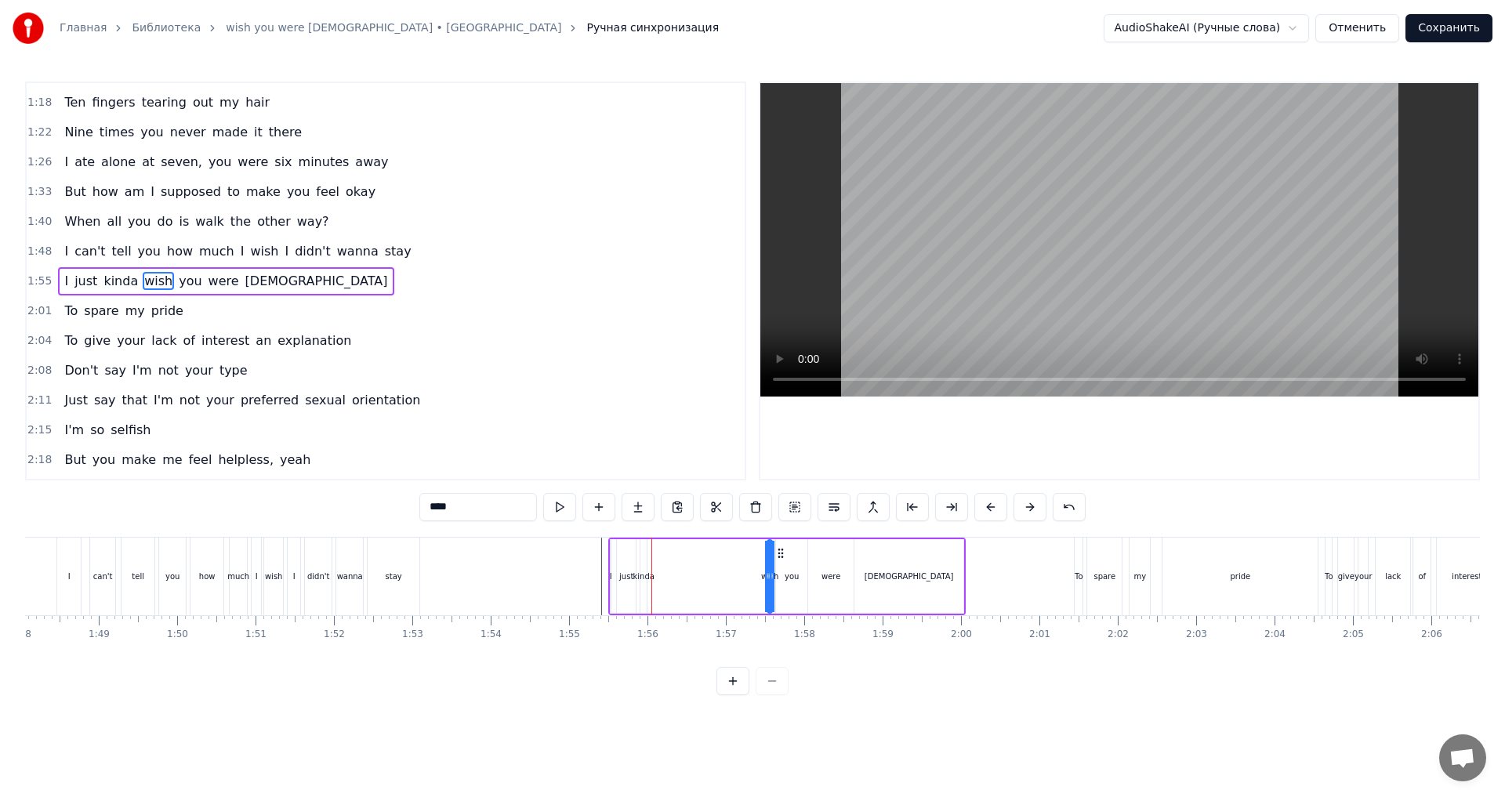
click at [779, 560] on div "I just kinda wish you were [DEMOGRAPHIC_DATA]" at bounding box center [786, 577] width 357 height 78
drag, startPoint x: 767, startPoint y: 575, endPoint x: 735, endPoint y: 577, distance: 32.2
click at [735, 577] on div "I just kinda wish you were [DEMOGRAPHIC_DATA]" at bounding box center [786, 577] width 357 height 78
click at [766, 582] on div "I just kinda wish you were [DEMOGRAPHIC_DATA]" at bounding box center [786, 577] width 357 height 78
click at [768, 583] on div "wish" at bounding box center [768, 576] width 2 height 74
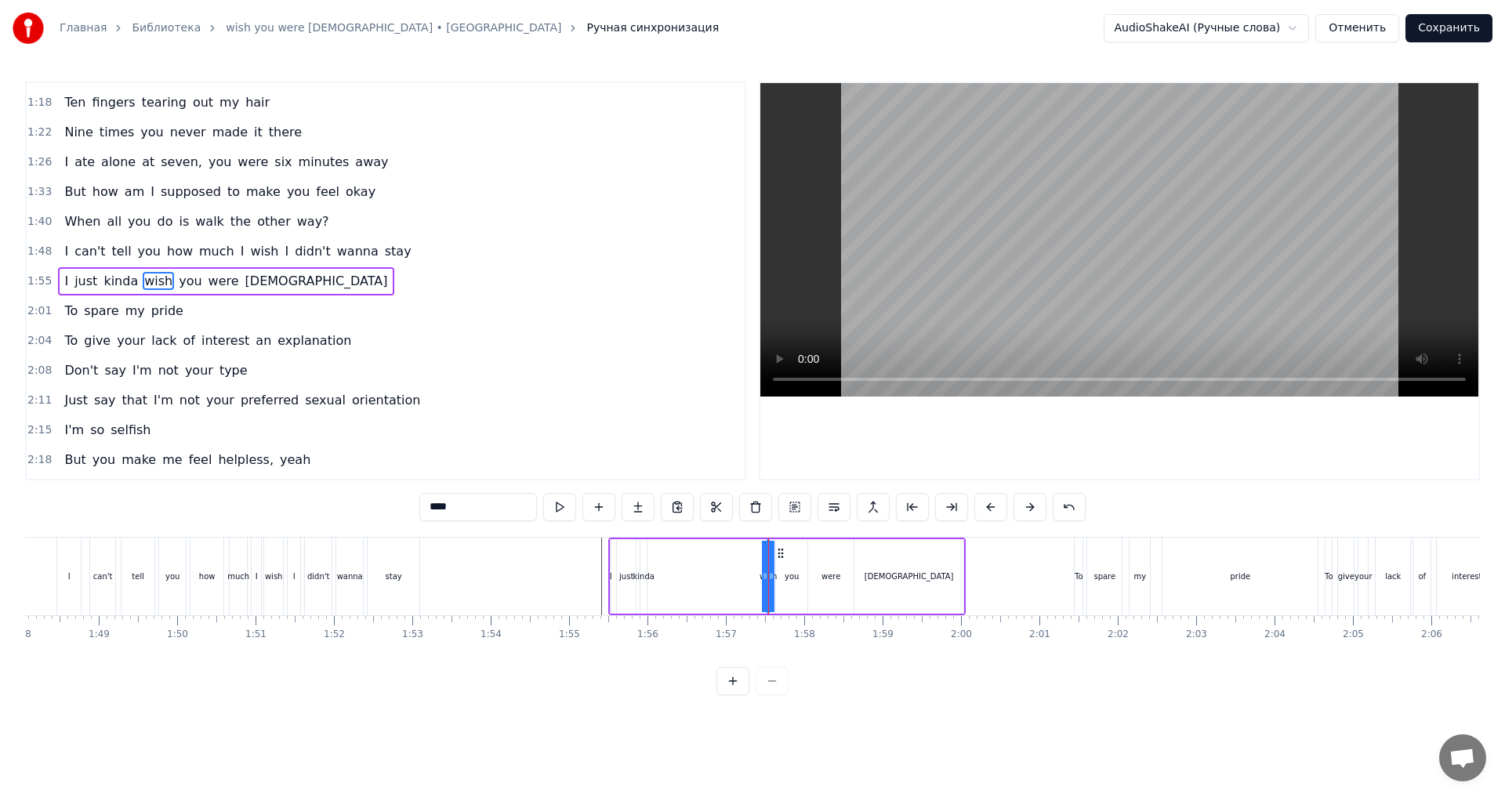
drag, startPoint x: 767, startPoint y: 582, endPoint x: 756, endPoint y: 584, distance: 11.1
click at [752, 582] on div "I just kinda wish you were [DEMOGRAPHIC_DATA]" at bounding box center [786, 577] width 357 height 78
click at [771, 584] on div "I just kinda wish you were [DEMOGRAPHIC_DATA]" at bounding box center [786, 577] width 357 height 78
click at [767, 582] on div "wish" at bounding box center [768, 576] width 2 height 74
drag, startPoint x: 772, startPoint y: 582, endPoint x: 745, endPoint y: 583, distance: 27.4
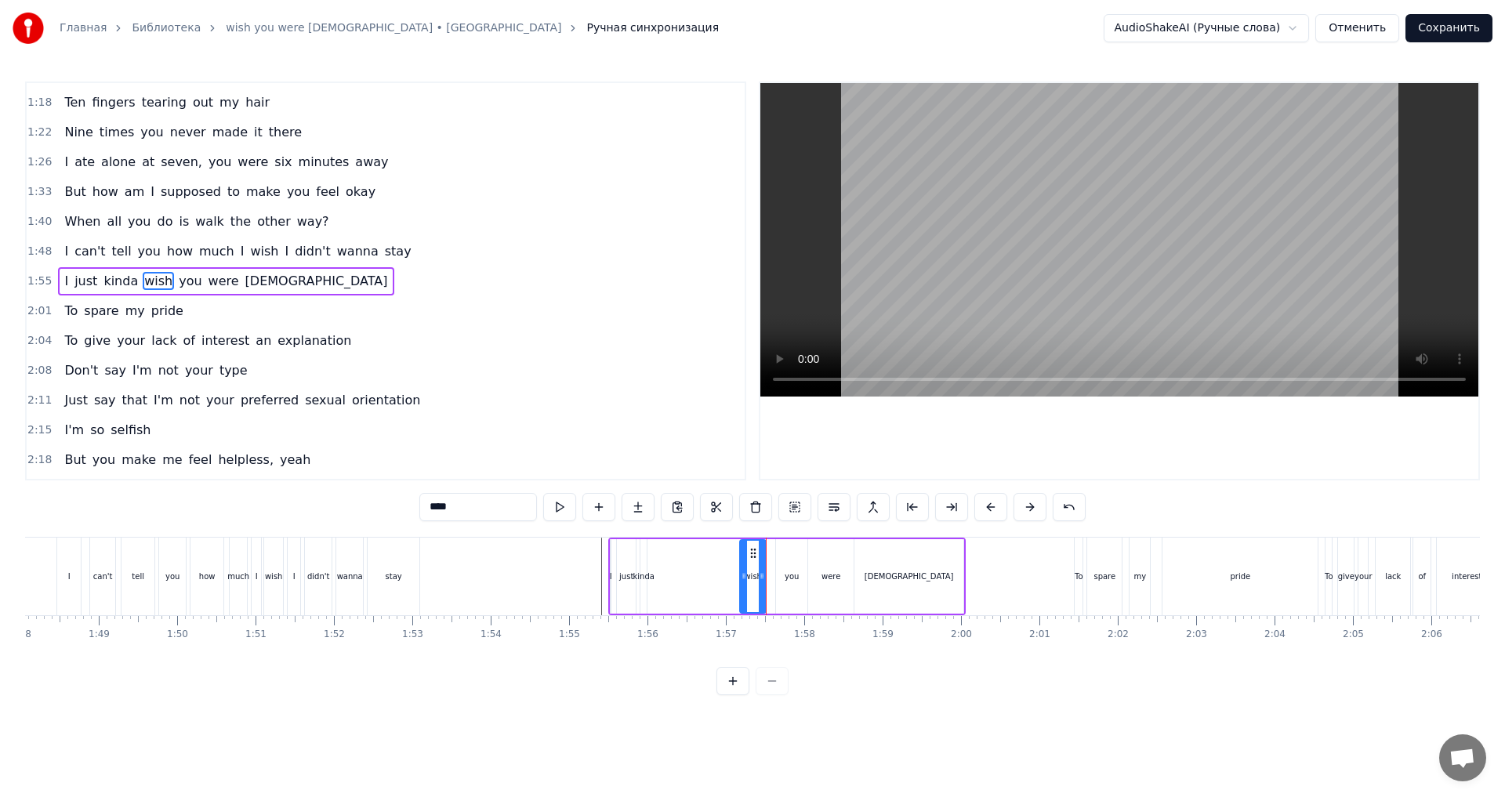
click at [745, 583] on div at bounding box center [744, 576] width 6 height 71
click at [646, 581] on div "kinda" at bounding box center [643, 577] width 21 height 12
type input "*****"
drag, startPoint x: 655, startPoint y: 553, endPoint x: 746, endPoint y: 568, distance: 92.8
click at [746, 568] on div "I just kinda wish you were [DEMOGRAPHIC_DATA]" at bounding box center [786, 577] width 357 height 78
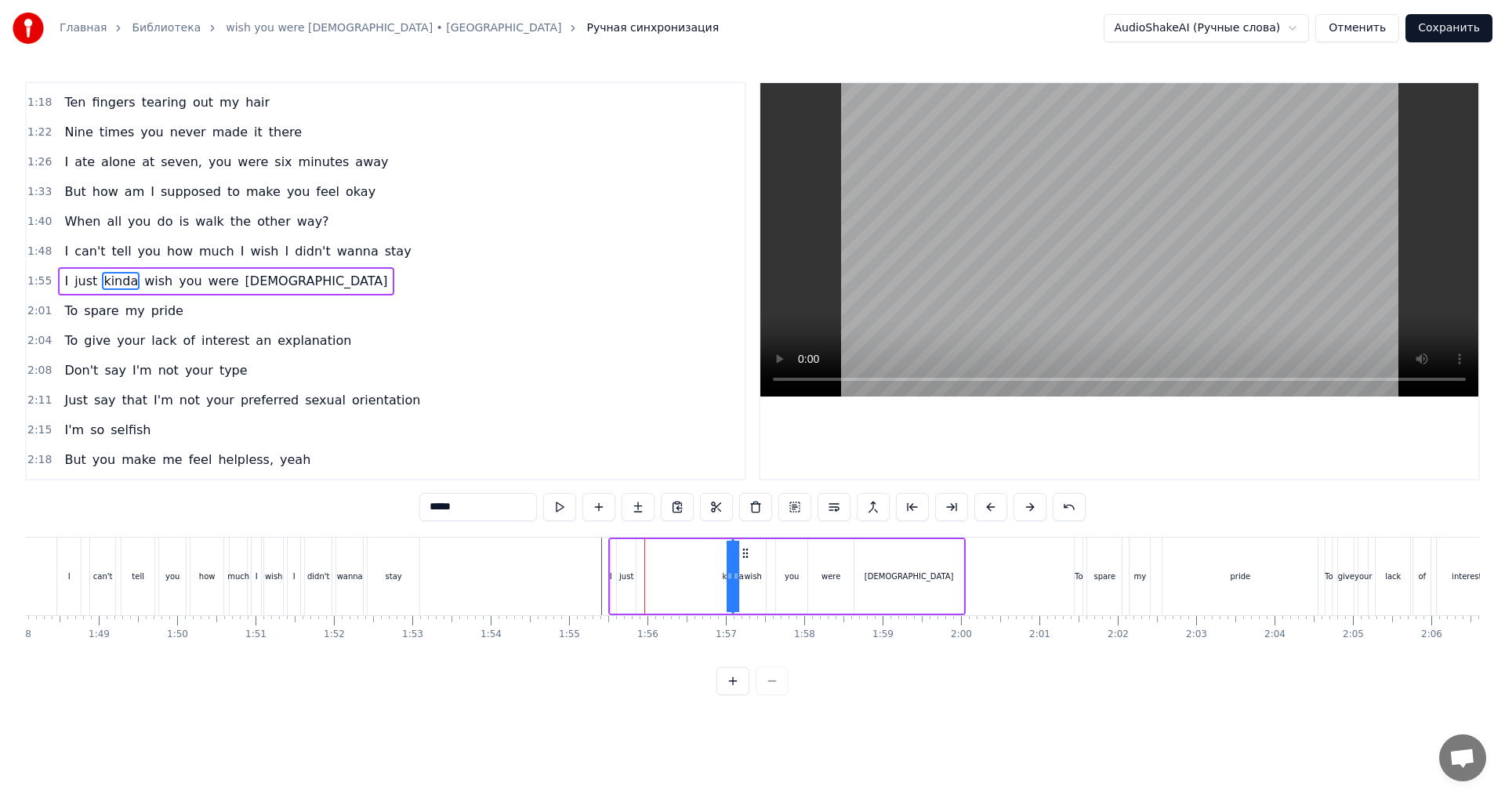
drag, startPoint x: 737, startPoint y: 579, endPoint x: 705, endPoint y: 582, distance: 32.4
click at [705, 582] on div "I just kinda wish you were [DEMOGRAPHIC_DATA]" at bounding box center [786, 577] width 357 height 78
click at [735, 582] on div "kinda" at bounding box center [732, 577] width 21 height 12
drag, startPoint x: 737, startPoint y: 581, endPoint x: 709, endPoint y: 586, distance: 28.7
click at [709, 586] on div at bounding box center [706, 576] width 6 height 71
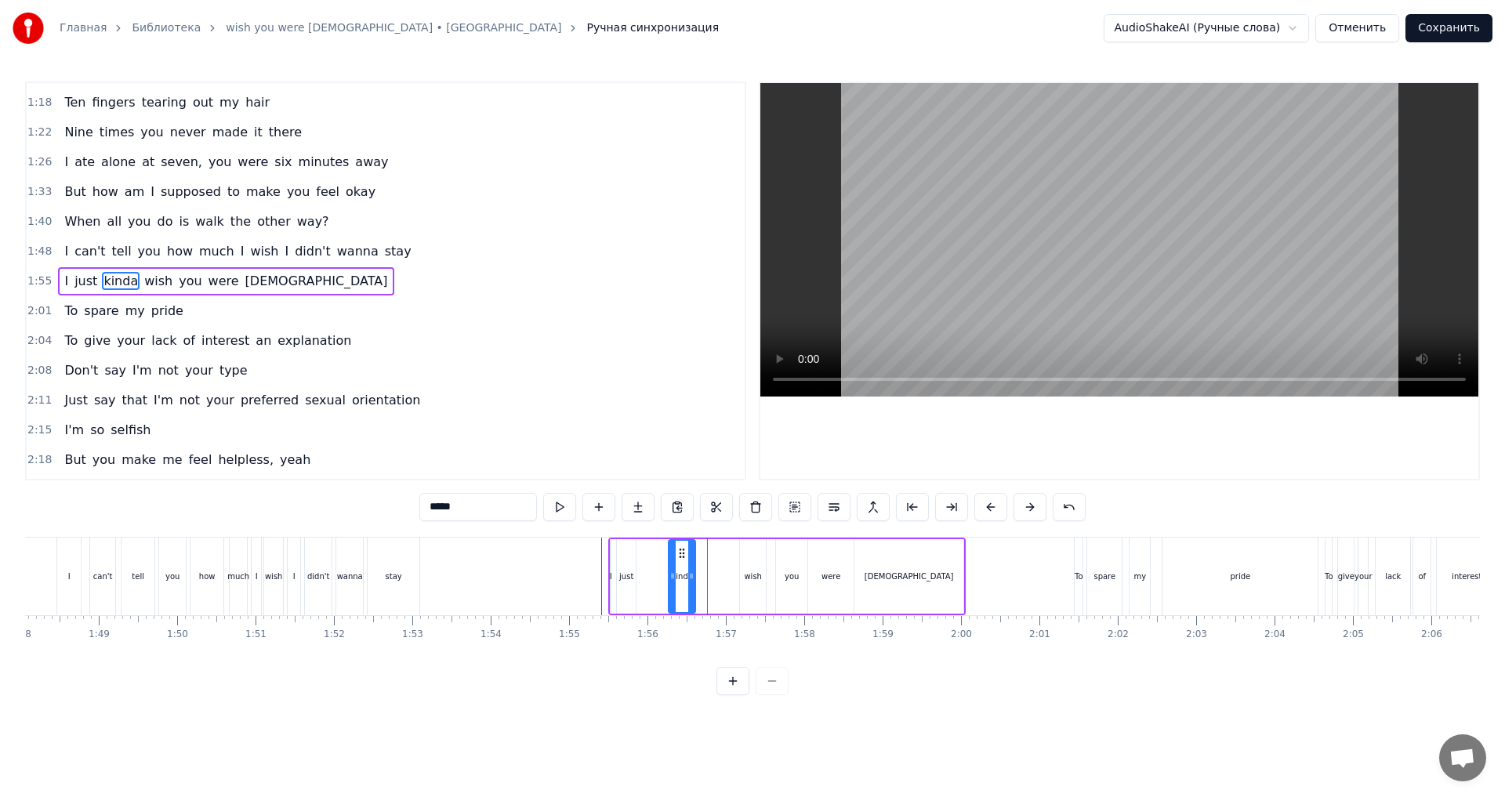
drag, startPoint x: 716, startPoint y: 557, endPoint x: 681, endPoint y: 564, distance: 36.0
click at [681, 564] on div "kinda" at bounding box center [681, 576] width 25 height 71
click at [551, 564] on div at bounding box center [647, 577] width 18187 height 78
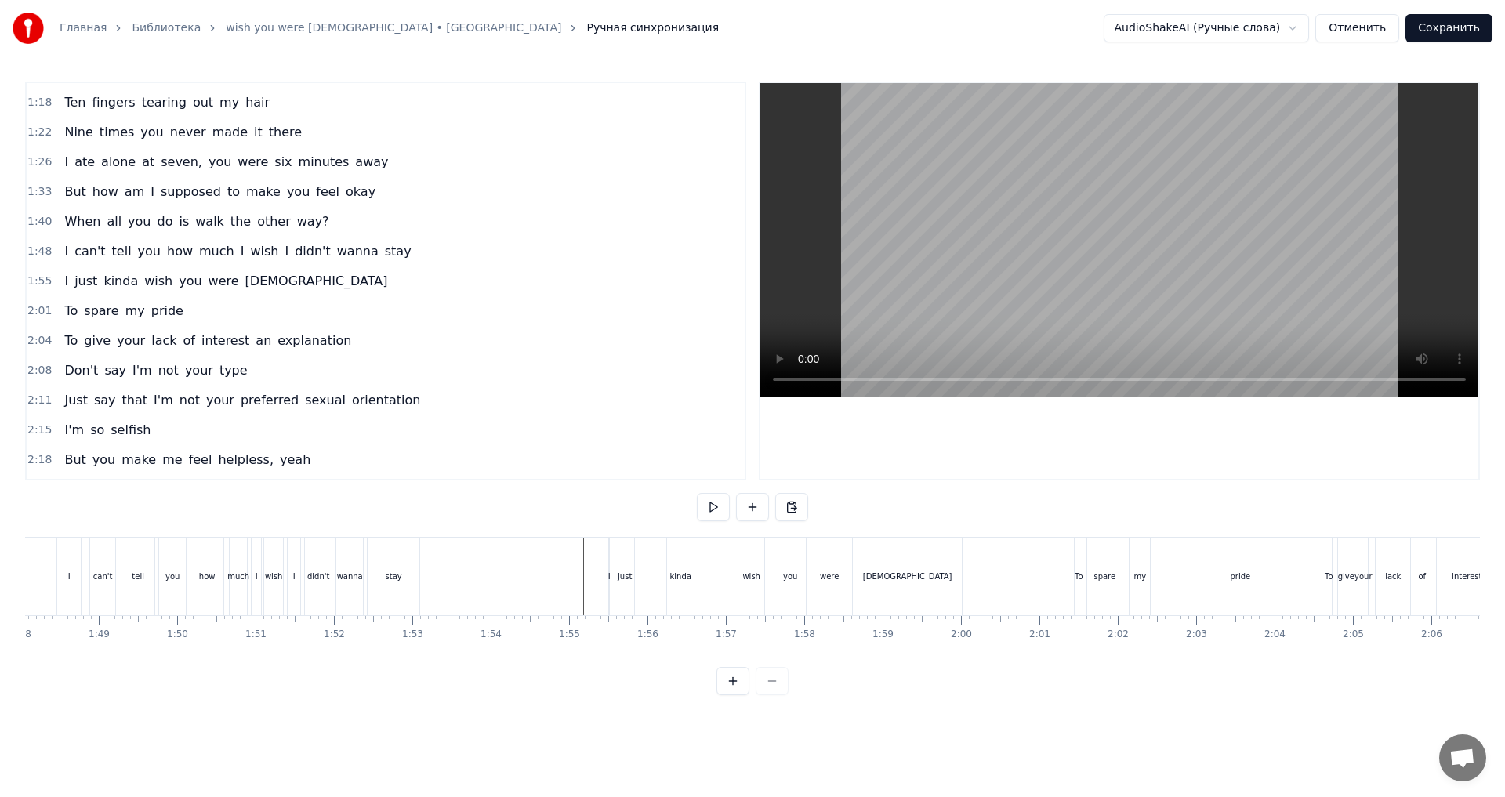
click at [572, 597] on div at bounding box center [647, 577] width 18187 height 78
click at [43, 576] on div at bounding box center [647, 577] width 18187 height 78
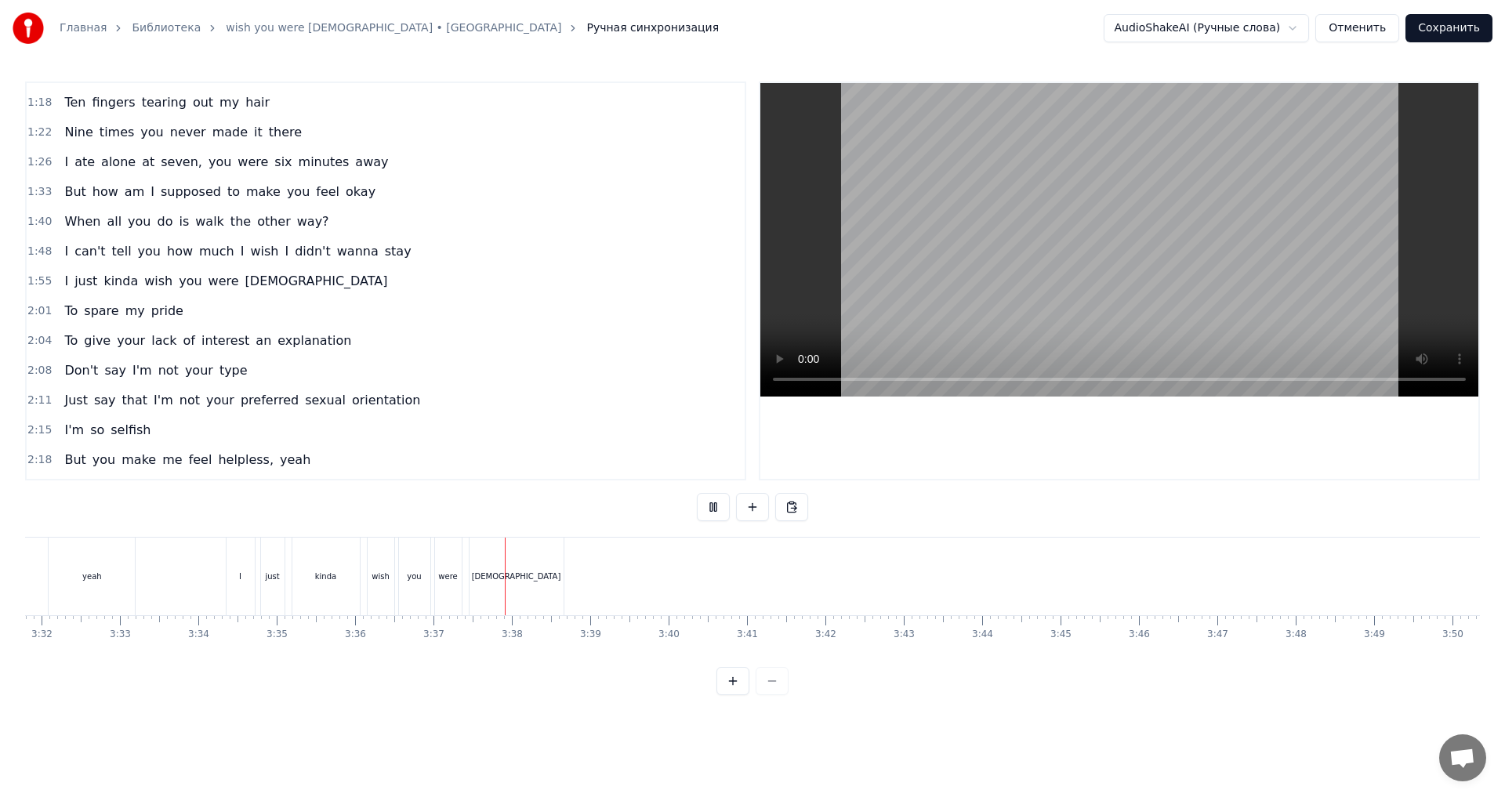
scroll to position [0, 16732]
click at [1454, 31] on button "Сохранить" at bounding box center [1449, 28] width 87 height 28
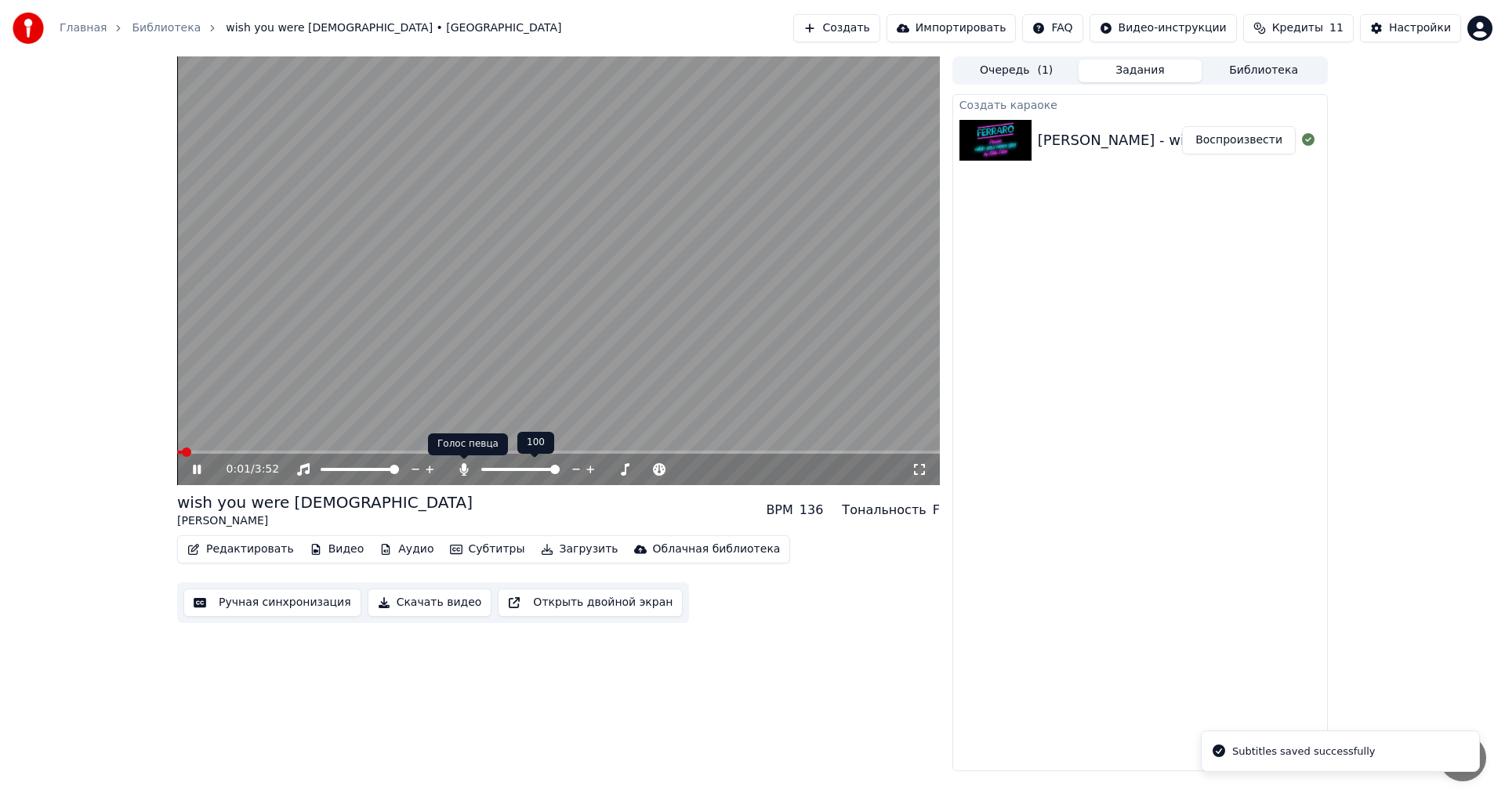
click at [468, 465] on icon at bounding box center [464, 469] width 16 height 13
click at [564, 357] on video at bounding box center [558, 270] width 763 height 429
click at [578, 557] on button "Загрузить" at bounding box center [580, 550] width 90 height 22
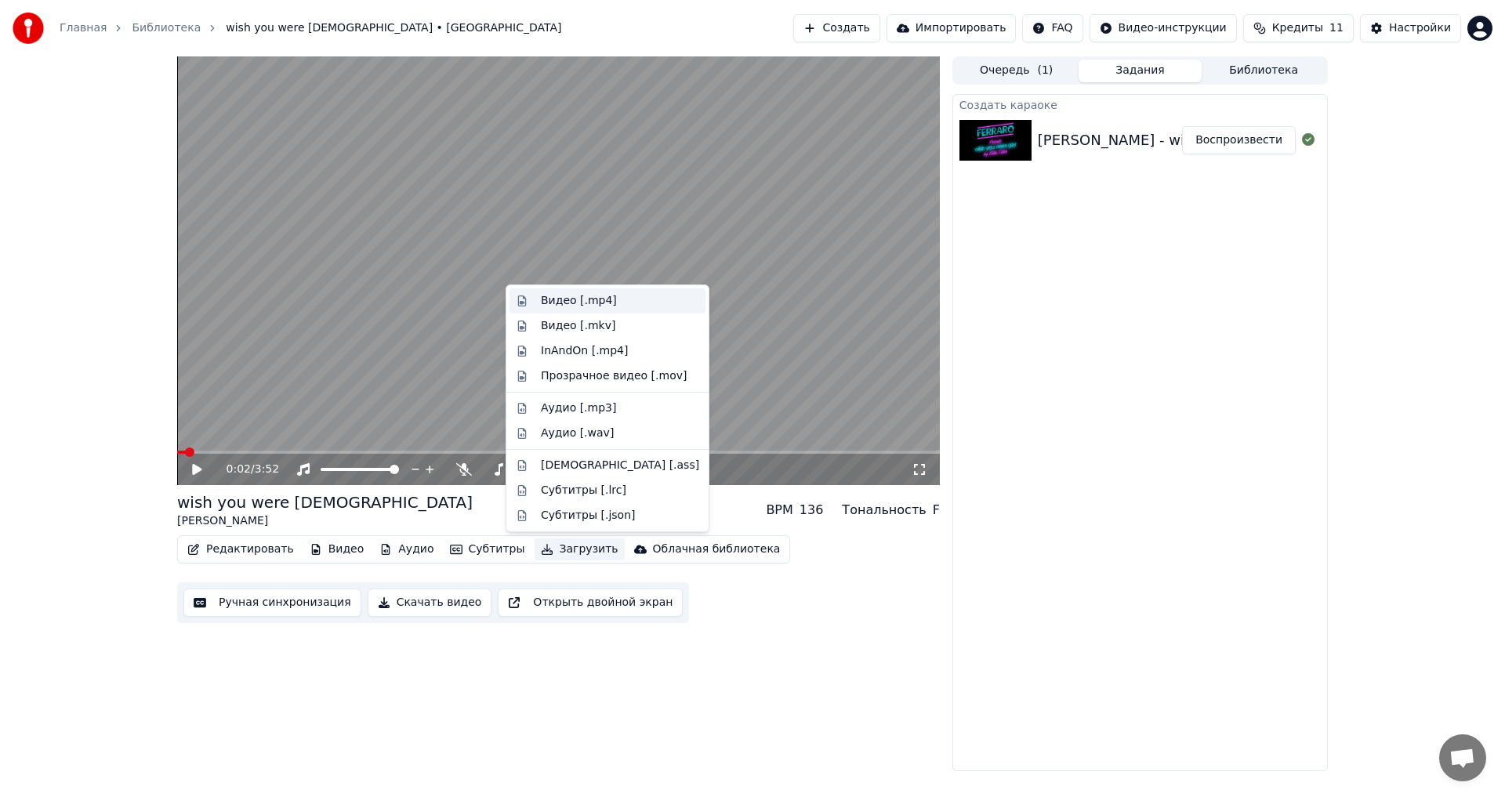
click at [566, 296] on div "Видео [.mp4]" at bounding box center [579, 301] width 76 height 16
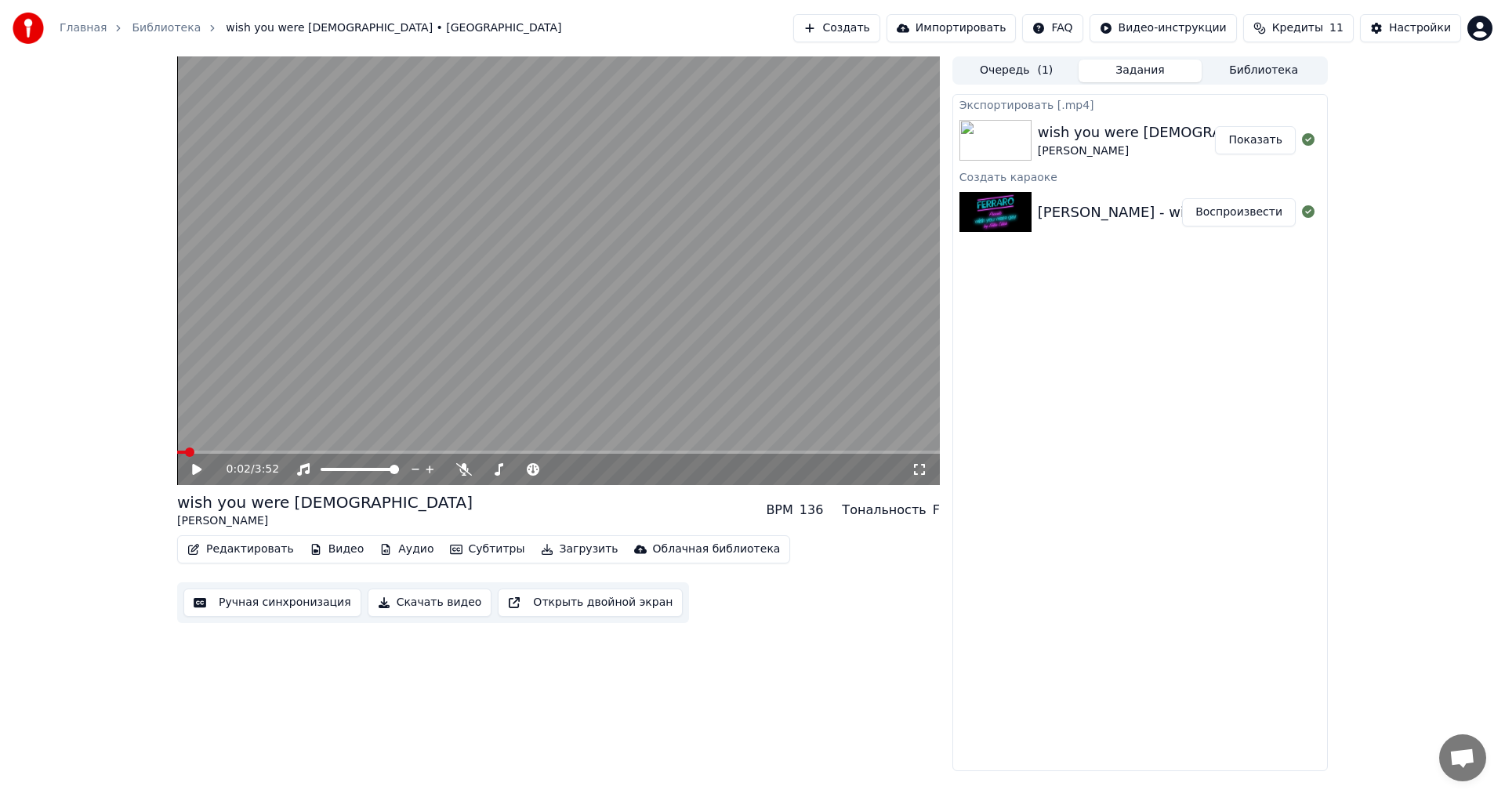
click at [1265, 141] on button "Показать" at bounding box center [1255, 140] width 81 height 28
